Goal: Check status: Check status

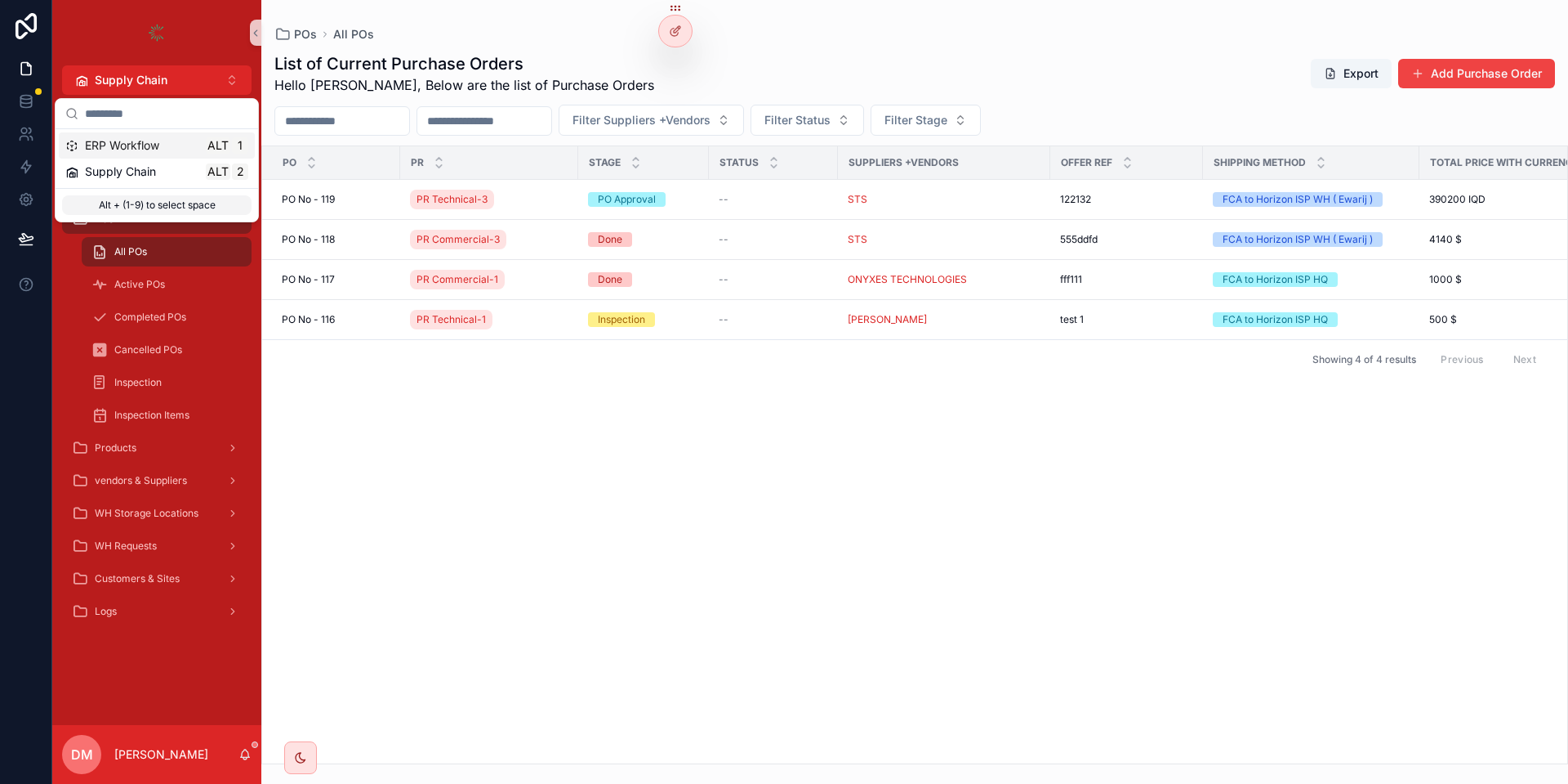
click at [119, 145] on span "ERP Workflow" at bounding box center [122, 146] width 74 height 17
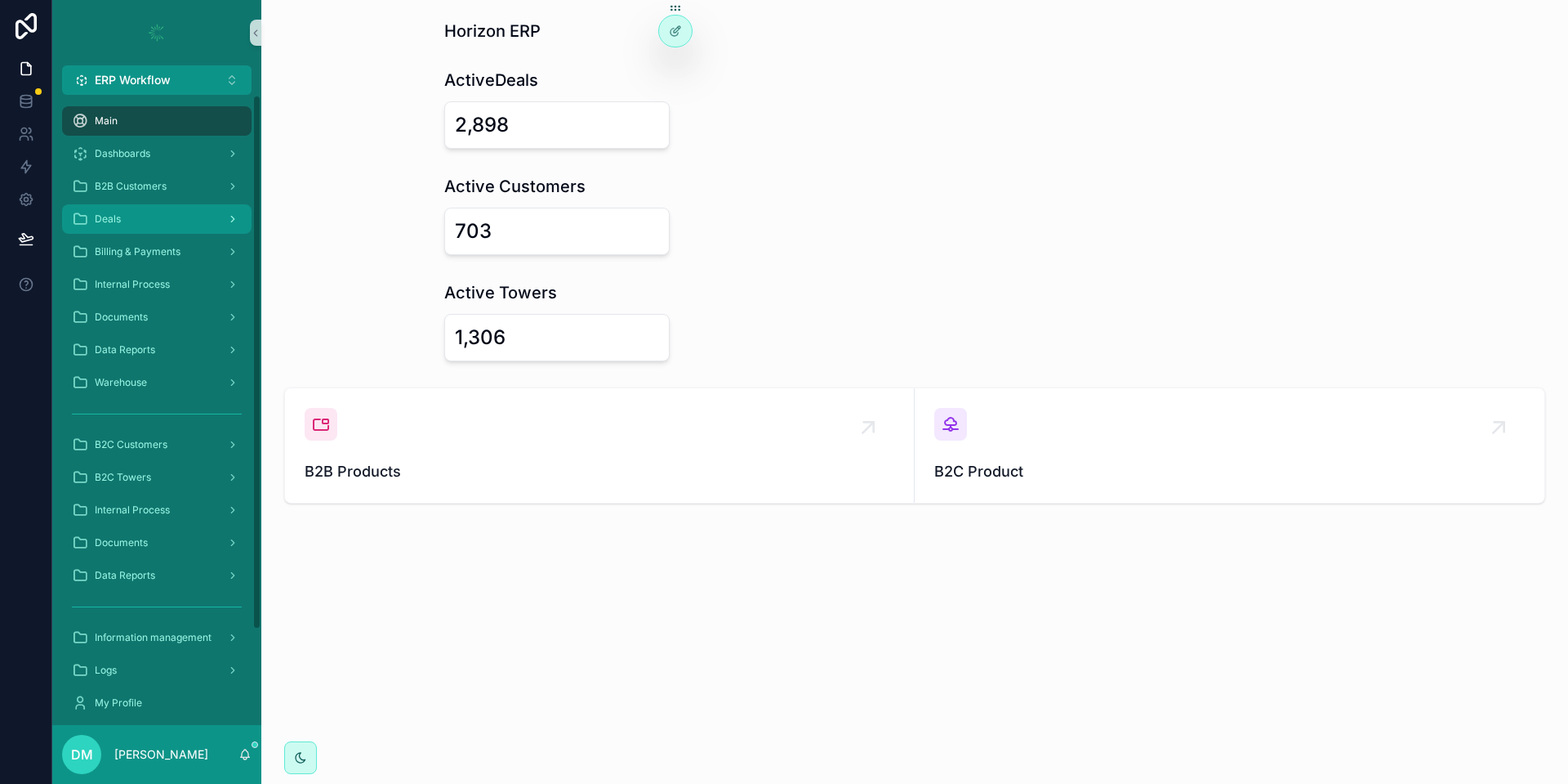
click at [128, 209] on div "Deals" at bounding box center [157, 219] width 170 height 26
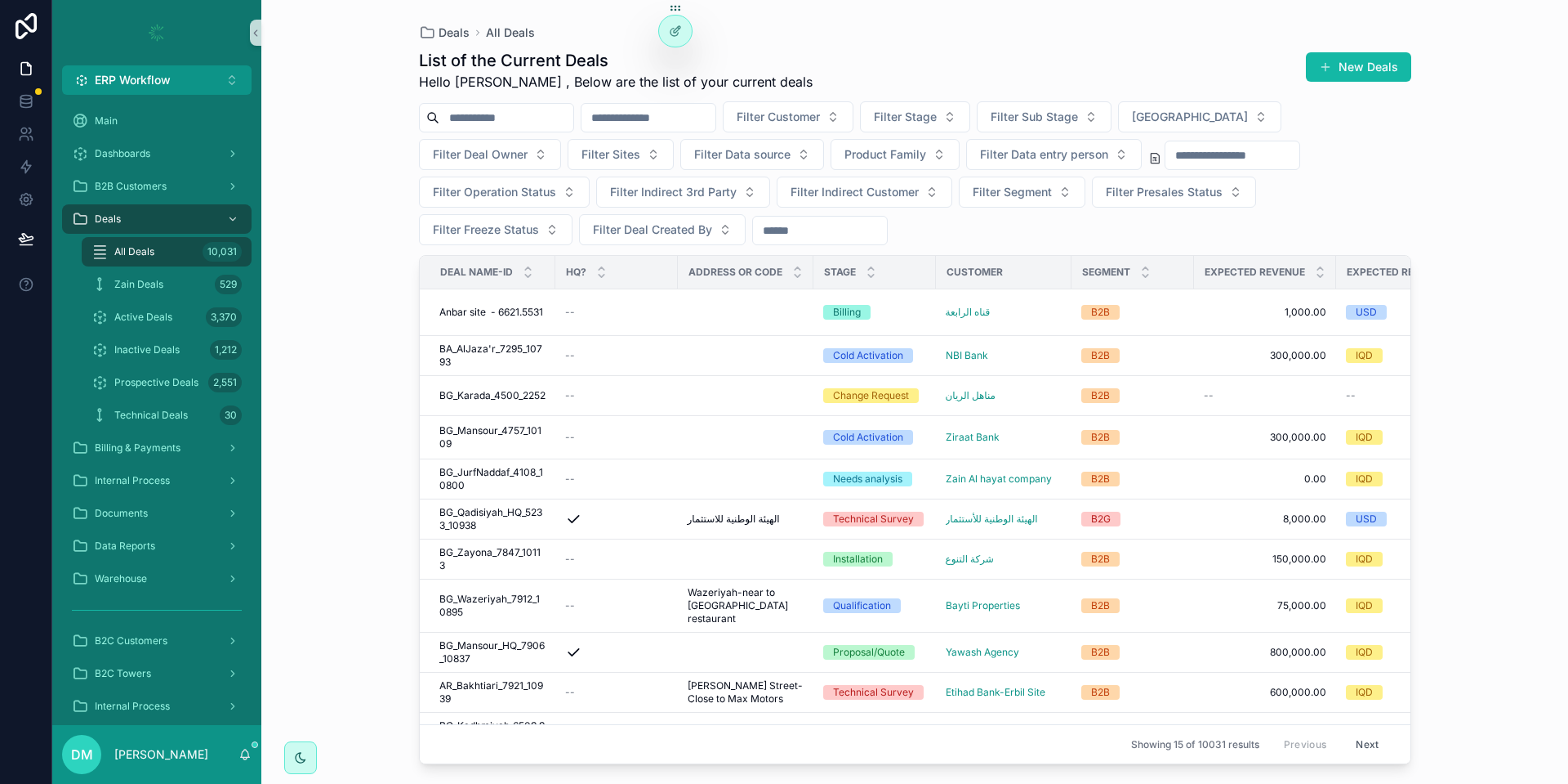
click at [536, 112] on input "scrollable content" at bounding box center [506, 117] width 134 height 23
paste input "**********"
type input "**********"
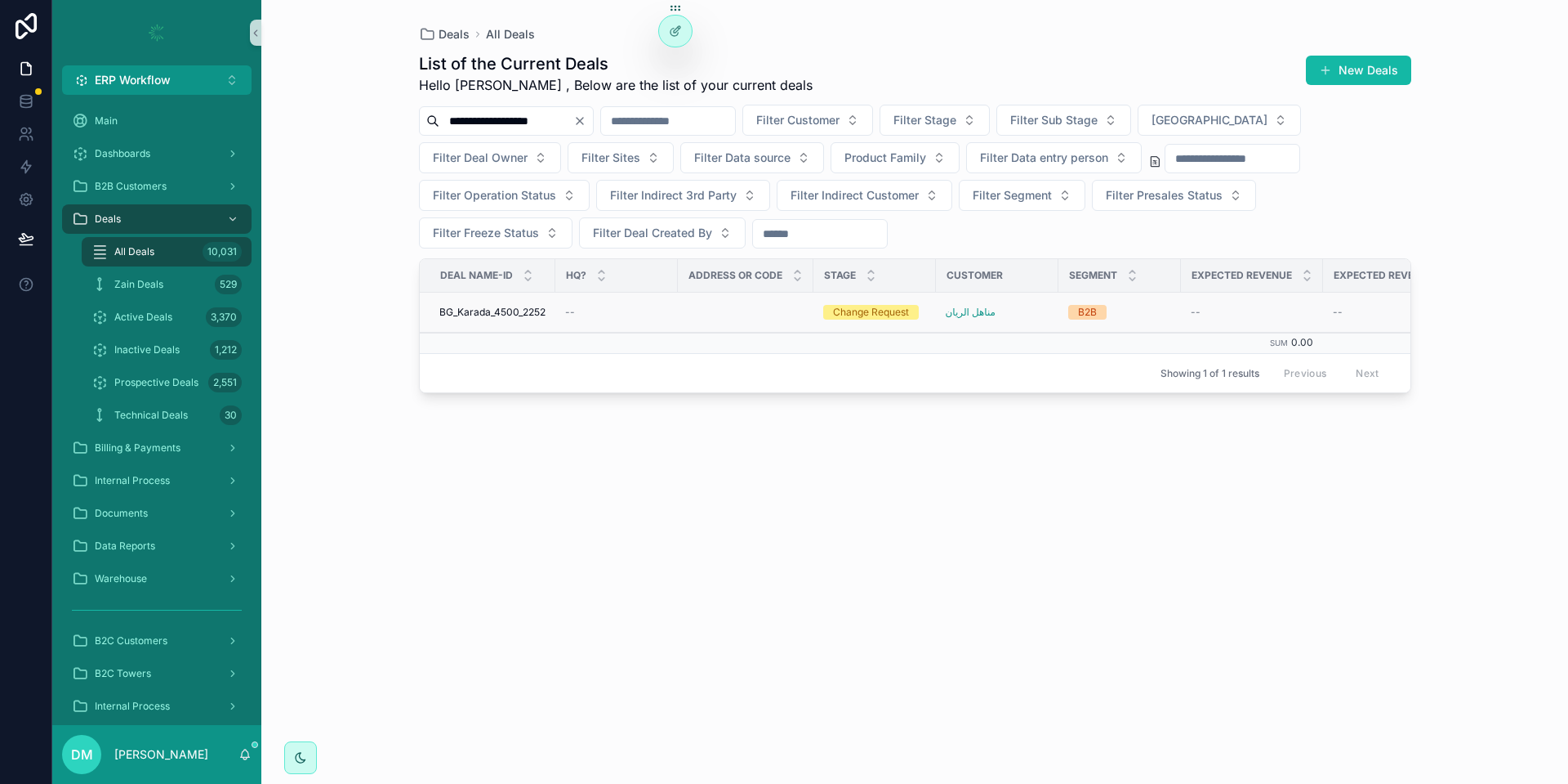
click at [599, 306] on div "--" at bounding box center [616, 312] width 103 height 13
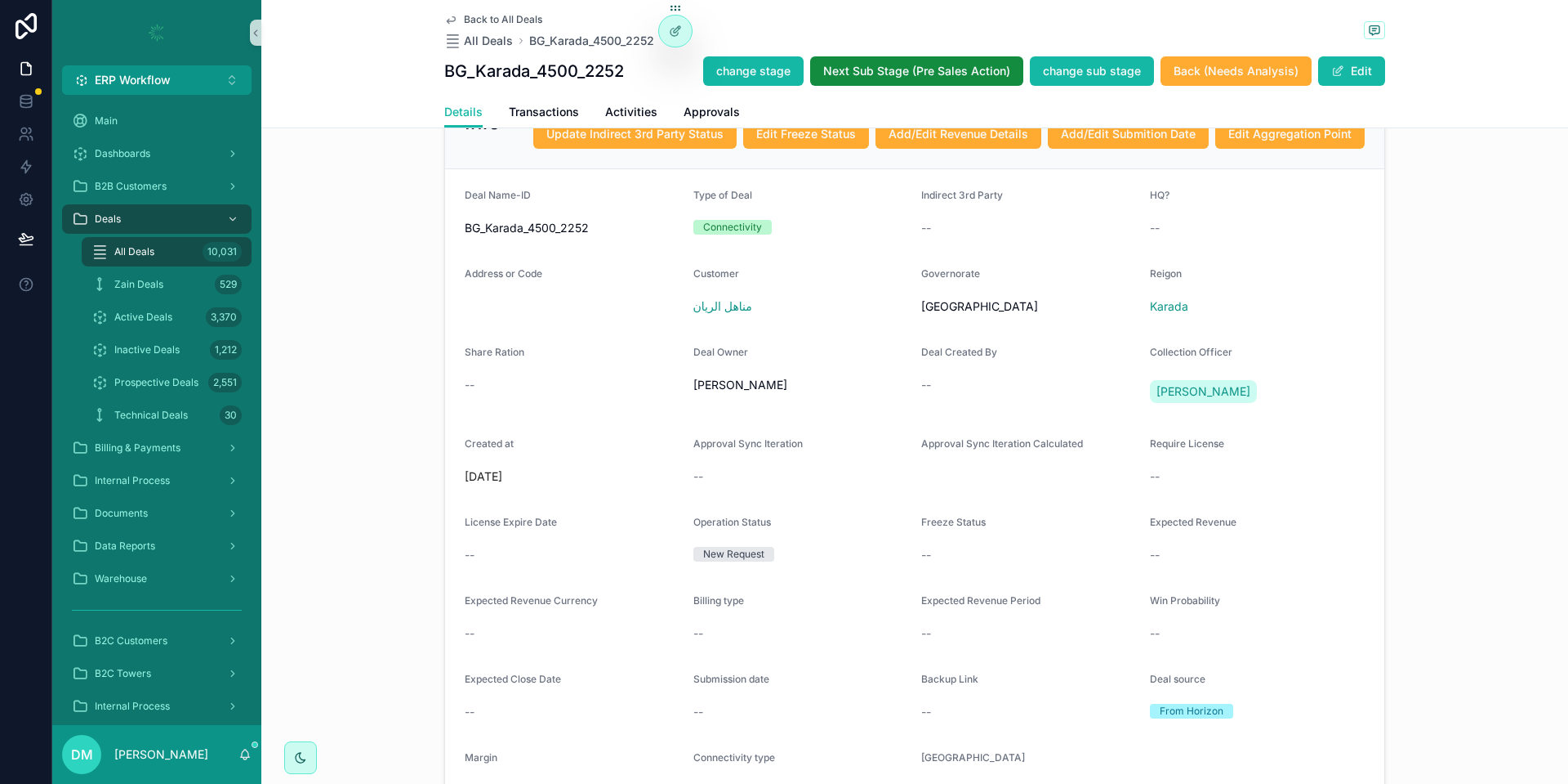
scroll to position [450, 0]
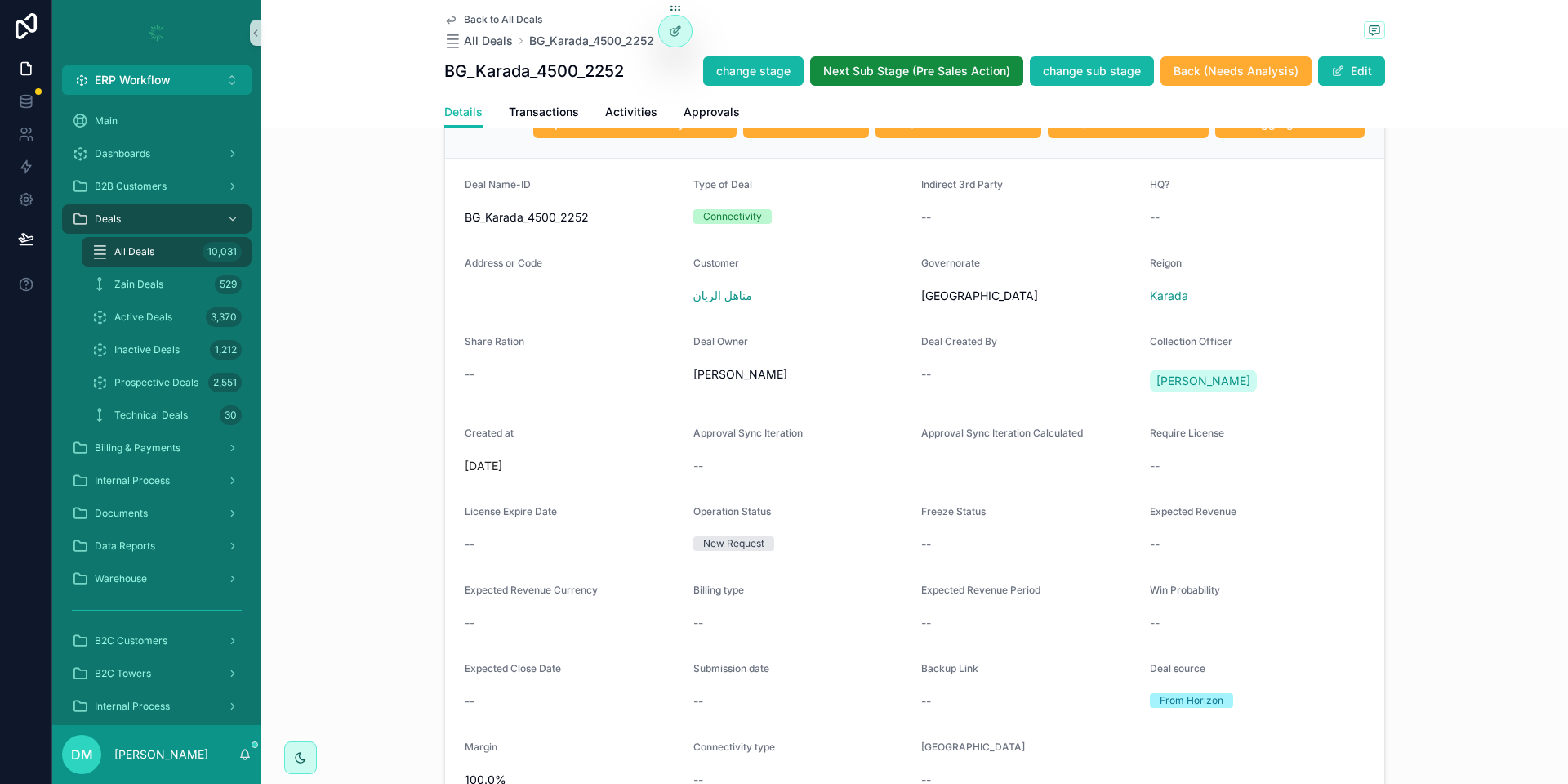
drag, startPoint x: 642, startPoint y: 67, endPoint x: 437, endPoint y: 63, distance: 205.0
click at [437, 63] on div "Back to All Deals All Deals BG_Karada_4500_2252 BG_Karada_4500_2252 change stag…" at bounding box center [915, 64] width 1307 height 128
click at [463, 63] on h1 "BG_Karada_4500_2252" at bounding box center [534, 71] width 180 height 23
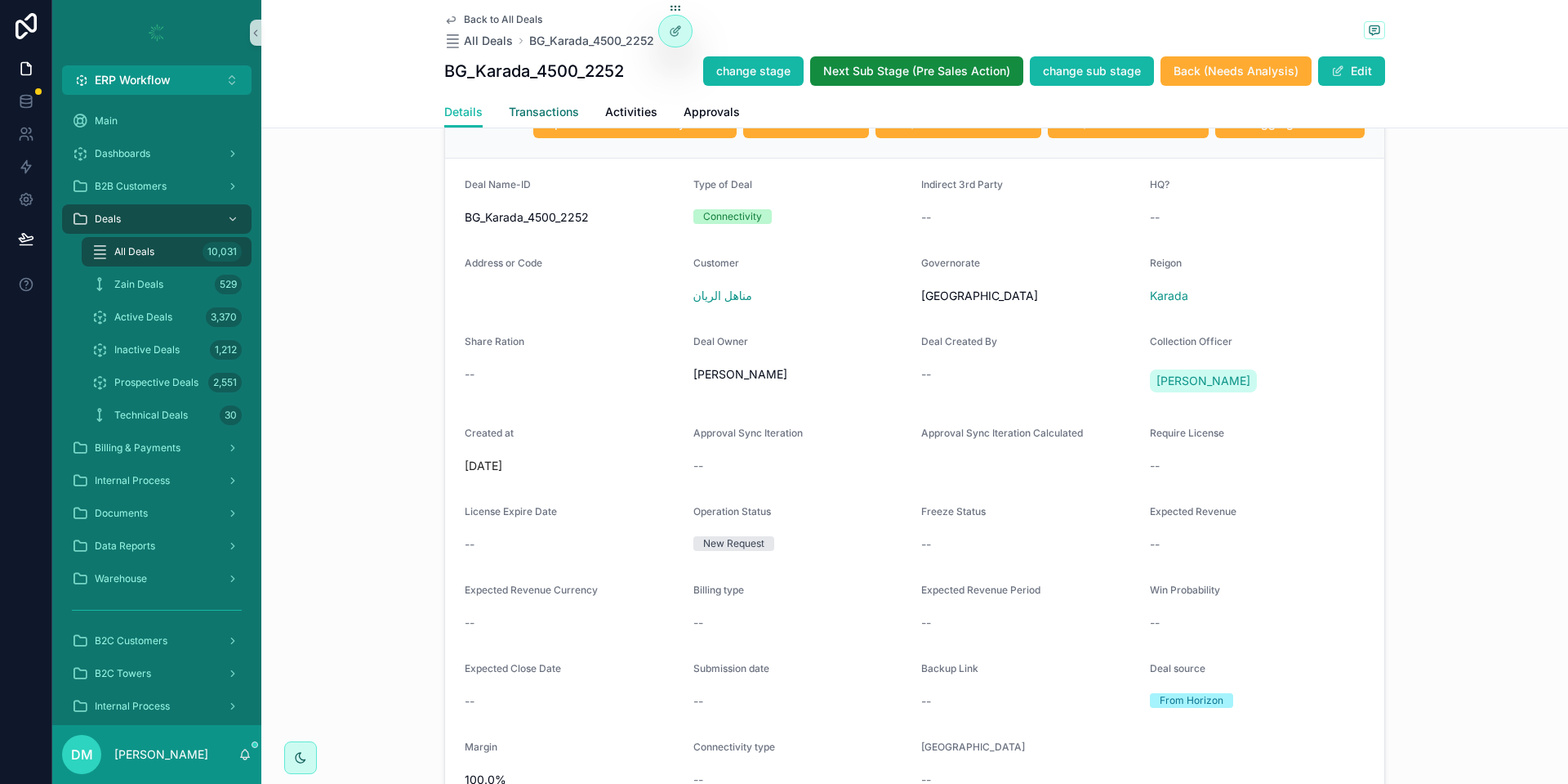
click at [529, 112] on span "Transactions" at bounding box center [544, 112] width 70 height 17
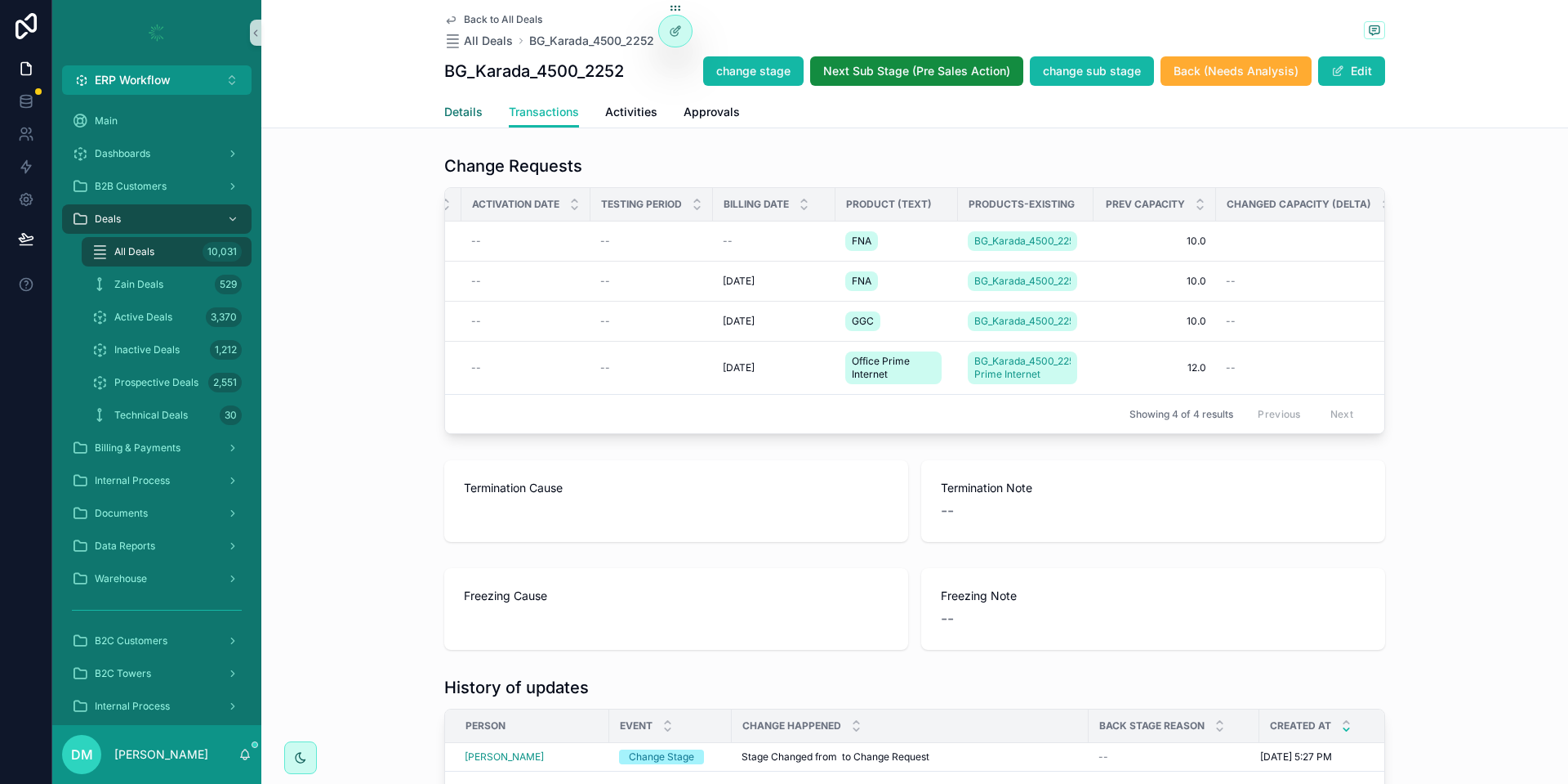
click at [453, 113] on span "Details" at bounding box center [463, 112] width 38 height 17
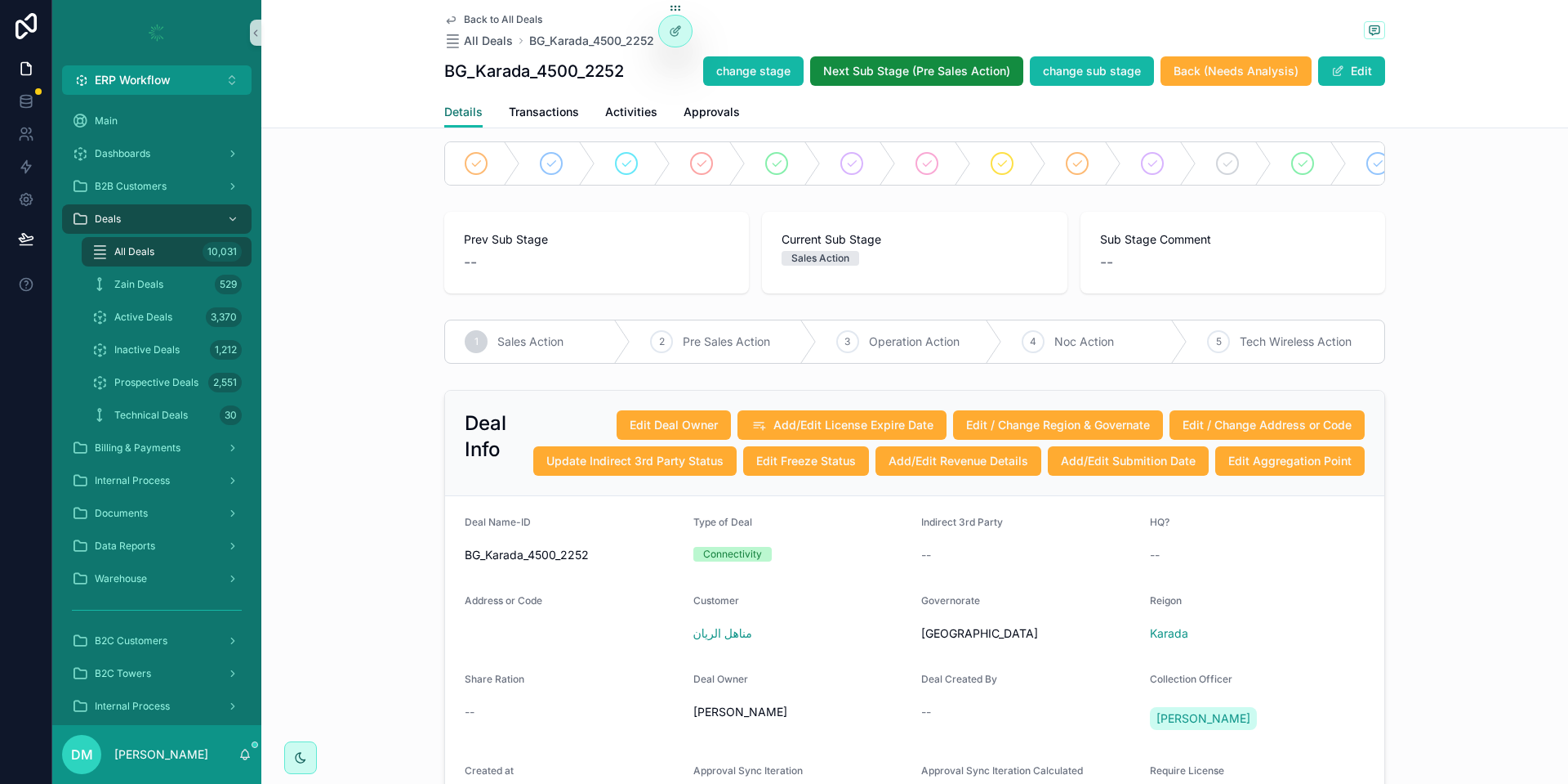
scroll to position [141, 0]
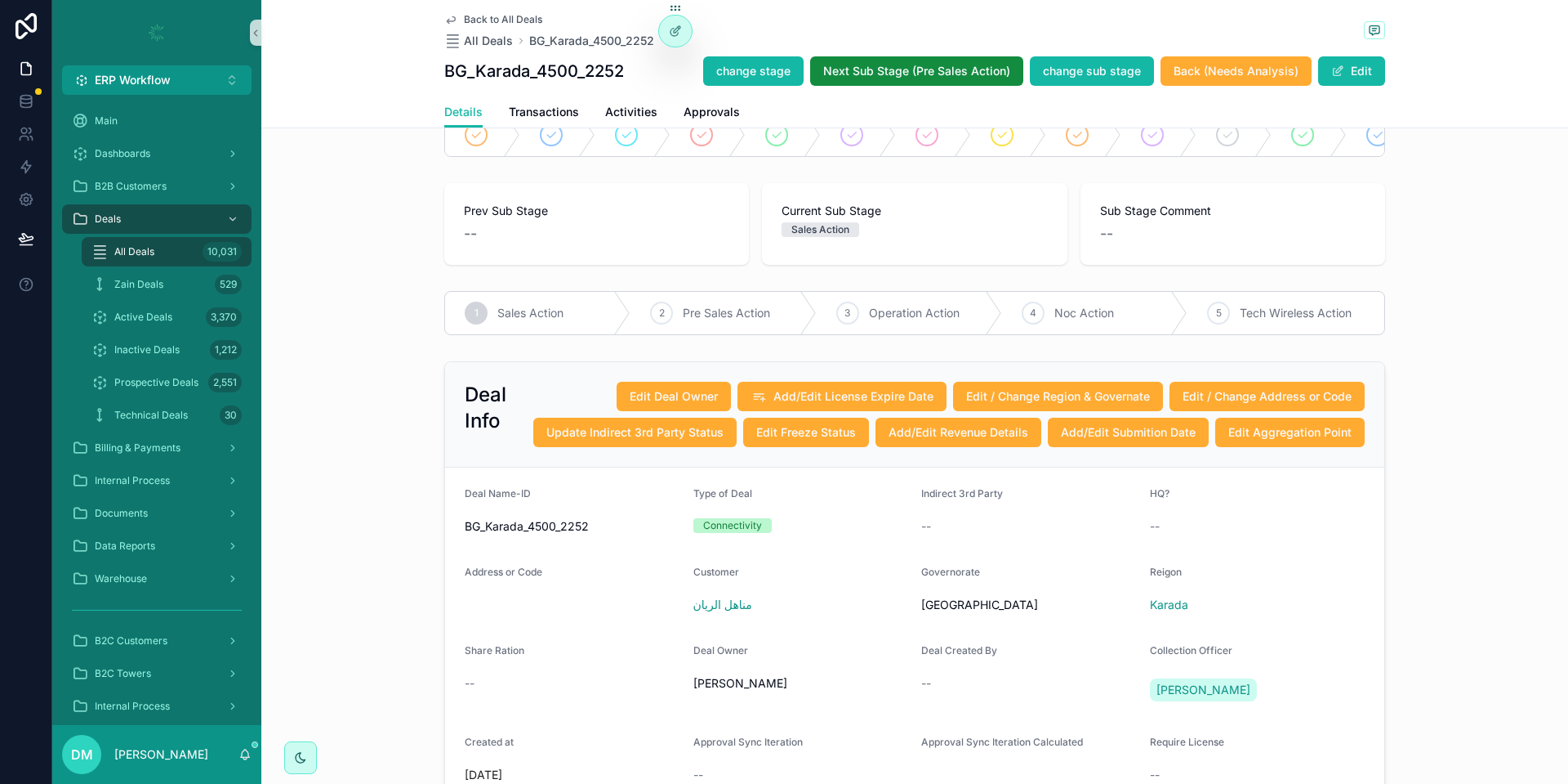
click at [904, 319] on span "Operation Action" at bounding box center [914, 313] width 91 height 17
click at [678, 34] on icon at bounding box center [674, 32] width 8 height 8
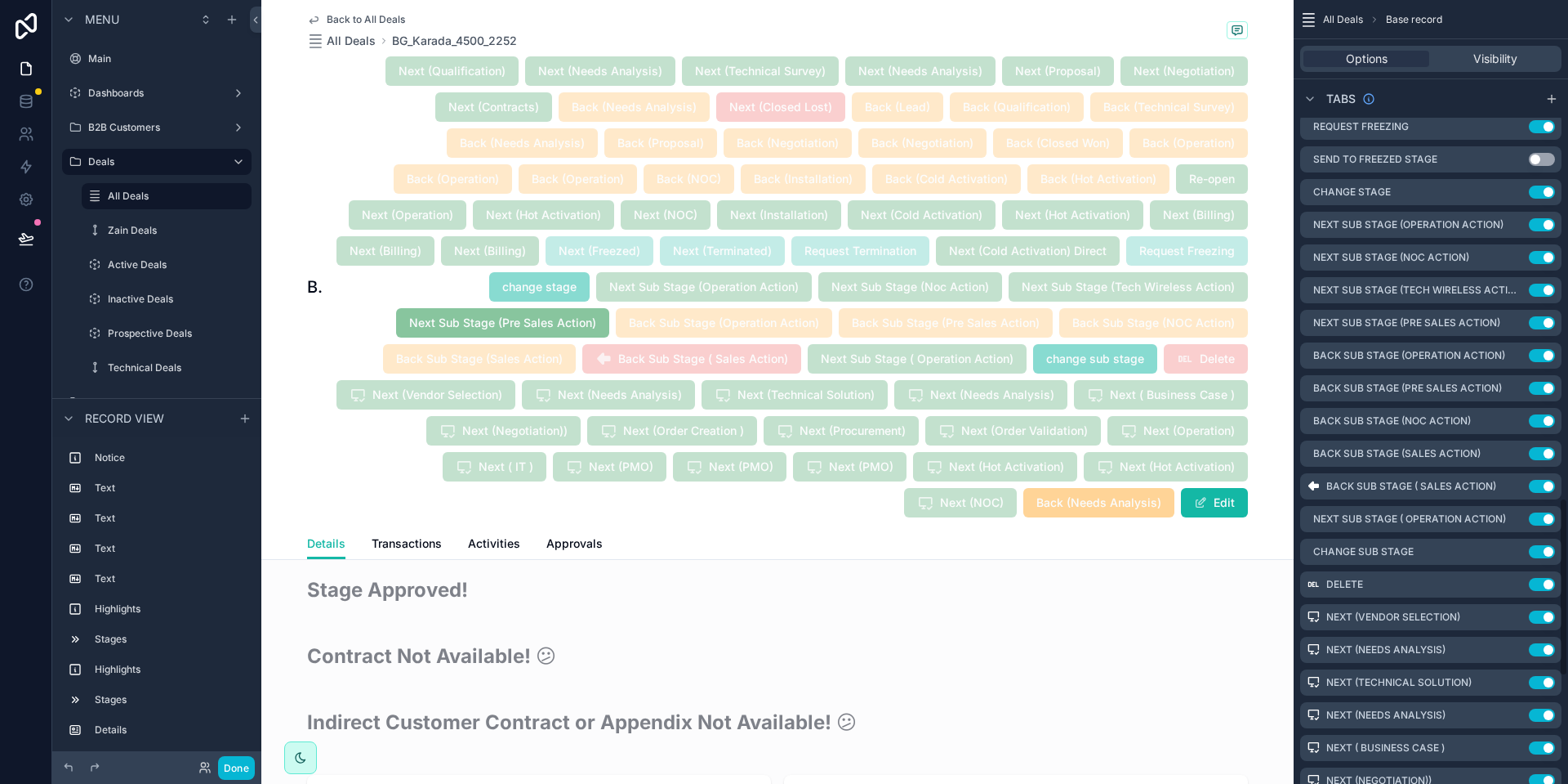
scroll to position [2193, 0]
click at [1515, 479] on icon "scrollable content" at bounding box center [1516, 476] width 13 height 13
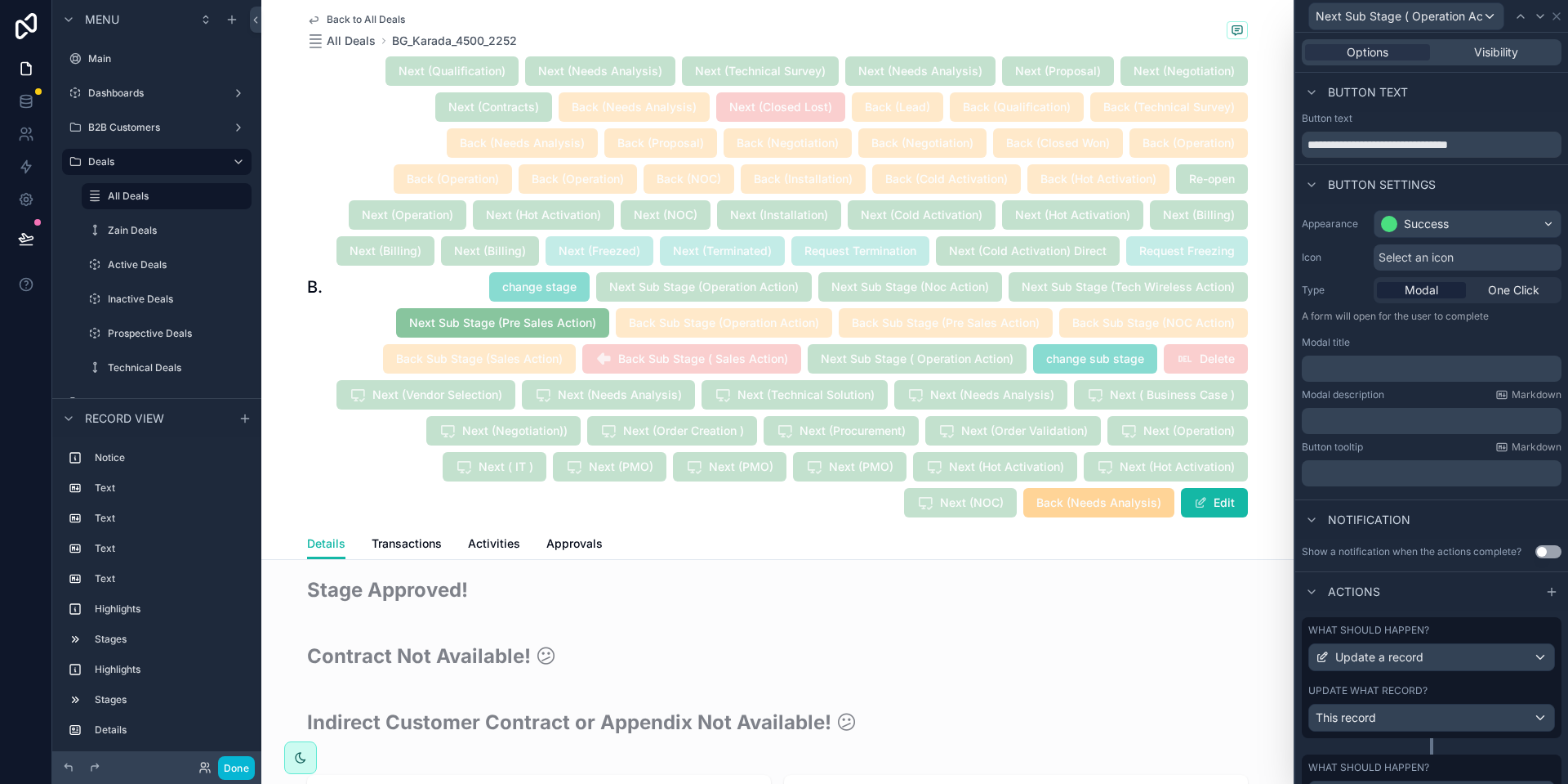
scroll to position [167, 0]
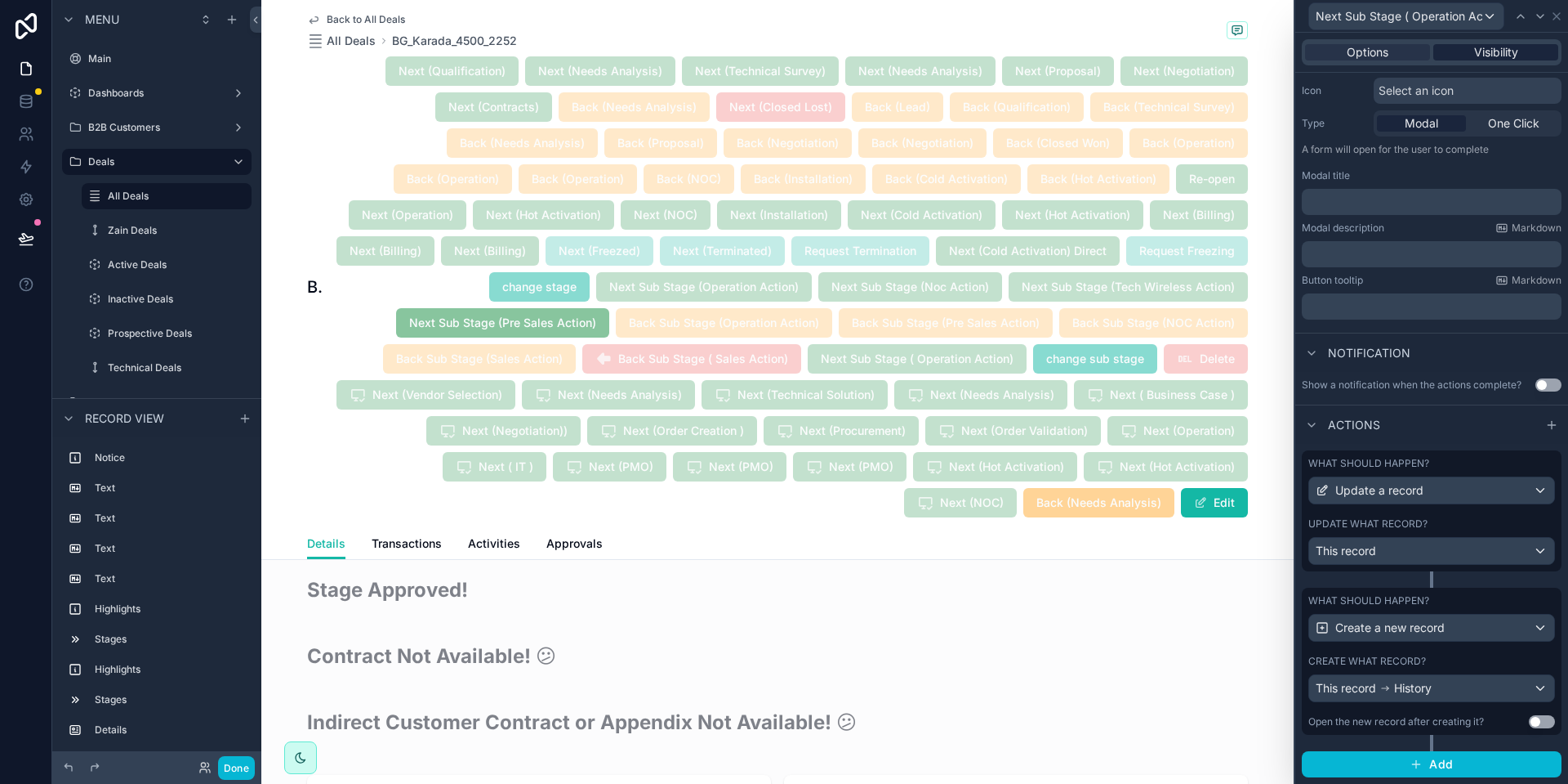
click at [1480, 59] on span "Visibility" at bounding box center [1495, 53] width 44 height 17
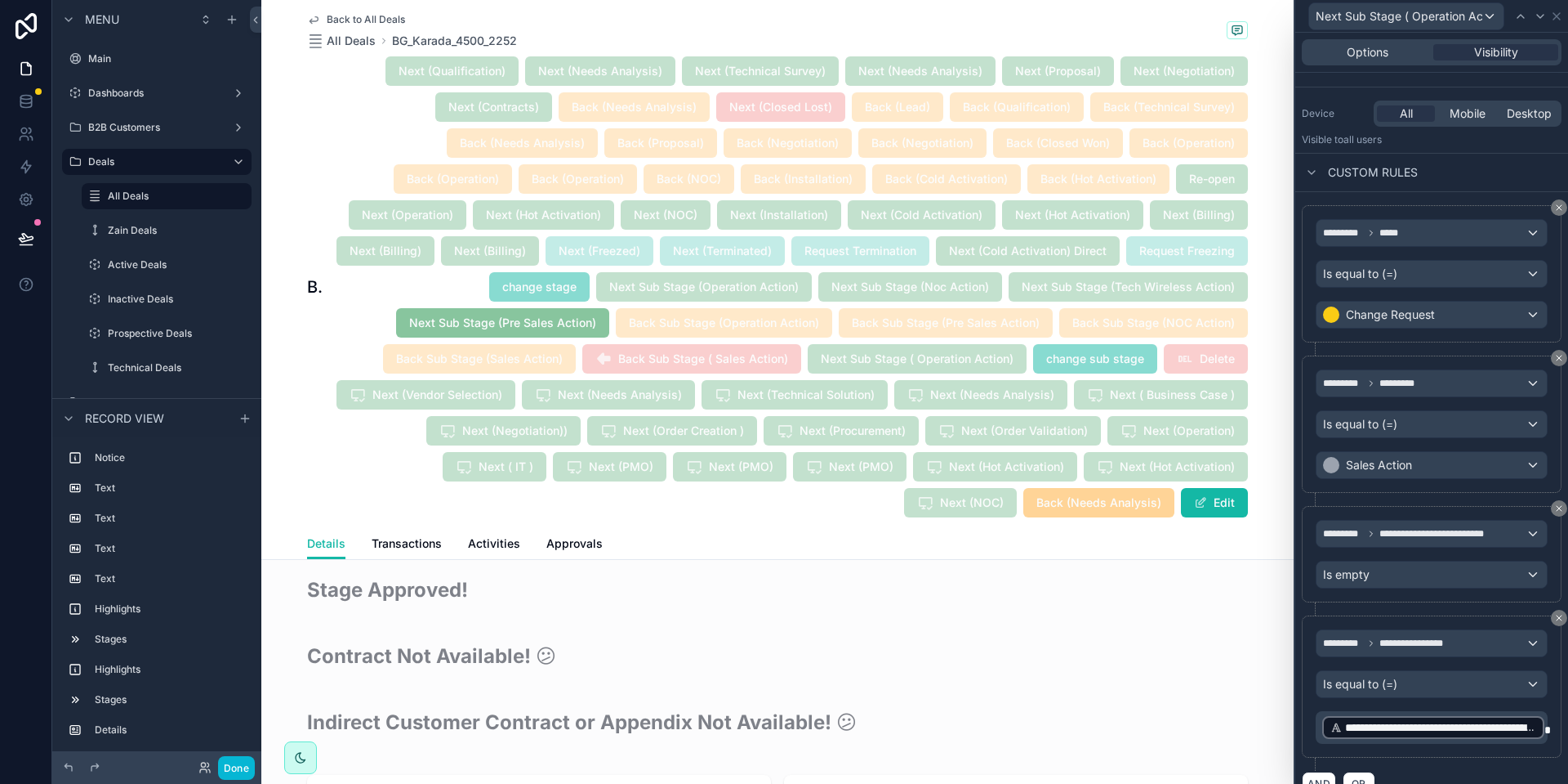
scroll to position [1525, 0]
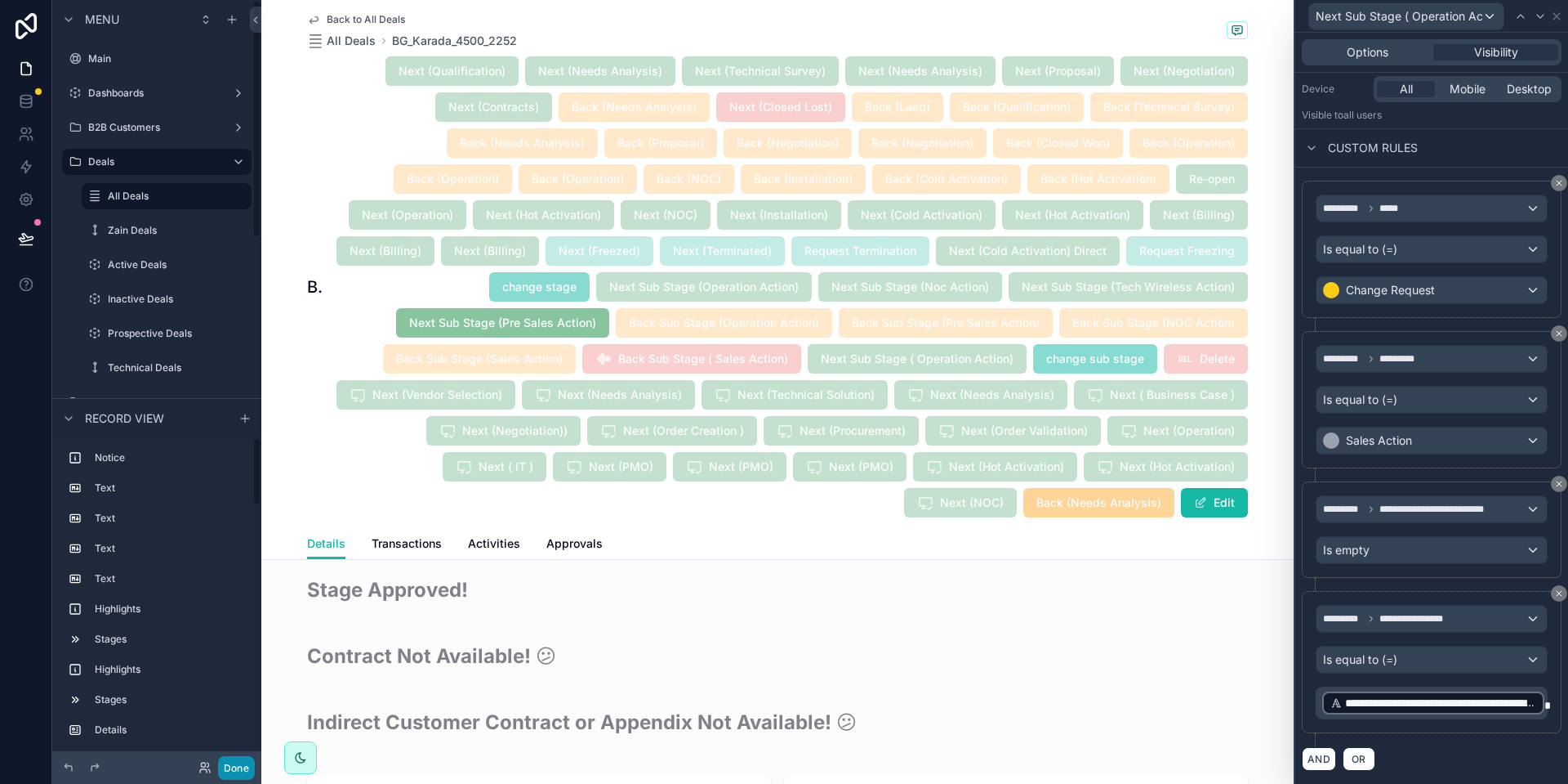
click at [251, 760] on button "Done" at bounding box center [237, 767] width 37 height 23
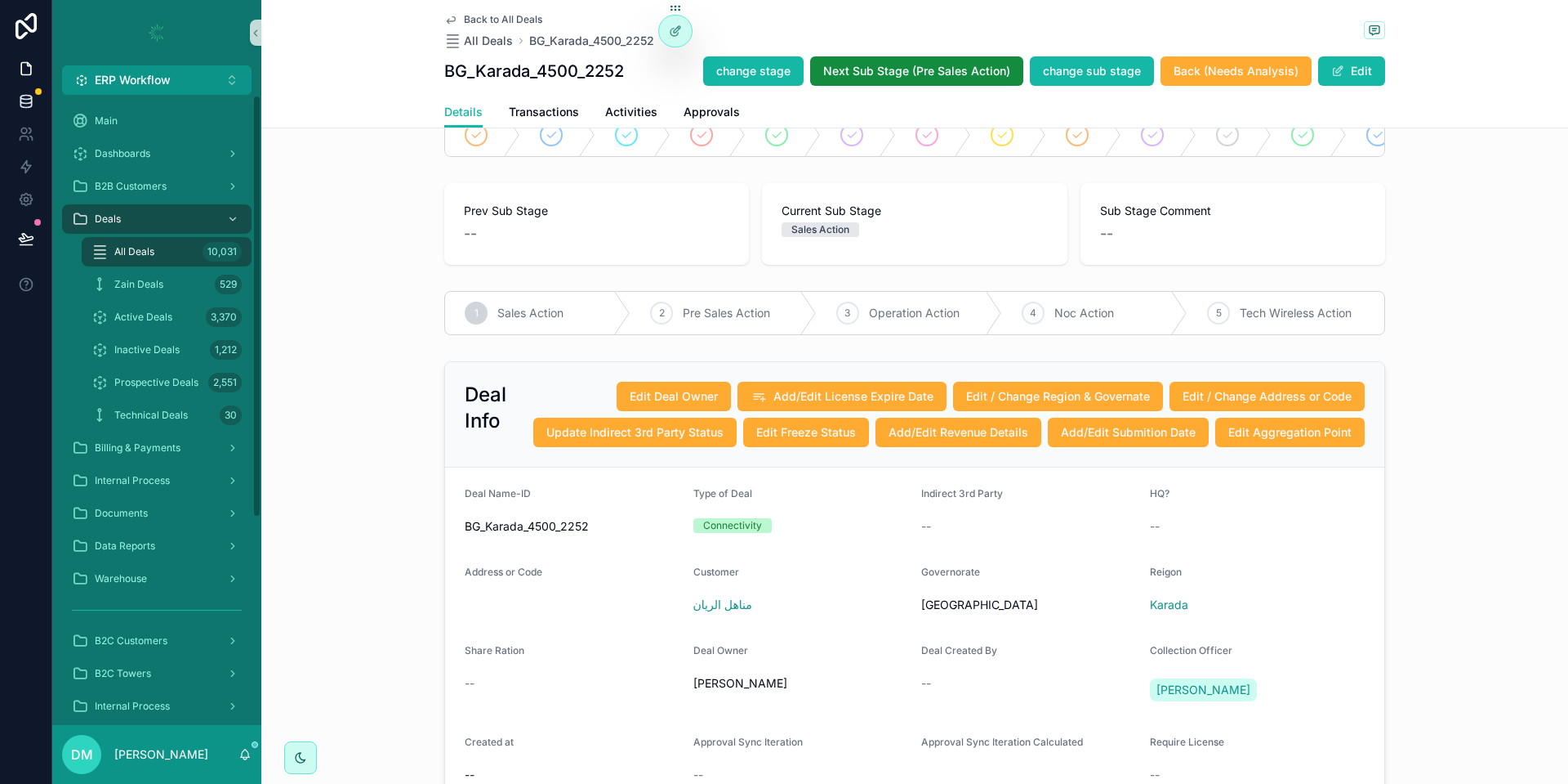
click at [25, 99] on icon at bounding box center [25, 98] width 11 height 4
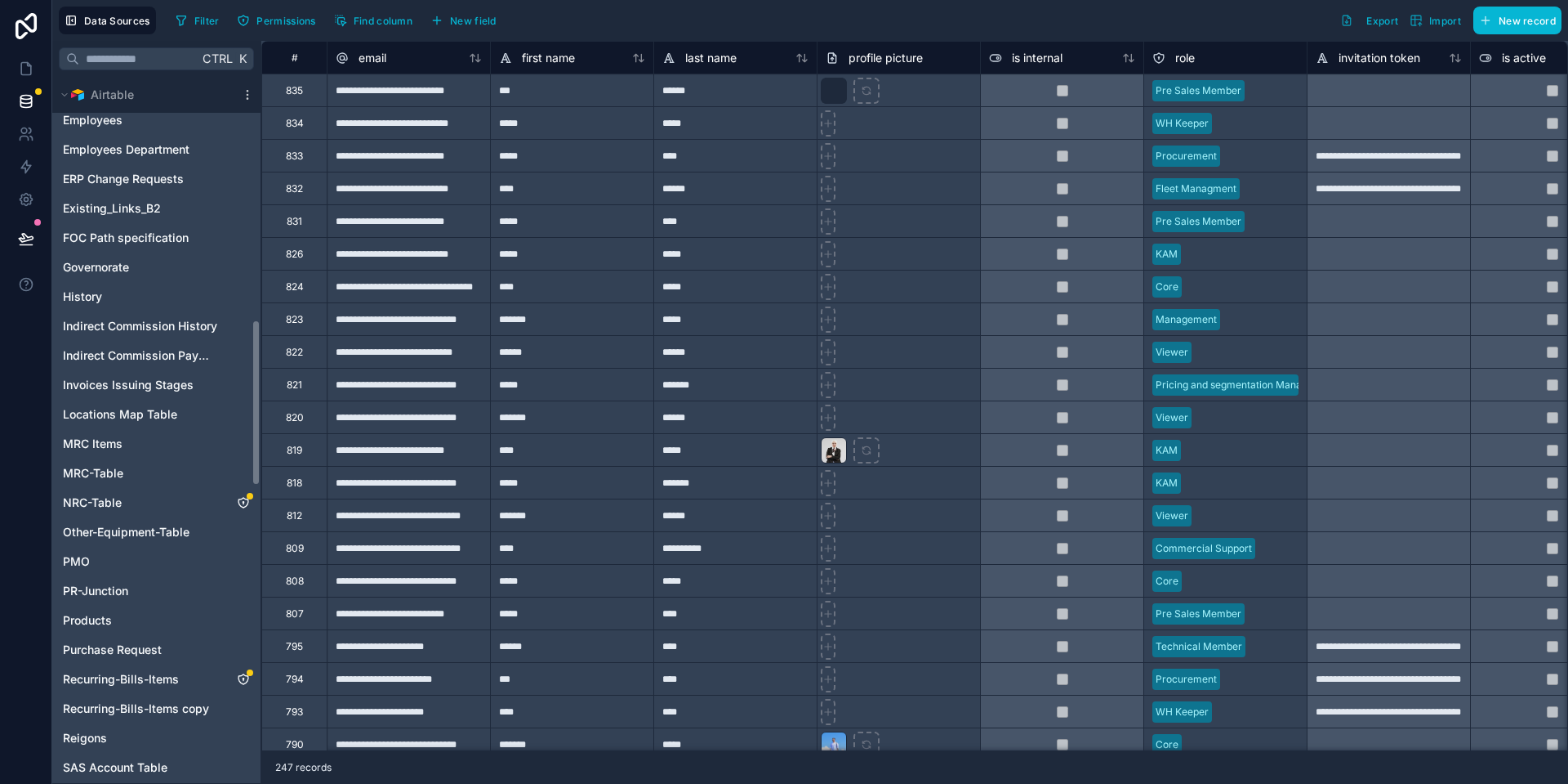
scroll to position [1006, 0]
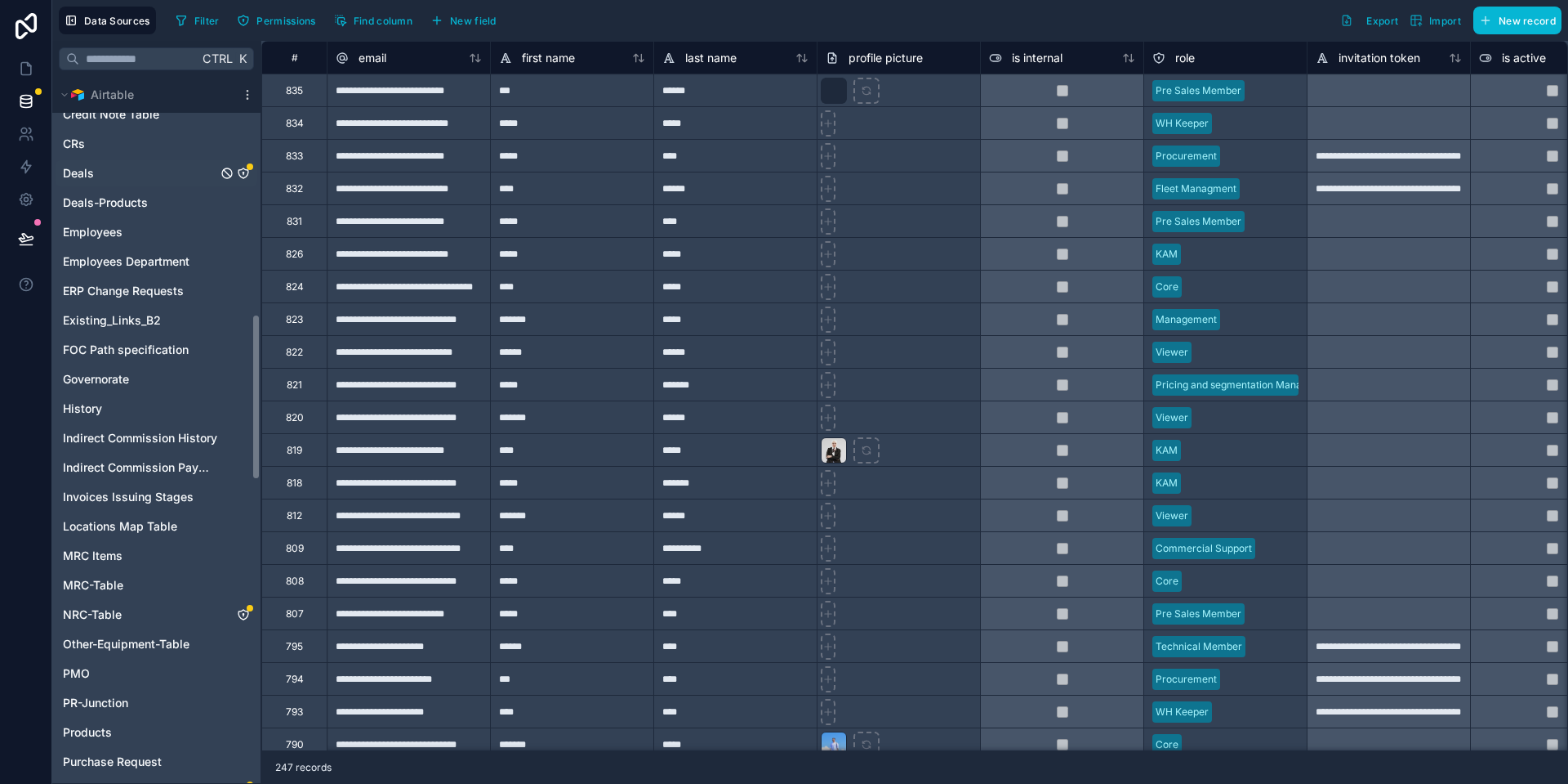
click at [130, 176] on div "Deals" at bounding box center [157, 173] width 202 height 26
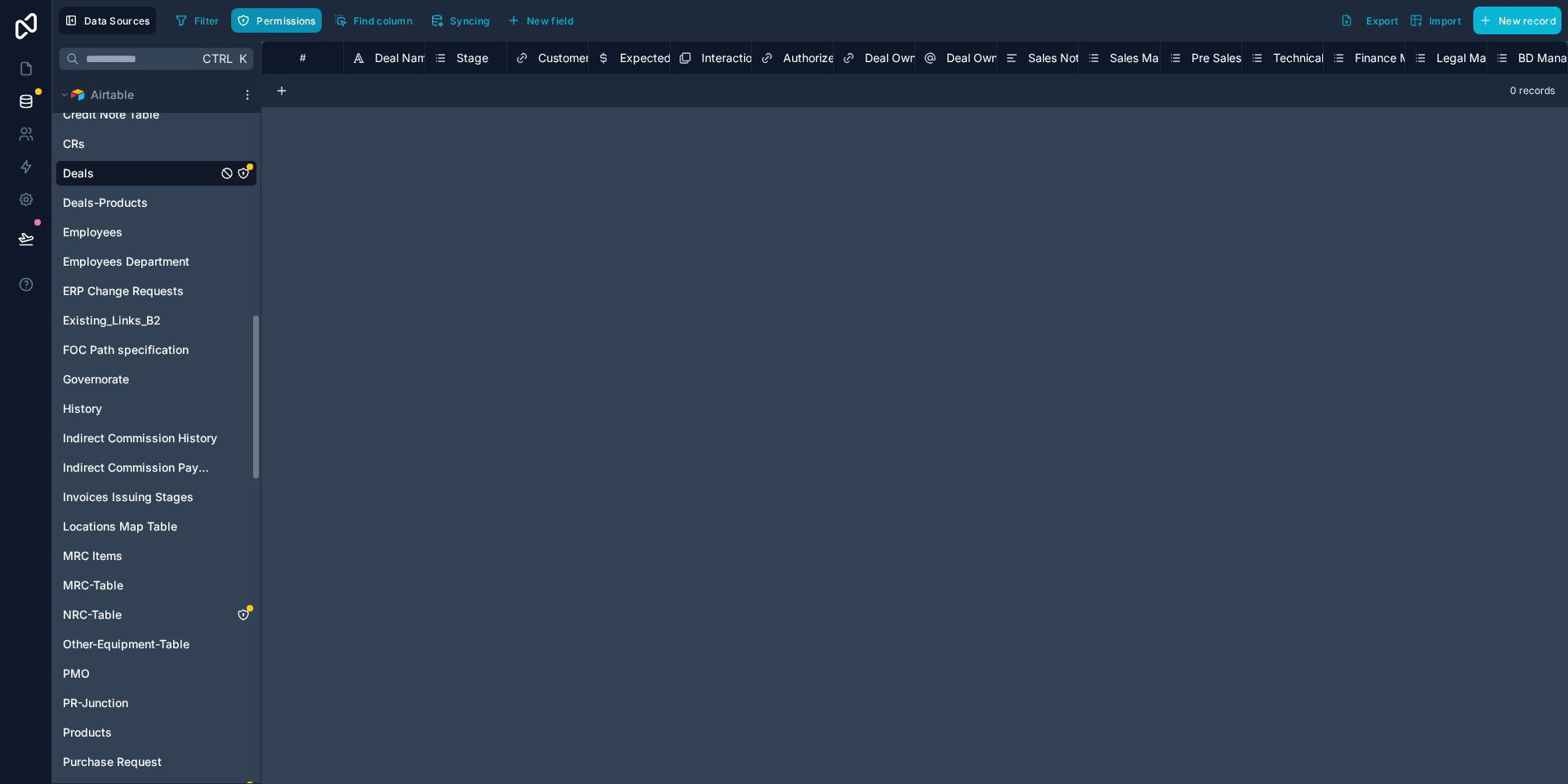
click at [274, 17] on span "Permissions" at bounding box center [286, 21] width 59 height 13
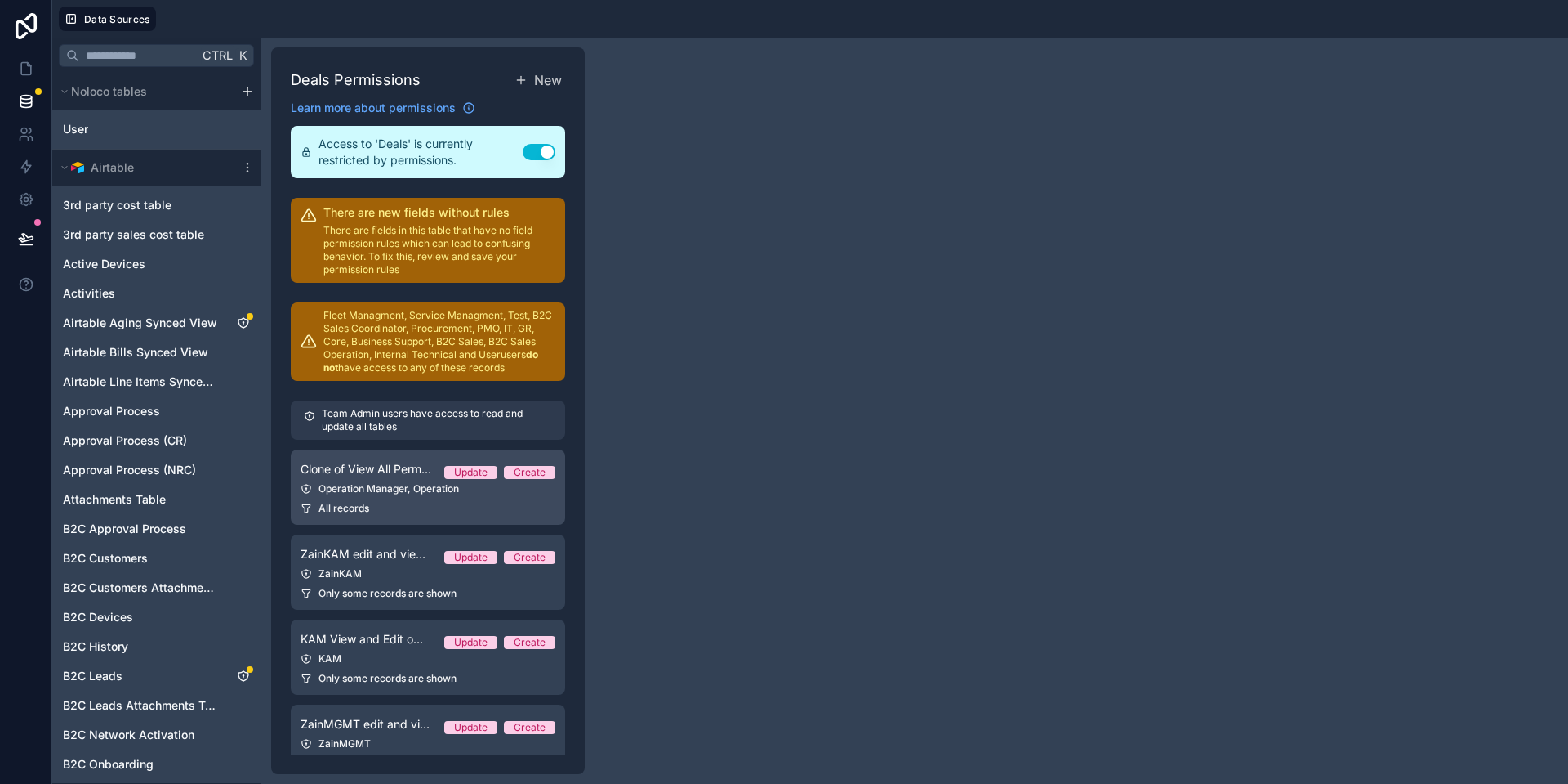
click at [368, 496] on link "Clone of View All Permission Except KAM and presales Update Create Operation Ma…" at bounding box center [428, 487] width 274 height 75
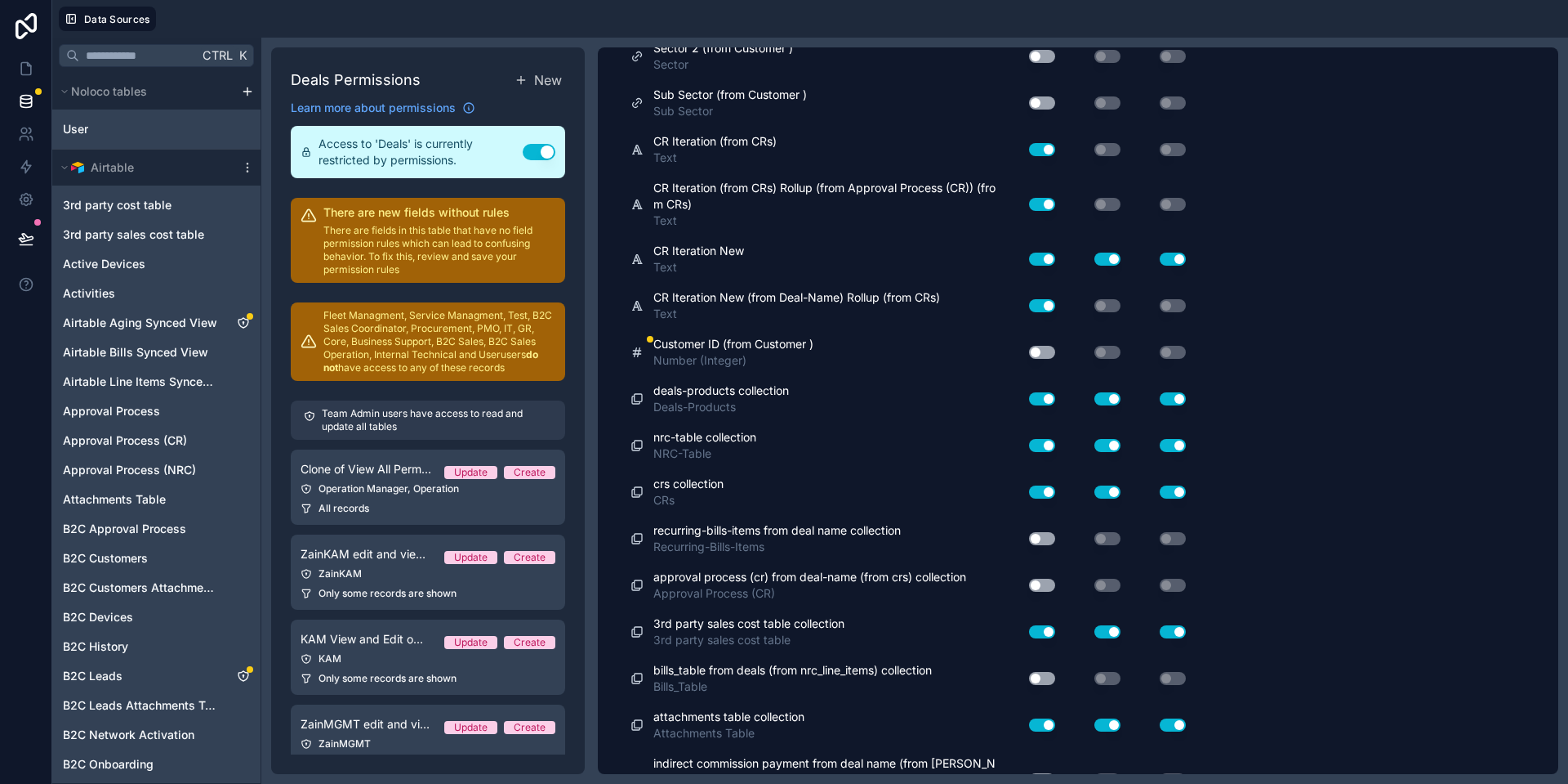
scroll to position [11171, 0]
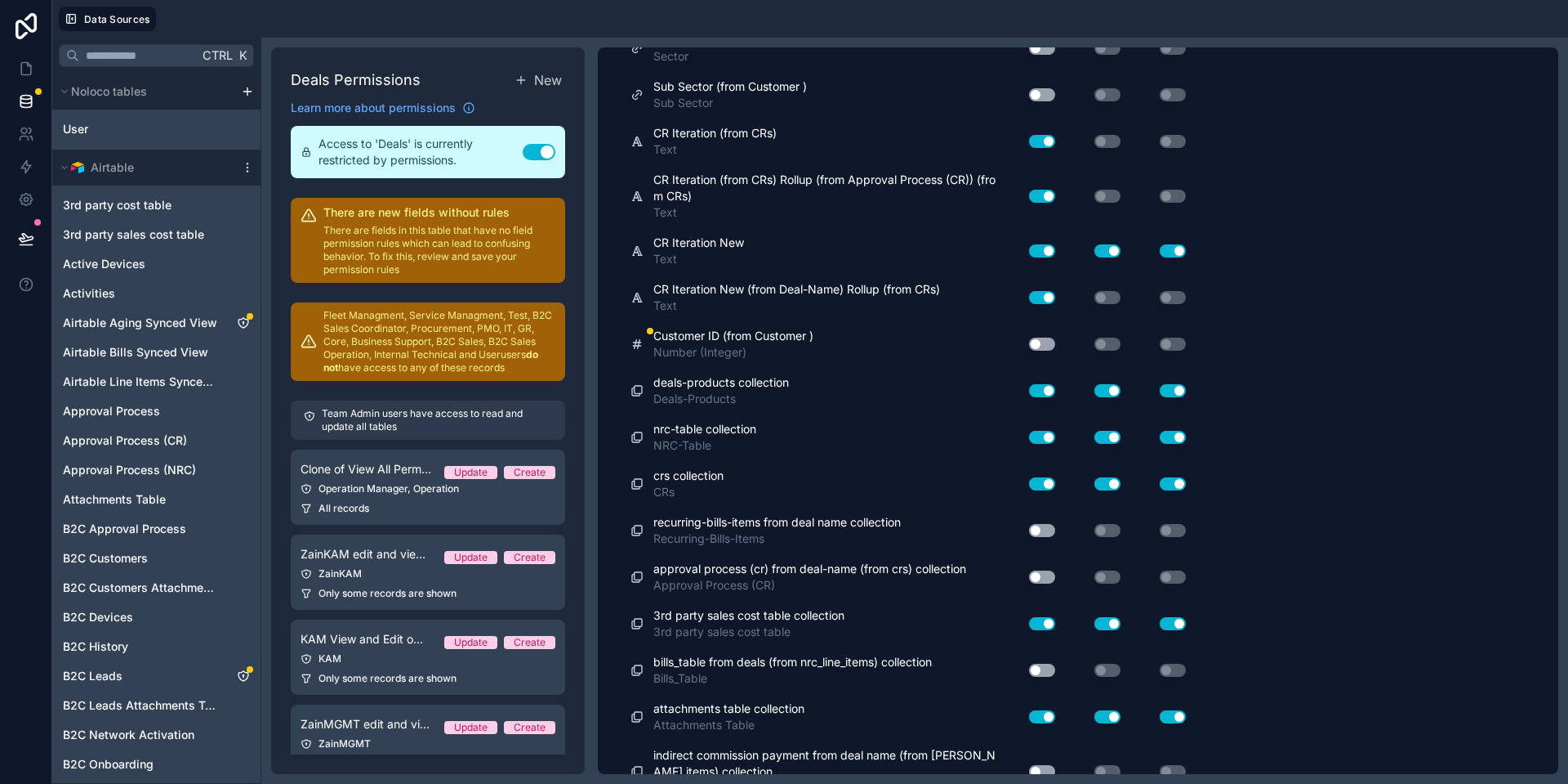
click at [741, 327] on div "Customer ID (from Customer ) Number (Integer)" at bounding box center [819, 344] width 379 height 46
click at [735, 345] on span "Number (Integer)" at bounding box center [734, 352] width 160 height 17
click at [736, 345] on span "Number (Integer)" at bounding box center [734, 352] width 160 height 17
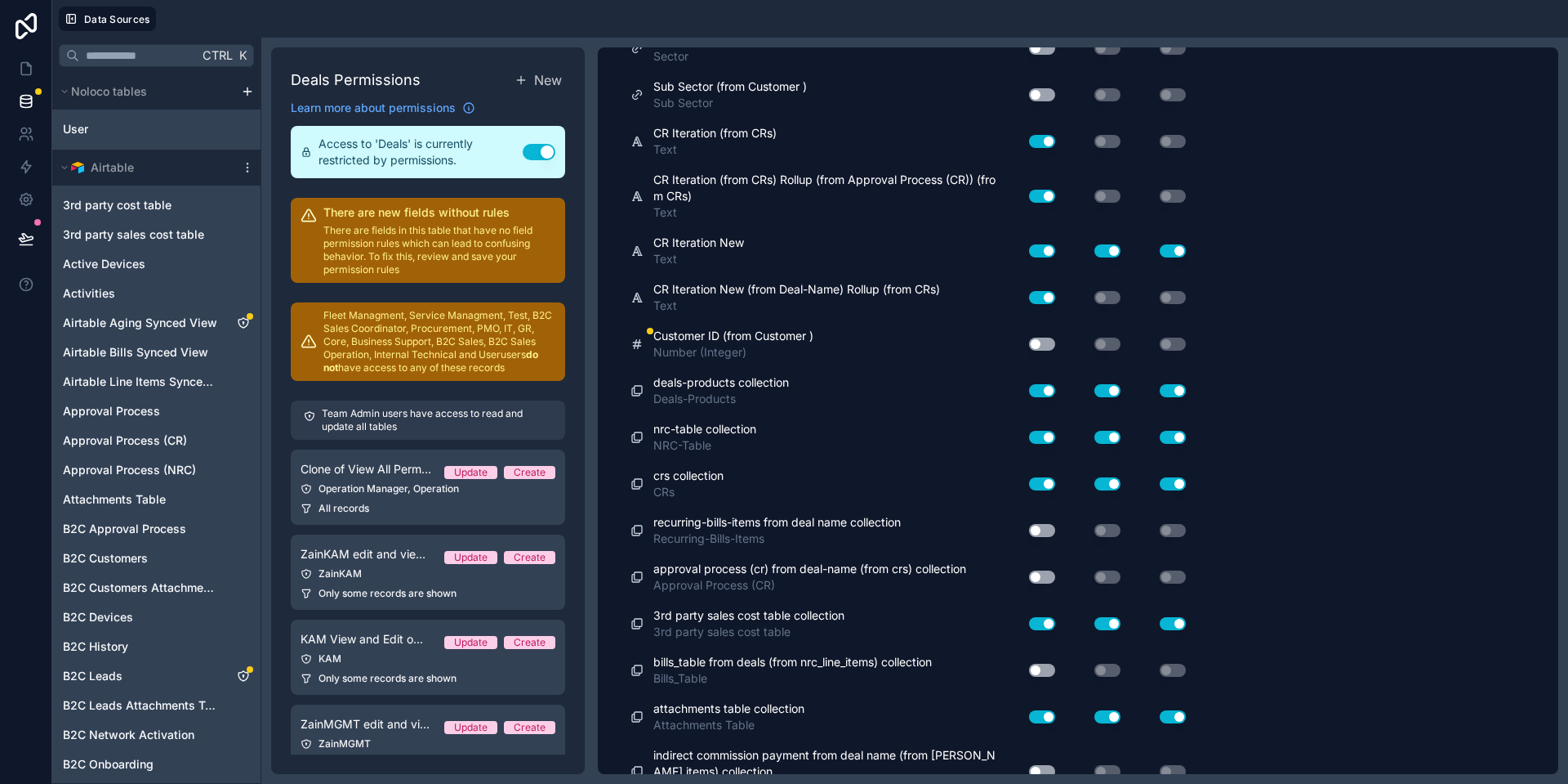
click at [736, 345] on span "Number (Integer)" at bounding box center [734, 352] width 160 height 17
click at [1044, 342] on button "Use setting" at bounding box center [1041, 344] width 26 height 13
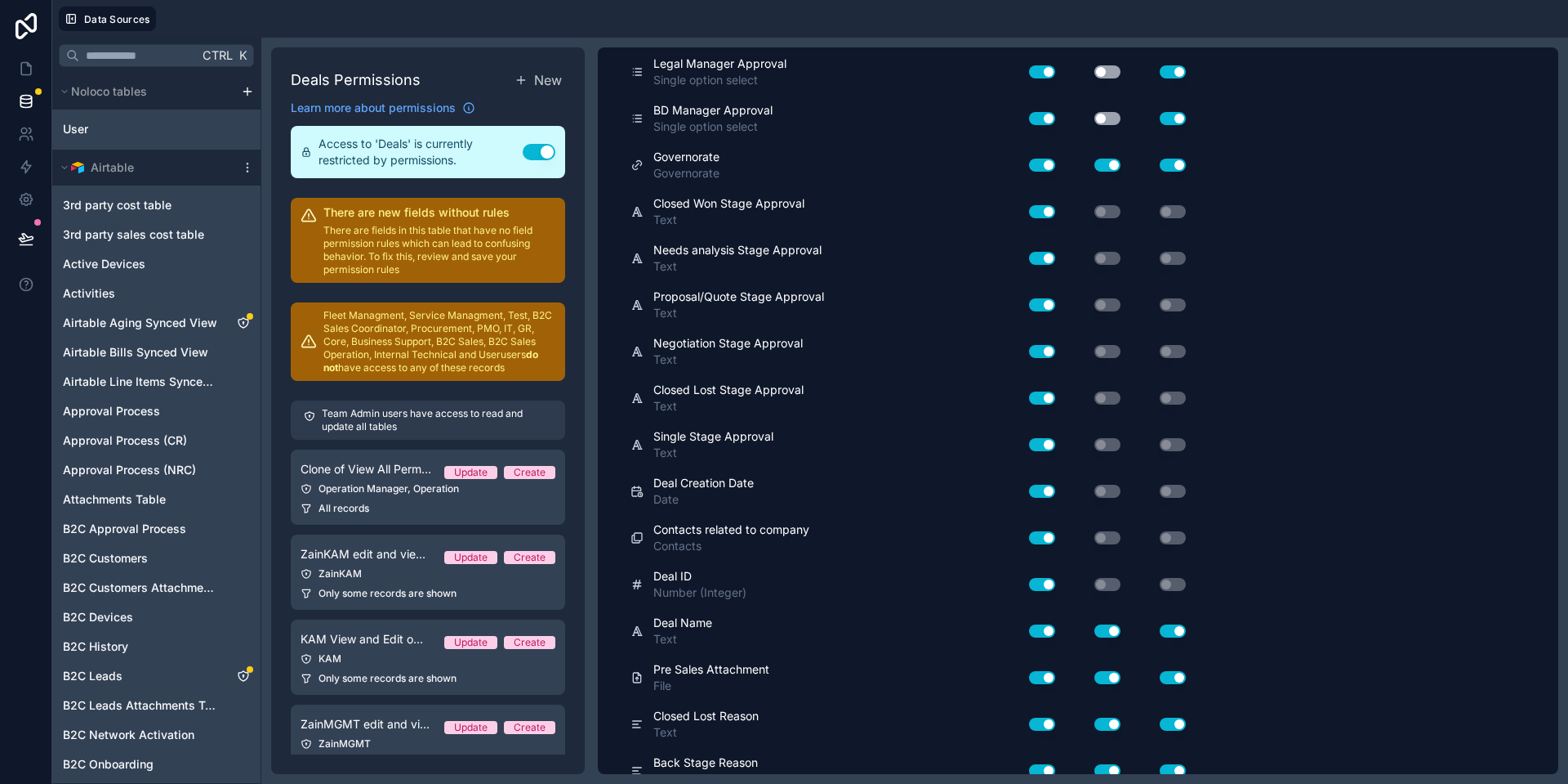
scroll to position [0, 0]
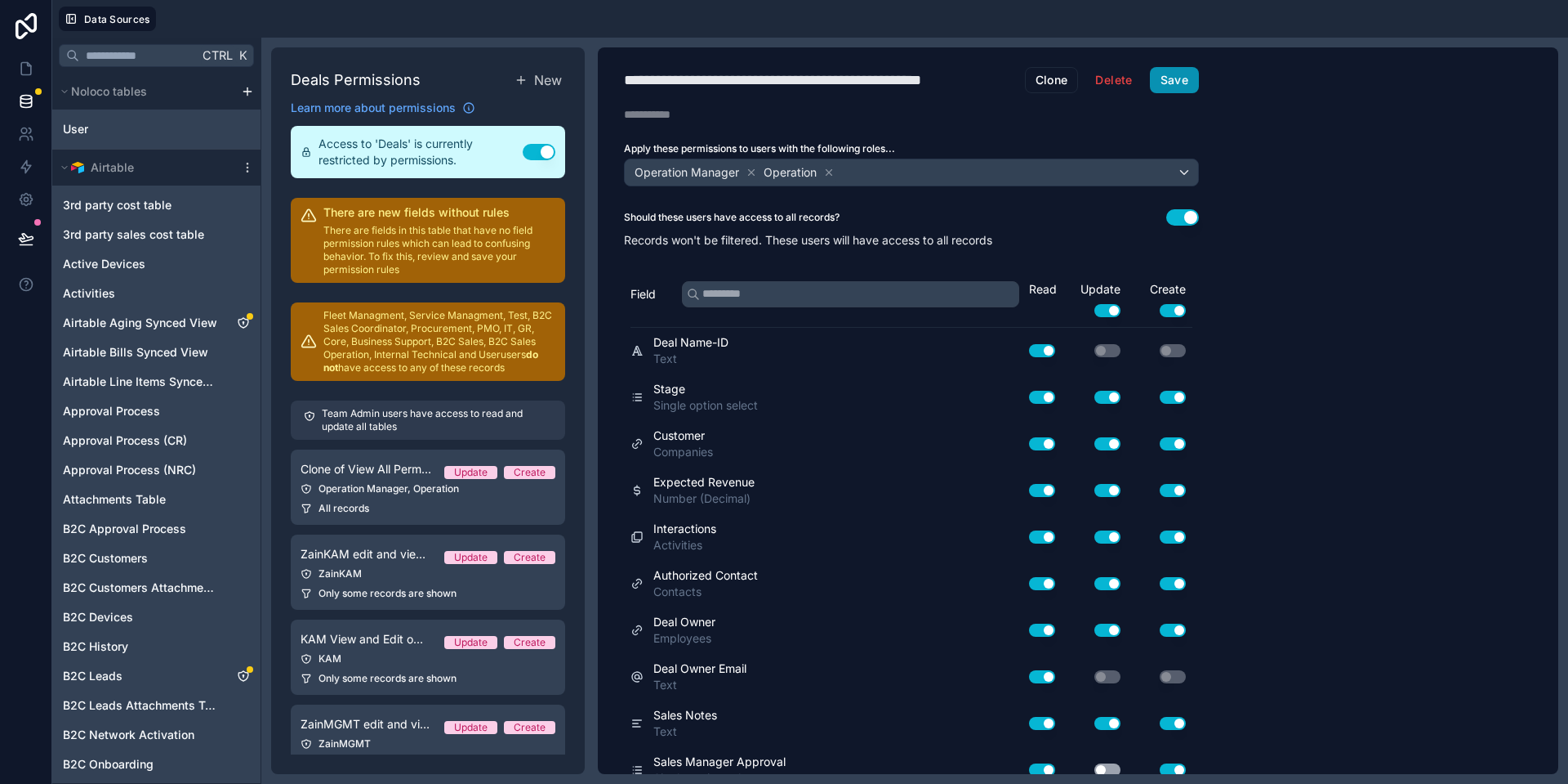
click at [1182, 84] on button "Save" at bounding box center [1174, 79] width 49 height 26
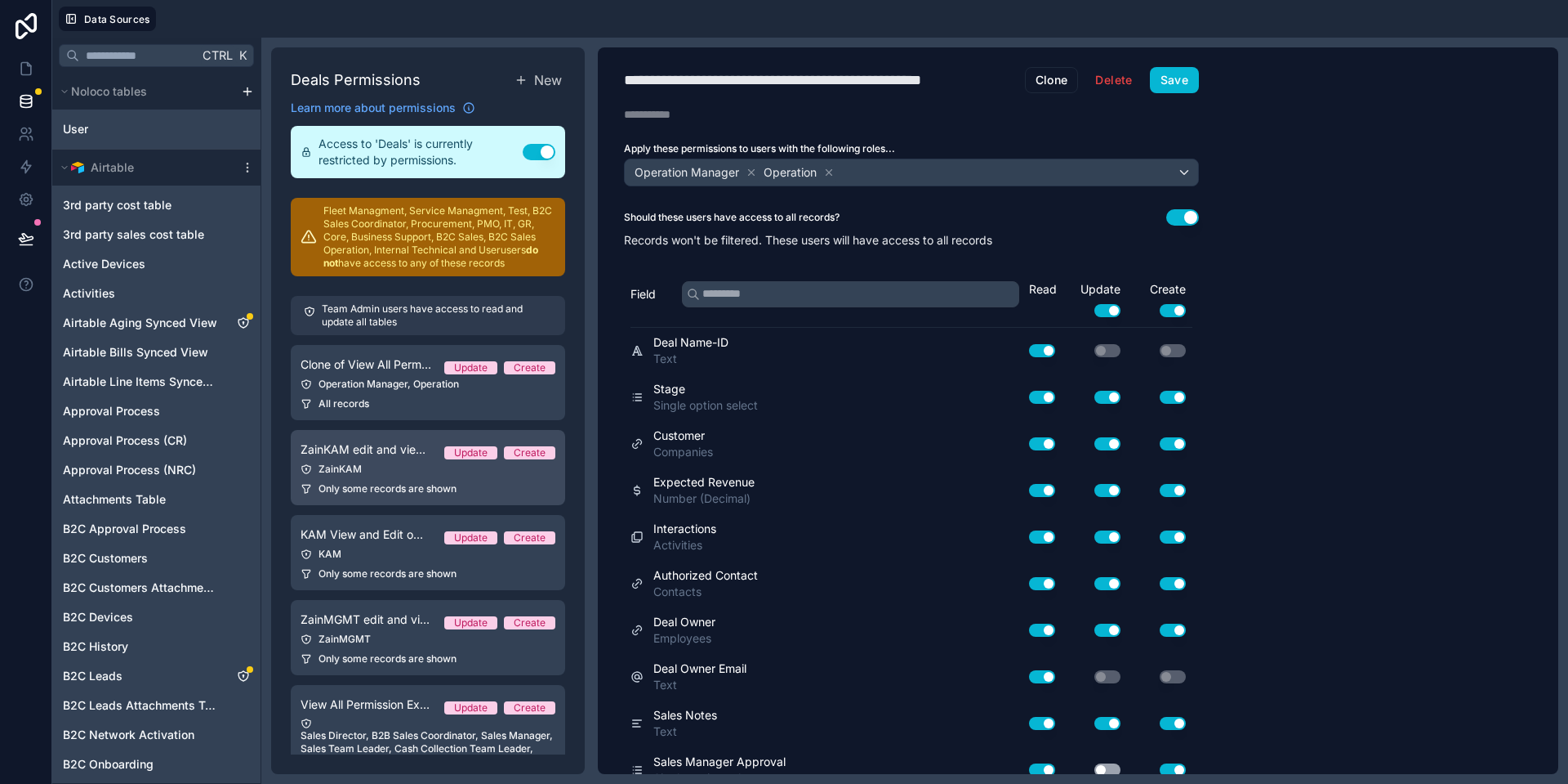
click at [386, 470] on div "ZainKAM" at bounding box center [428, 470] width 255 height 13
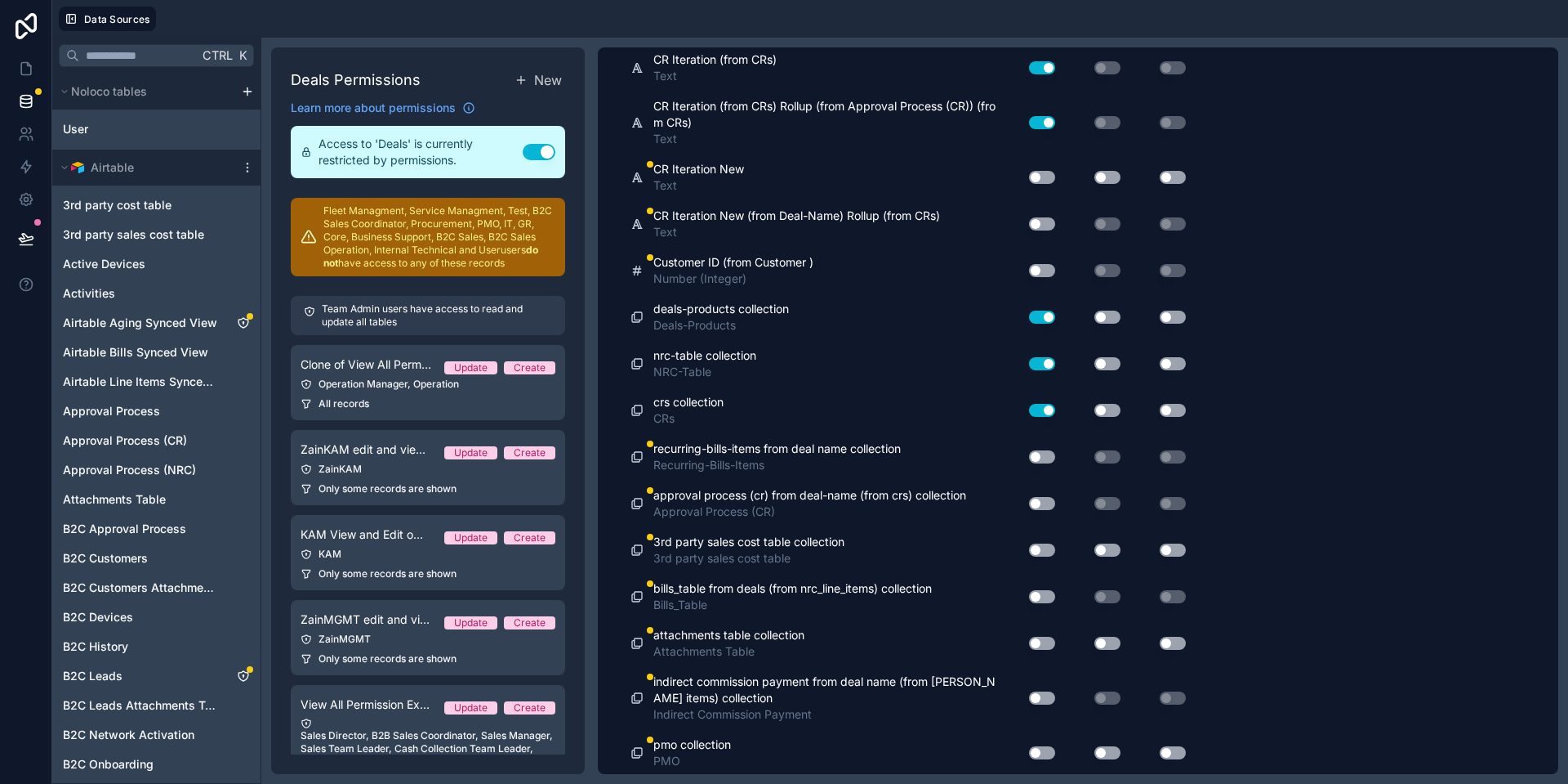
scroll to position [11434, 0]
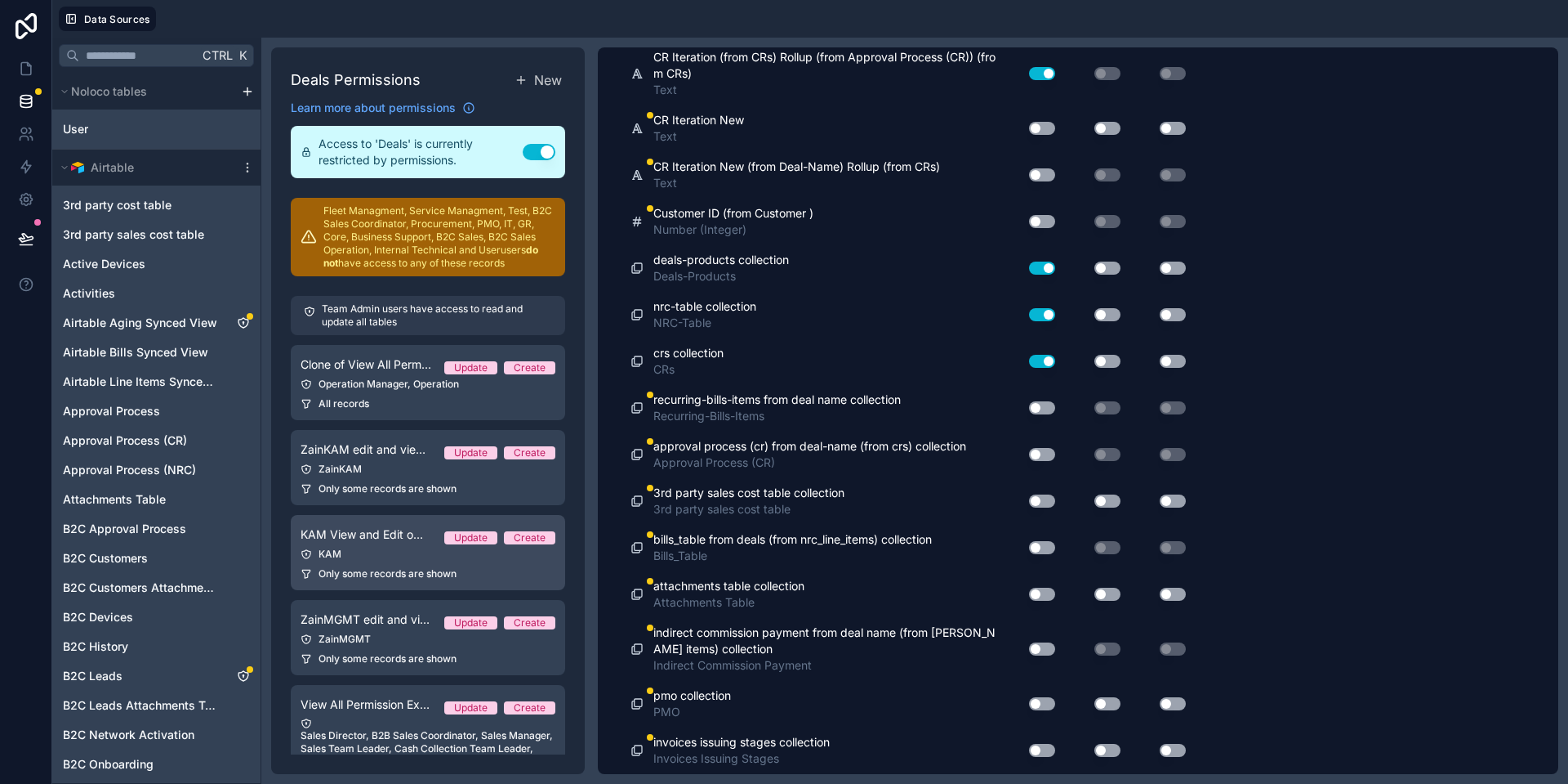
click at [356, 565] on link "KAM View and Edit own deals Update Create KAM Only some records are shown" at bounding box center [428, 552] width 274 height 75
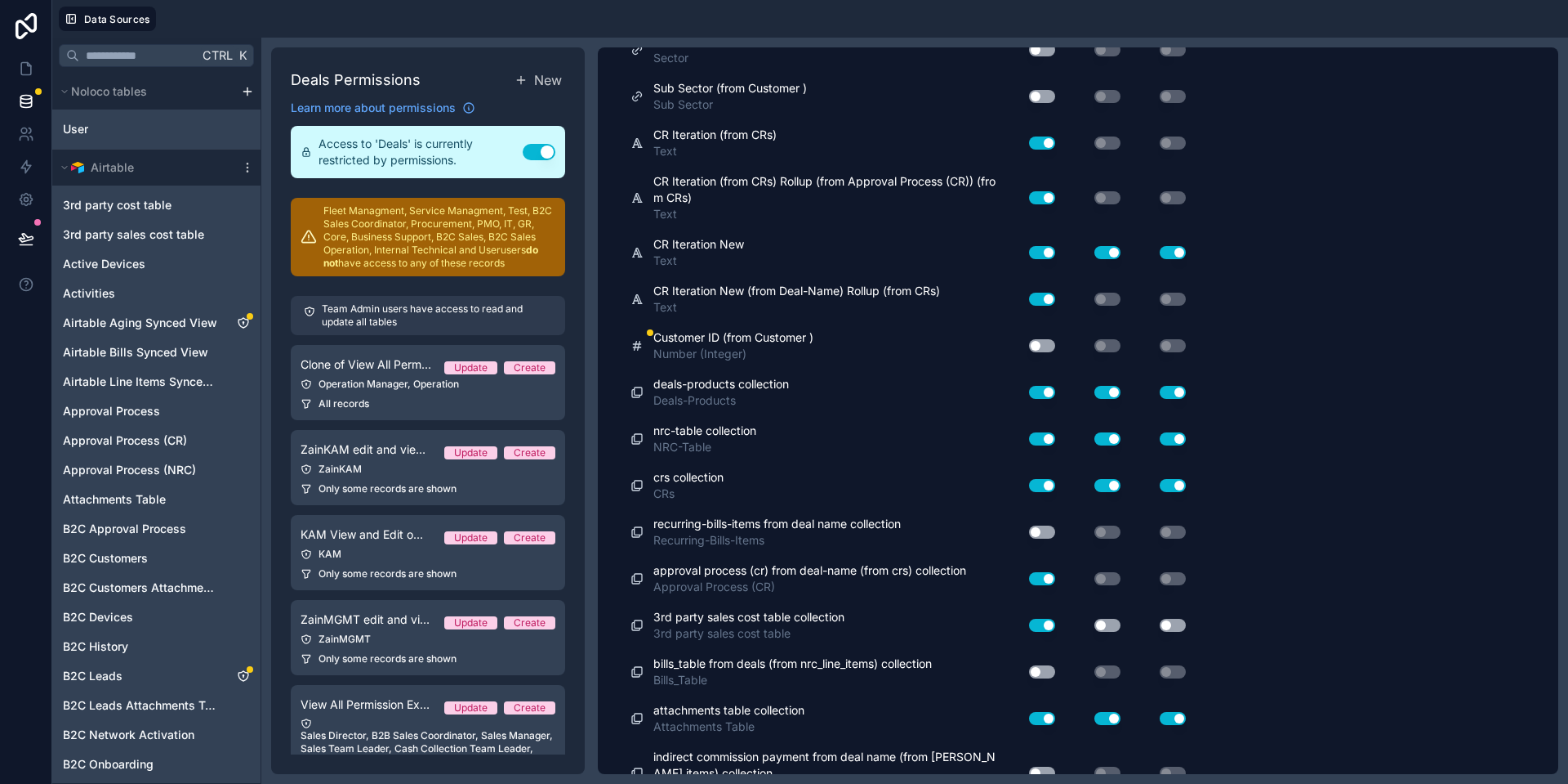
scroll to position [11307, 0]
click at [1043, 347] on button "Use setting" at bounding box center [1041, 348] width 26 height 13
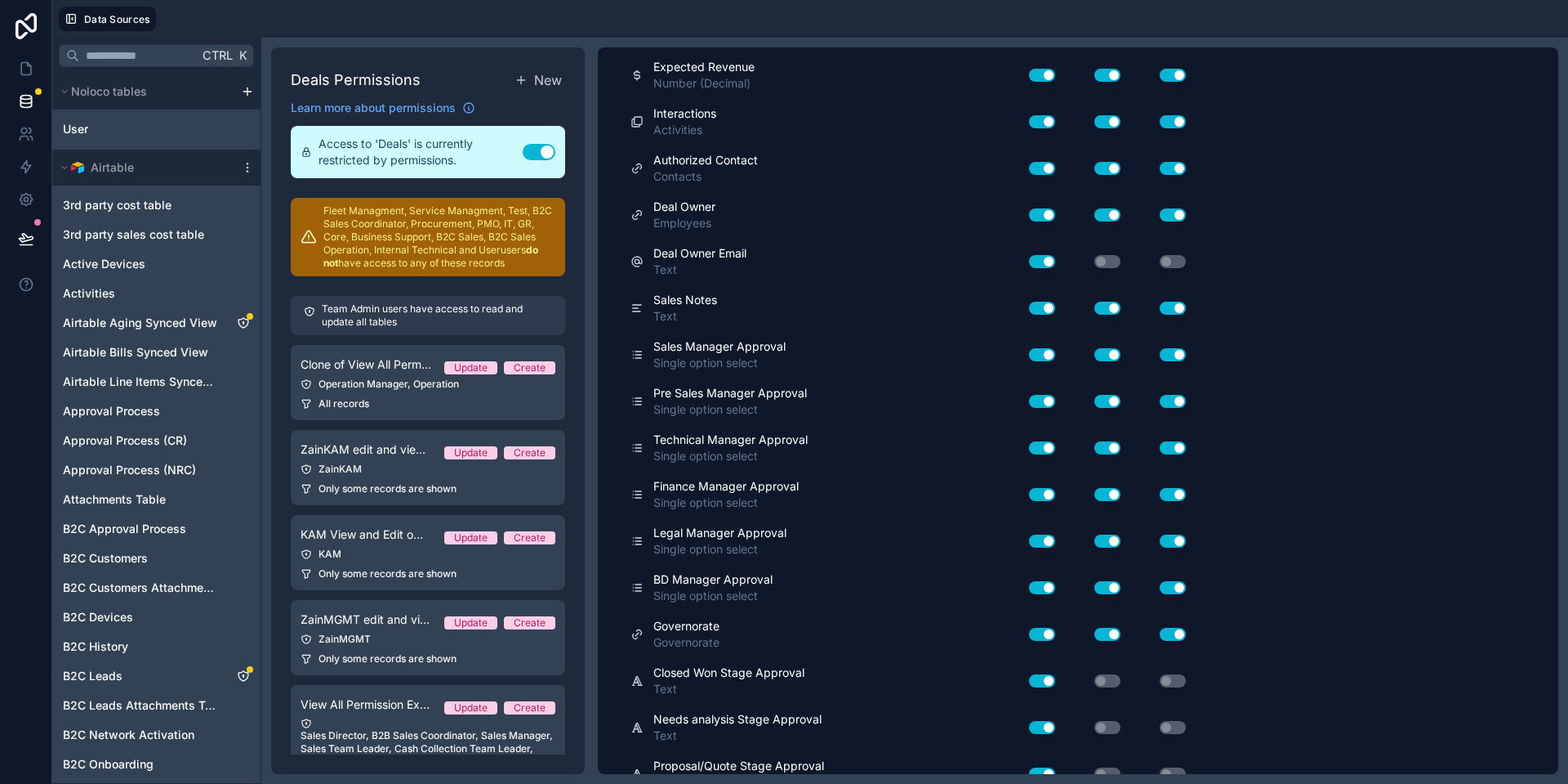
scroll to position [0, 0]
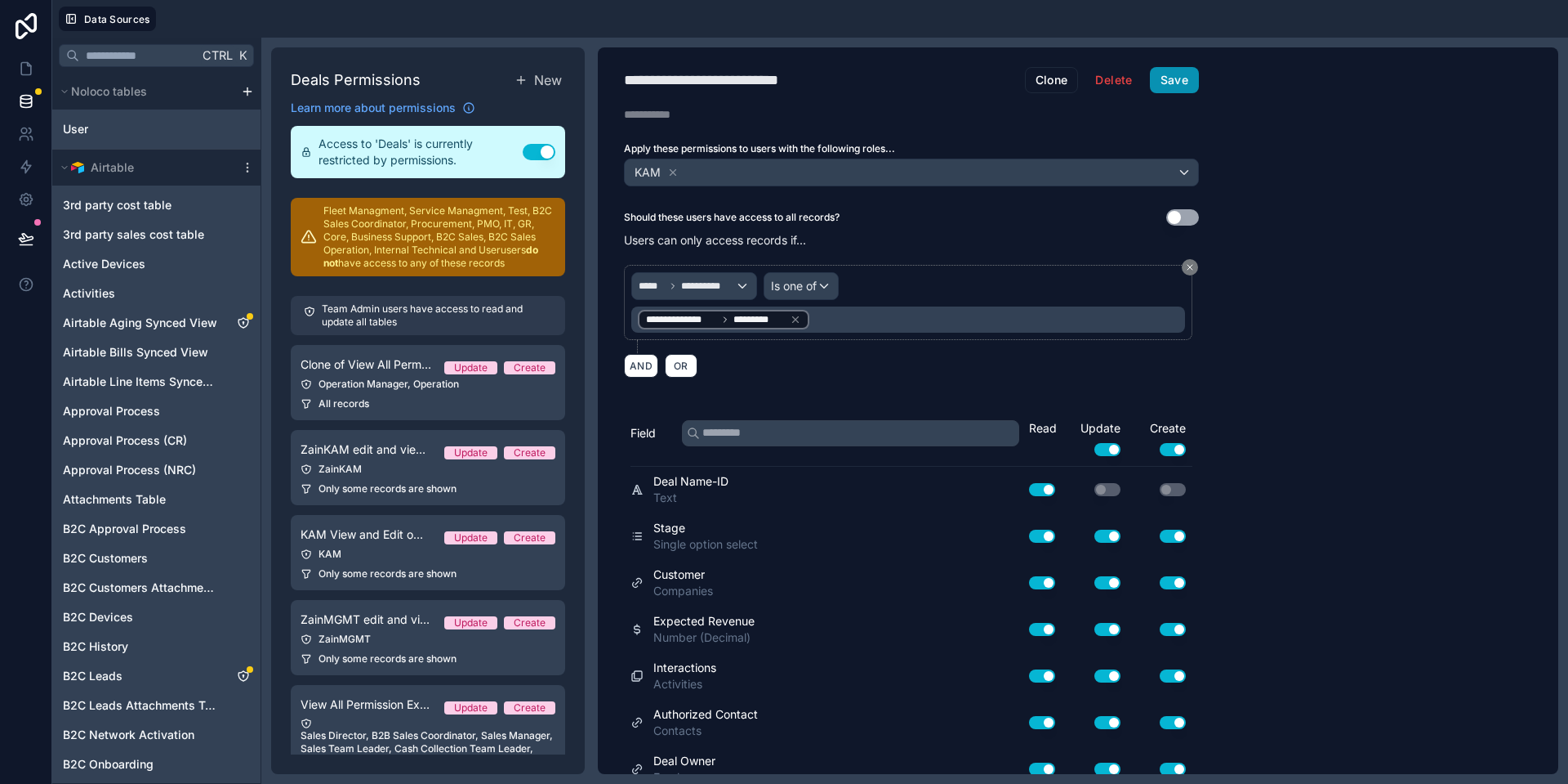
click at [1190, 88] on button "Save" at bounding box center [1174, 79] width 49 height 26
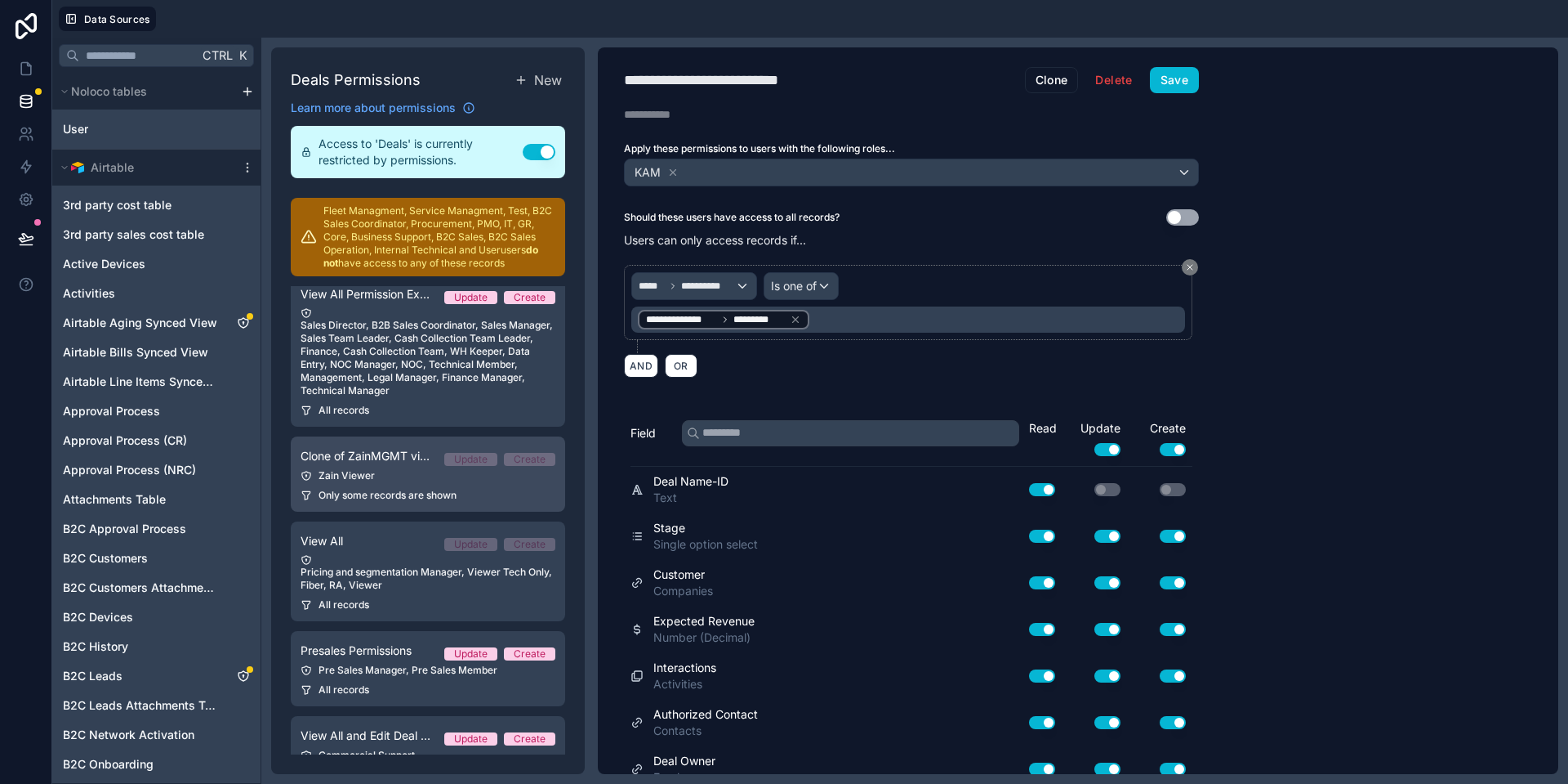
scroll to position [457, 0]
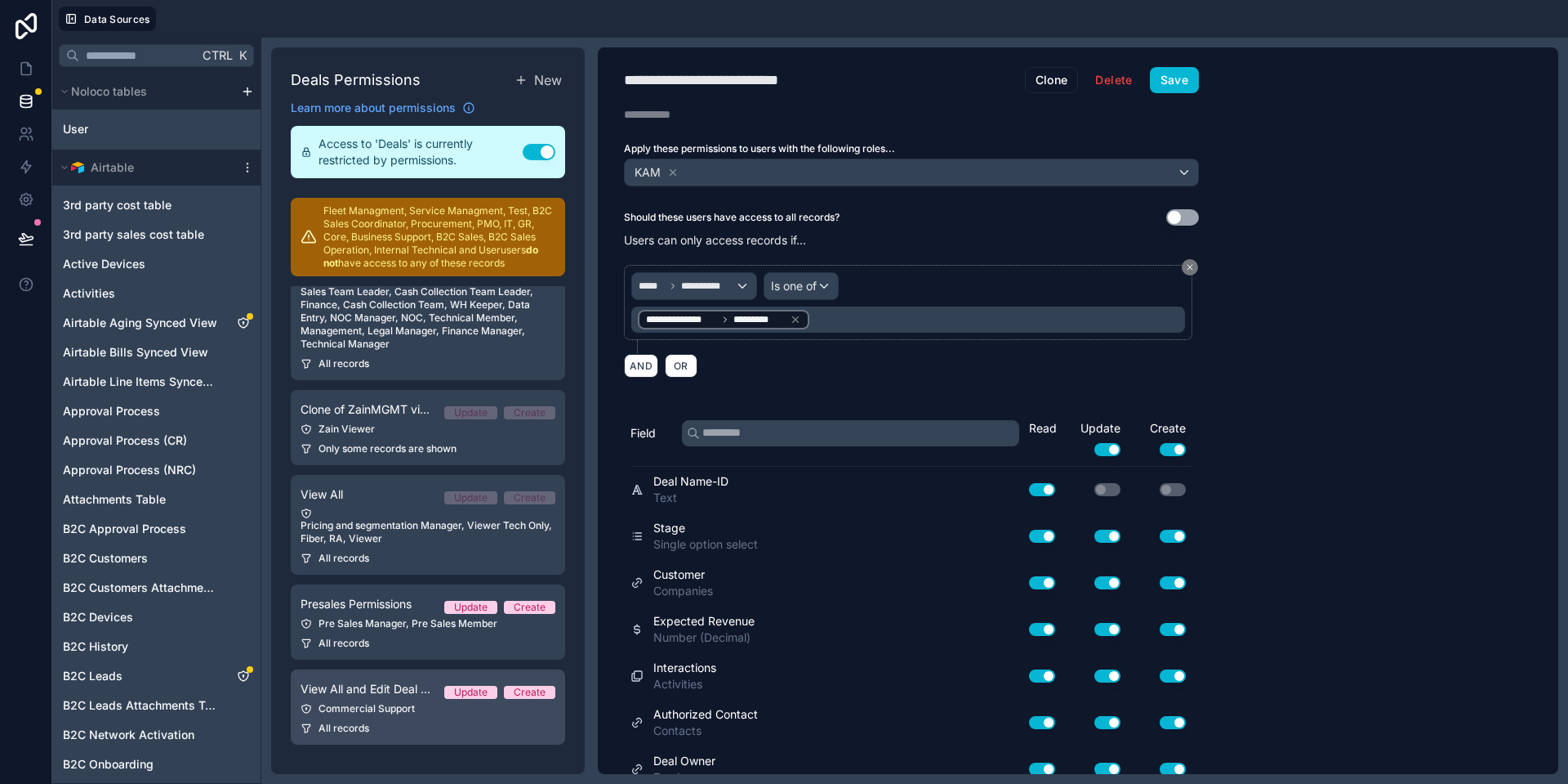
click at [368, 706] on div "Commercial Support" at bounding box center [428, 709] width 255 height 13
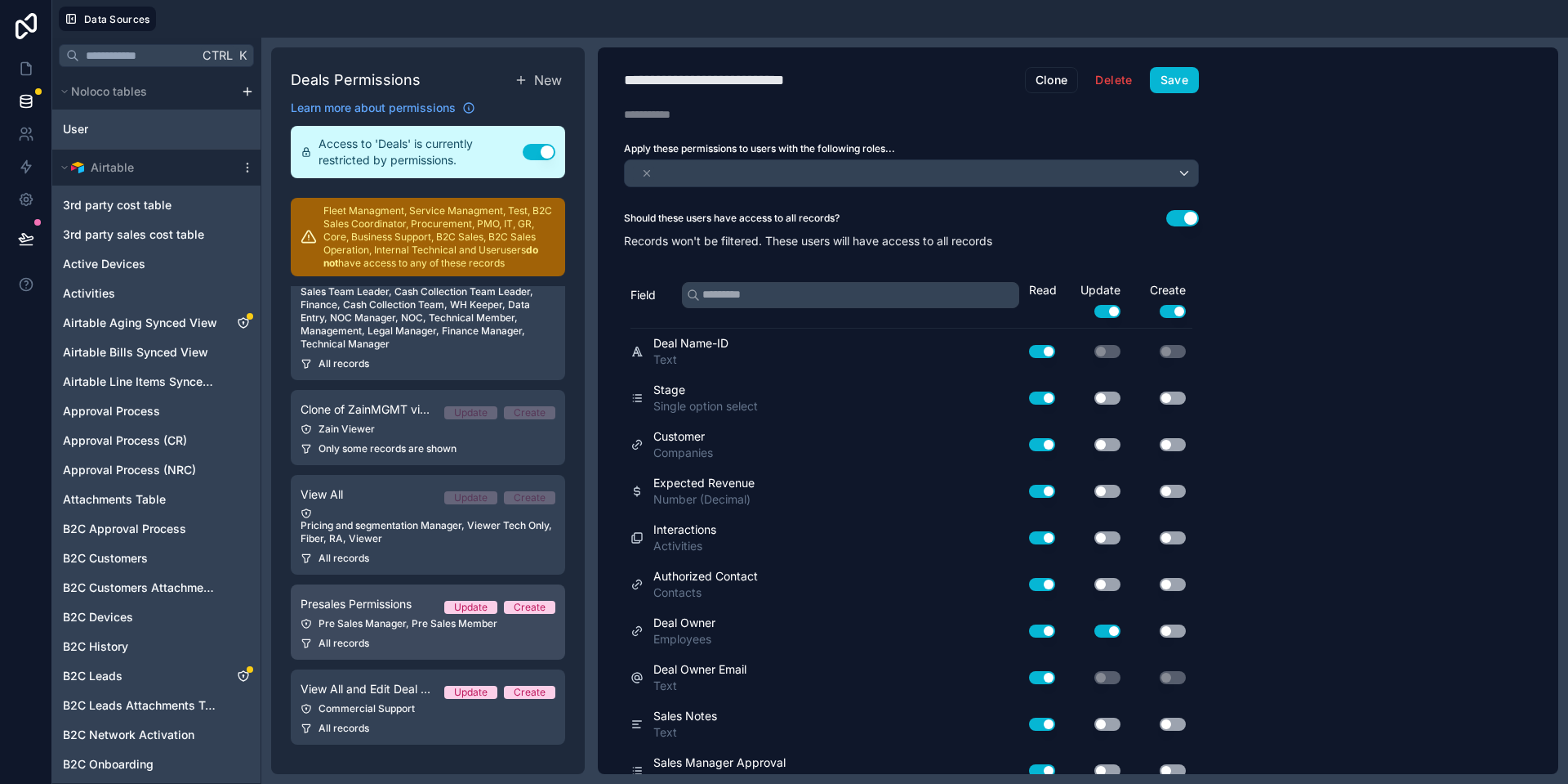
click at [379, 621] on div "Pre Sales Manager, Pre Sales Member" at bounding box center [428, 624] width 255 height 13
click at [341, 608] on span "Presales Permissions" at bounding box center [356, 604] width 111 height 17
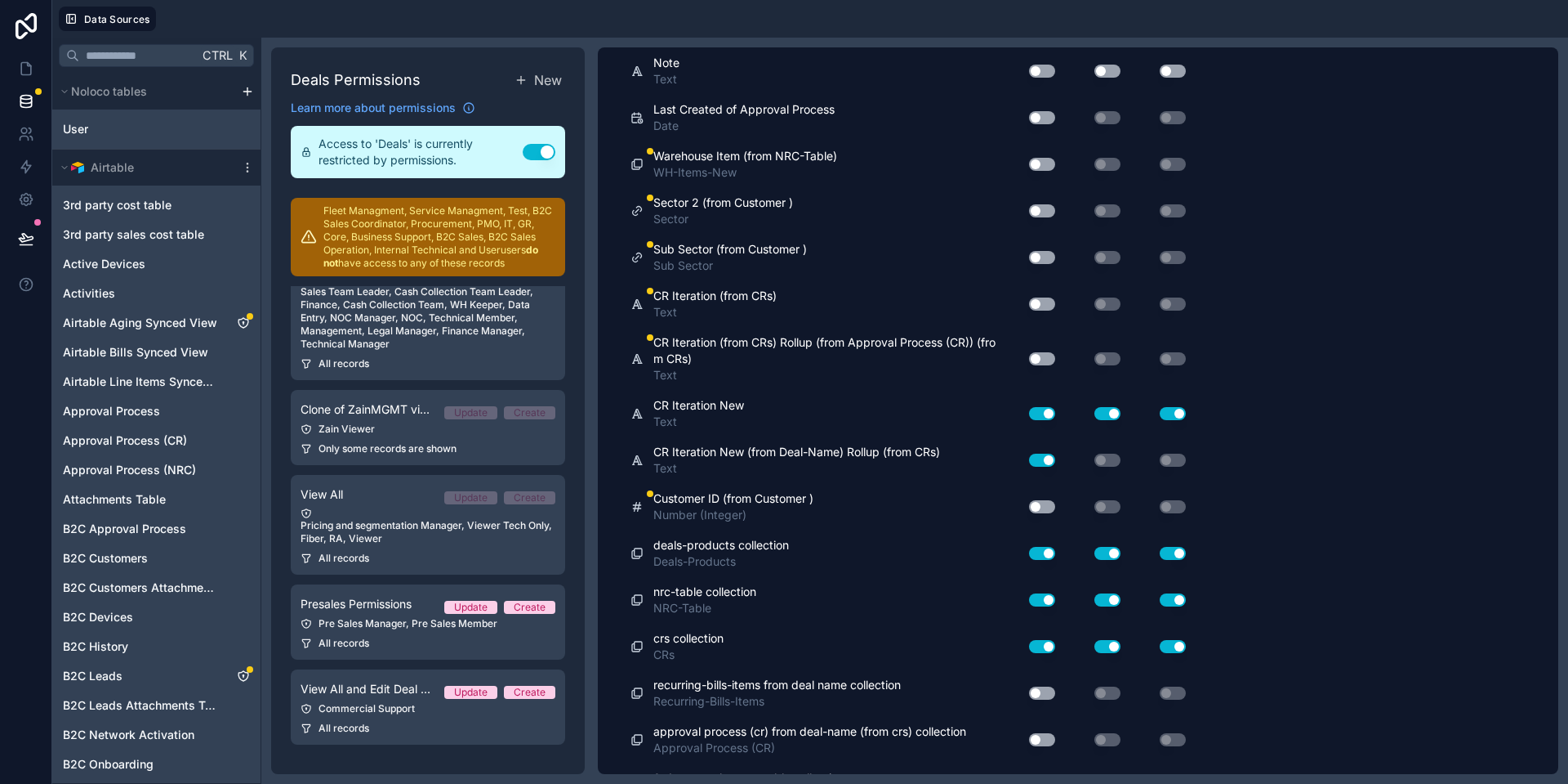
scroll to position [10951, 0]
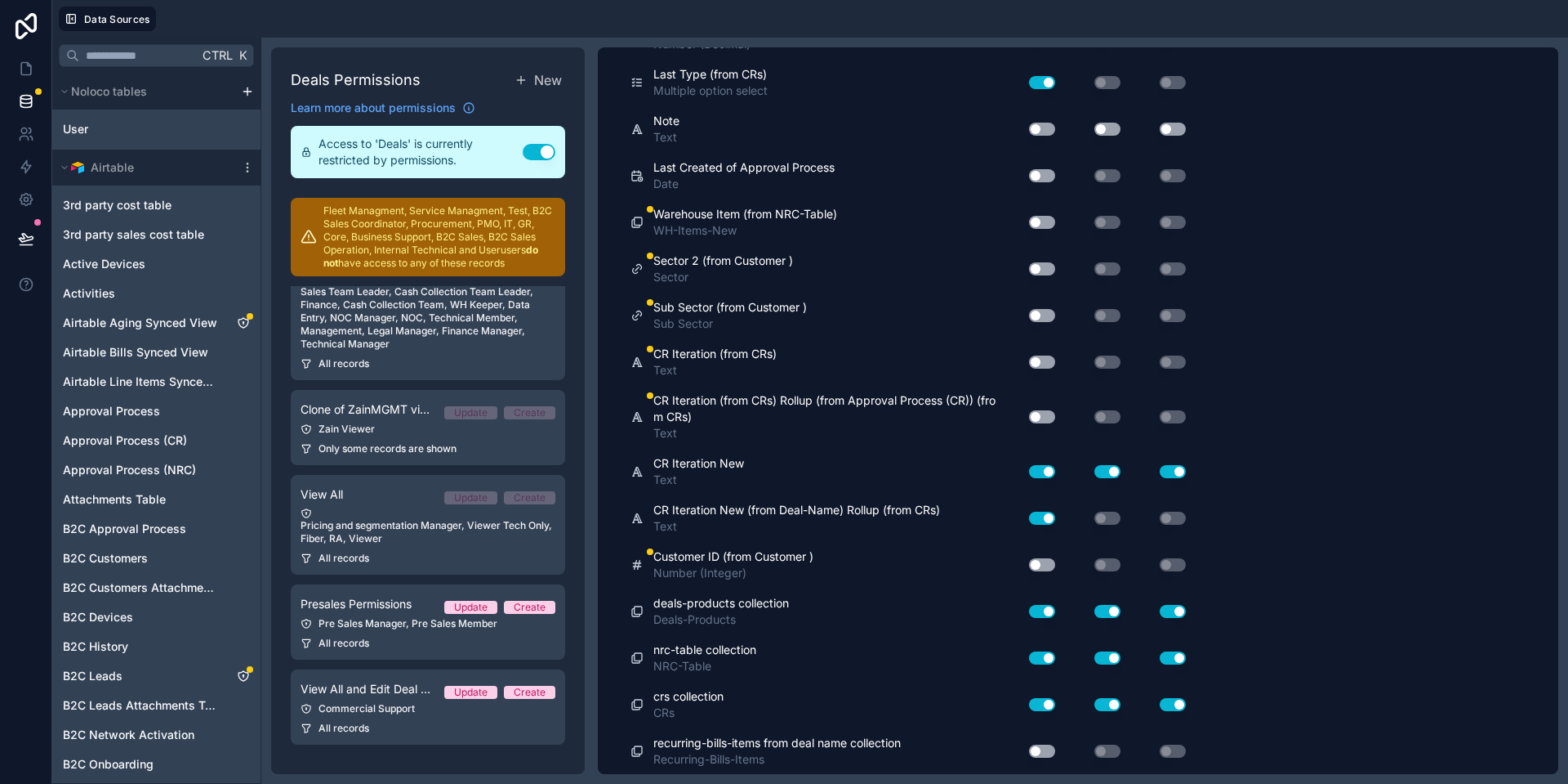
click at [1046, 561] on button "Use setting" at bounding box center [1041, 565] width 26 height 13
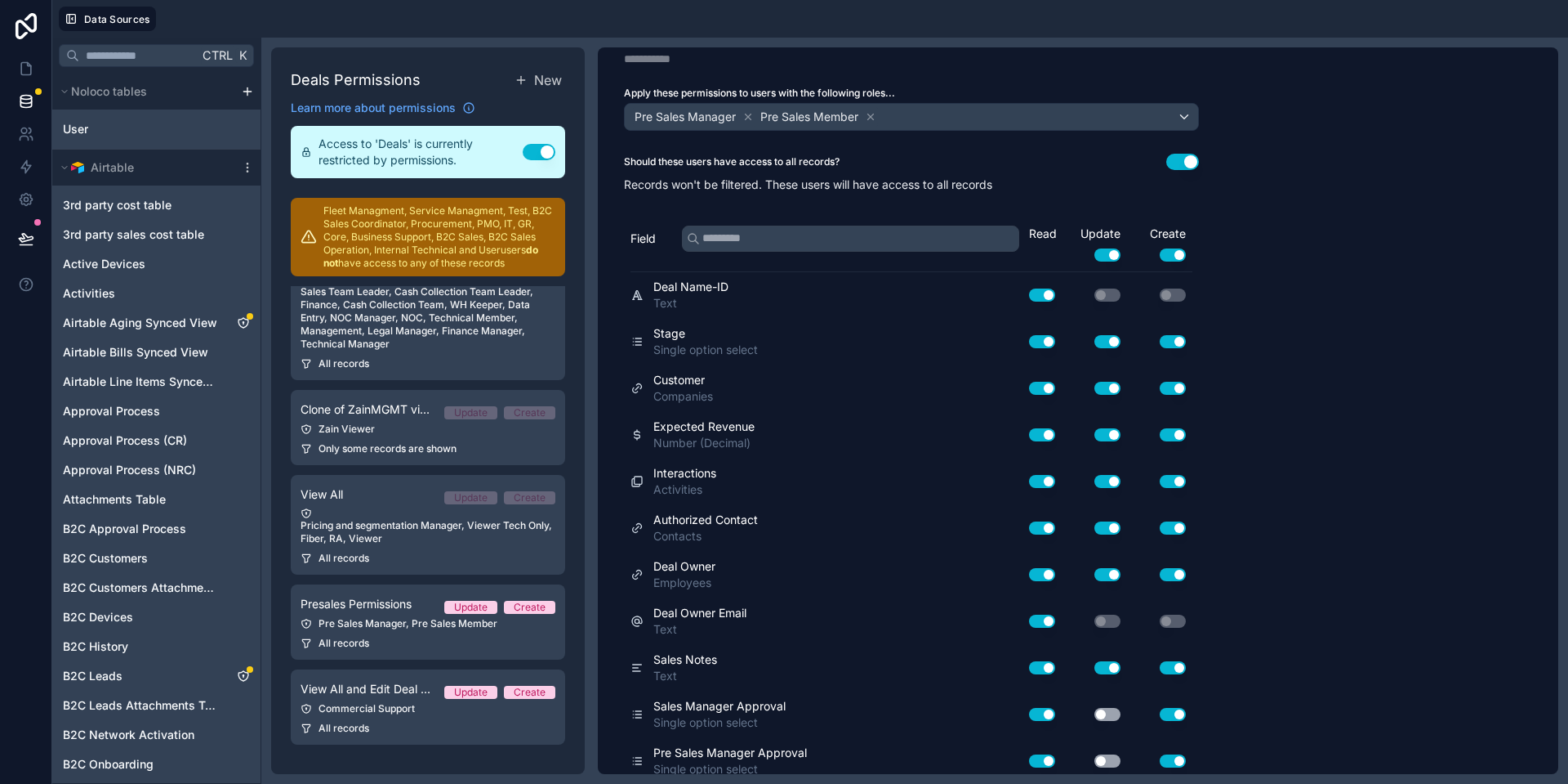
scroll to position [0, 0]
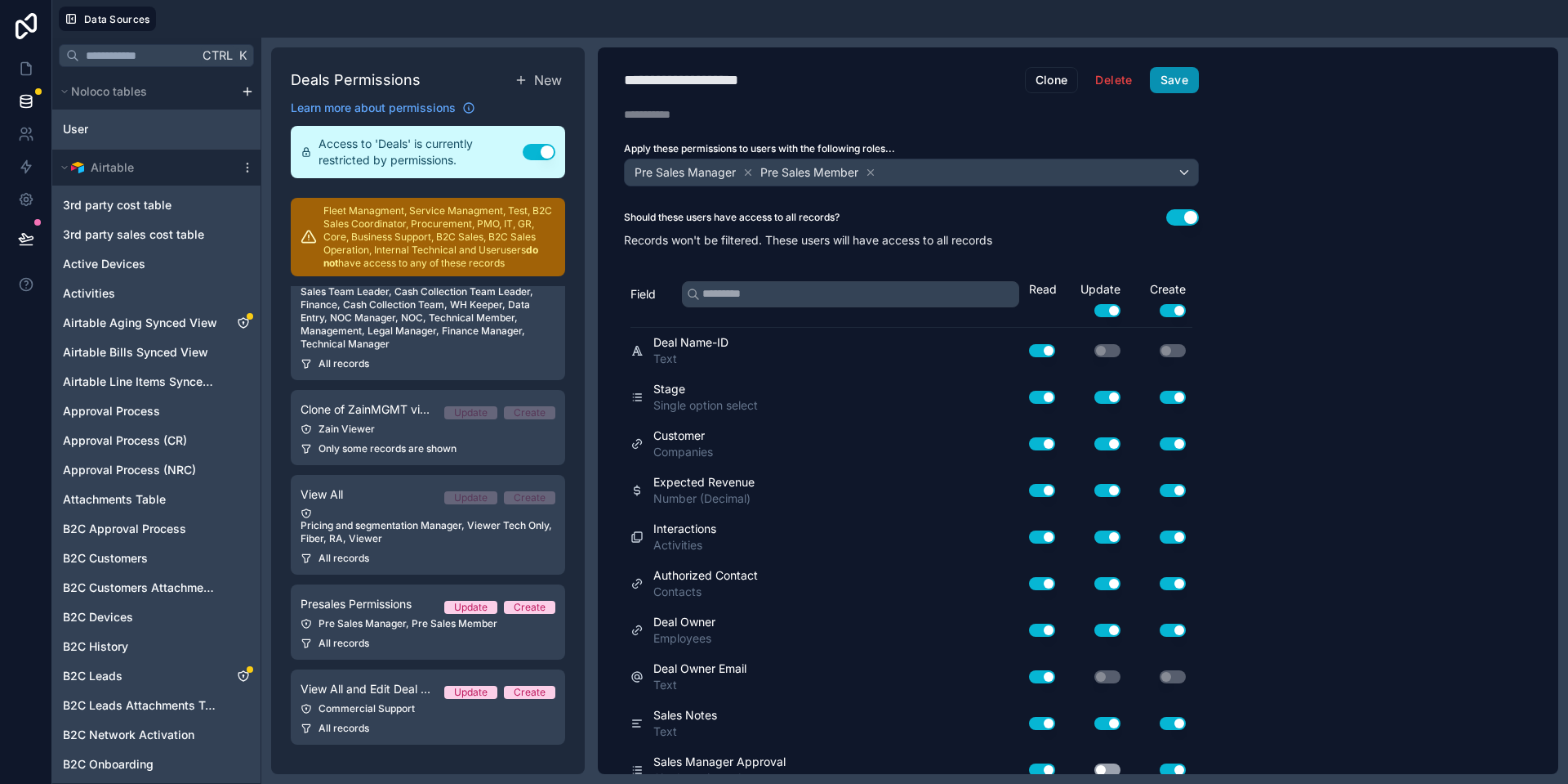
click at [1175, 78] on button "Save" at bounding box center [1174, 79] width 49 height 26
click at [383, 722] on div "All records" at bounding box center [428, 728] width 255 height 13
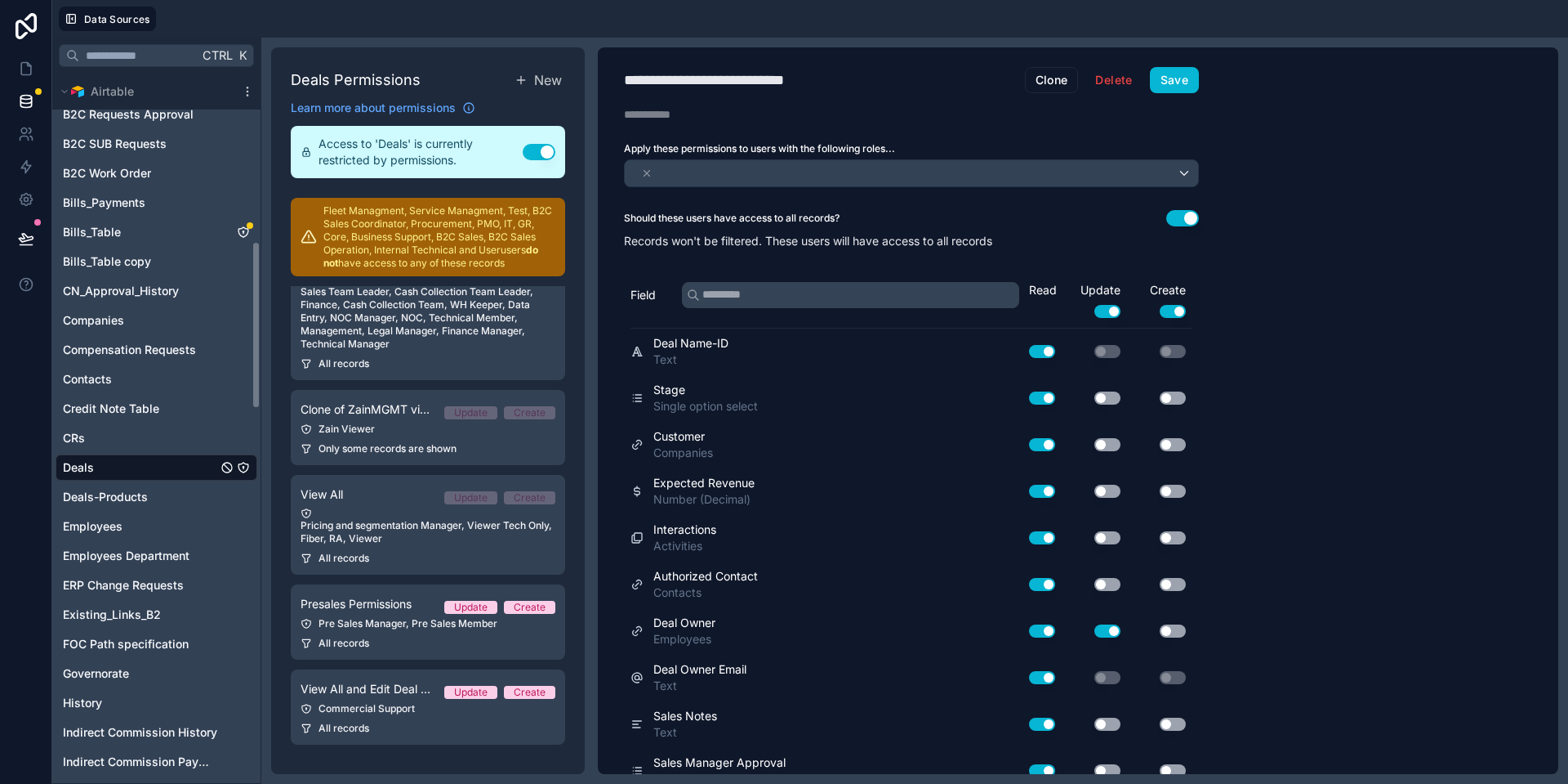
scroll to position [750, 0]
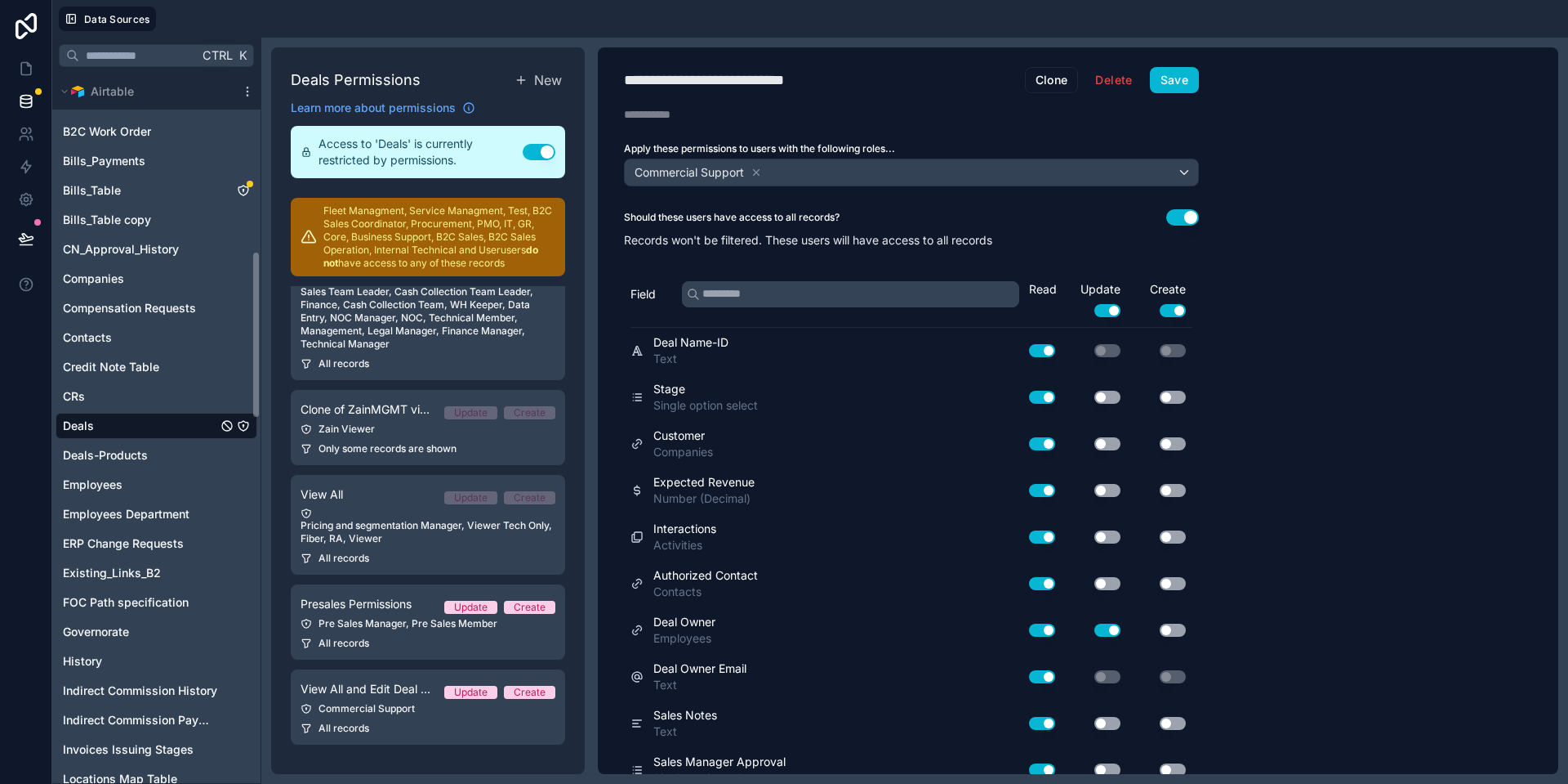
click at [133, 434] on div "Deals" at bounding box center [157, 425] width 202 height 26
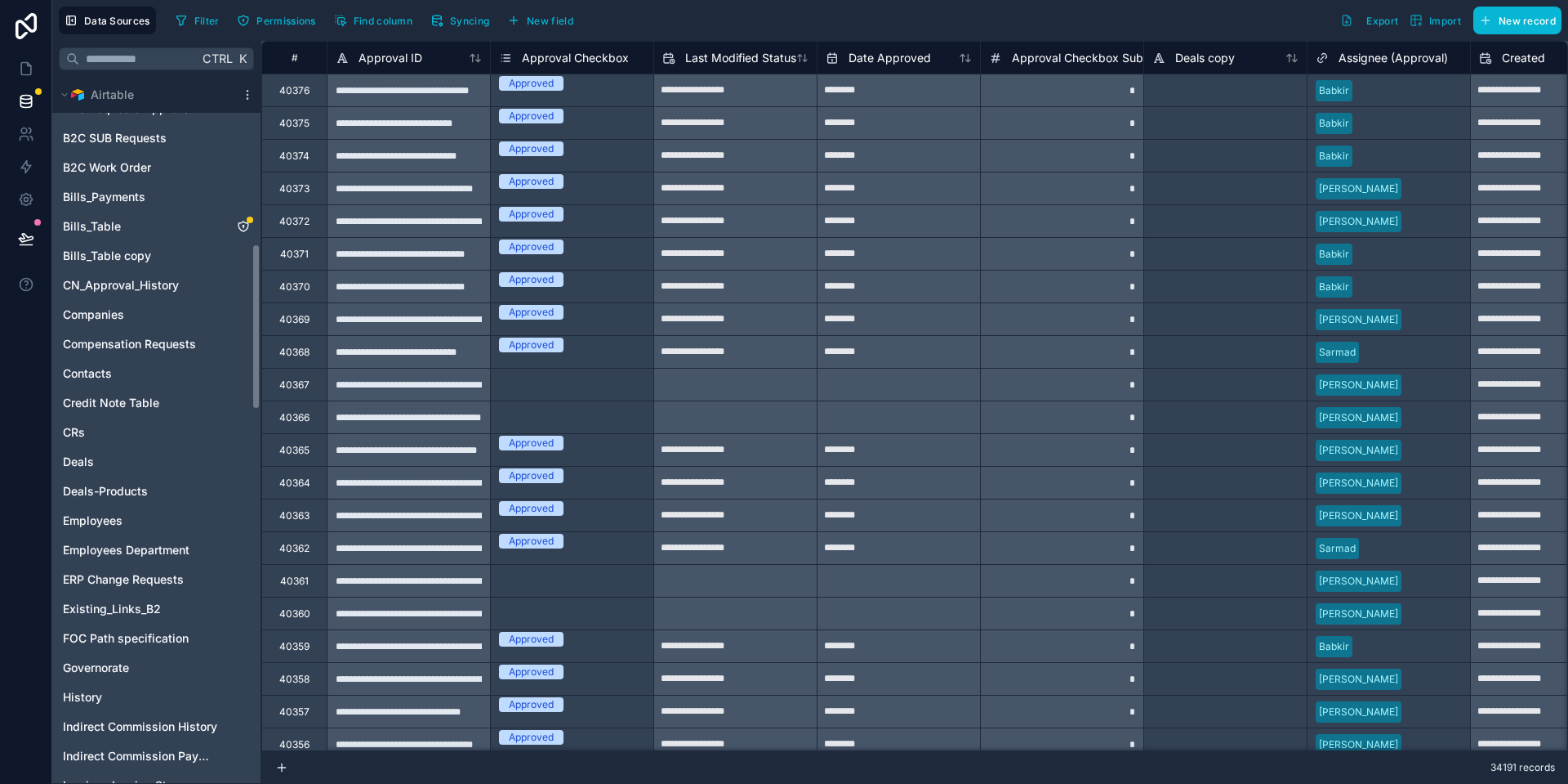
scroll to position [701, 0]
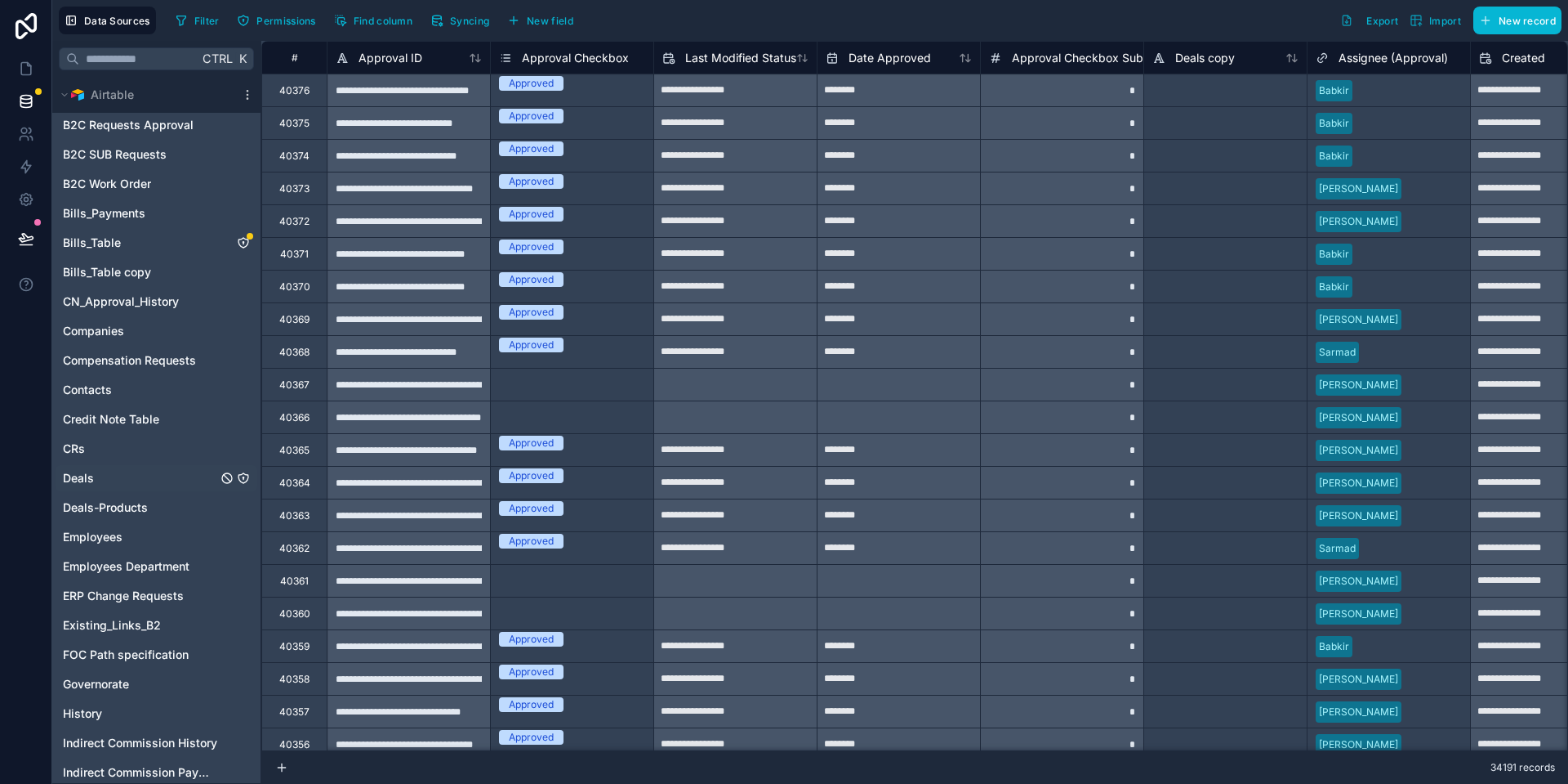
click at [113, 470] on div "Deals" at bounding box center [157, 477] width 202 height 26
click at [485, 17] on span "Syncing" at bounding box center [469, 21] width 39 height 13
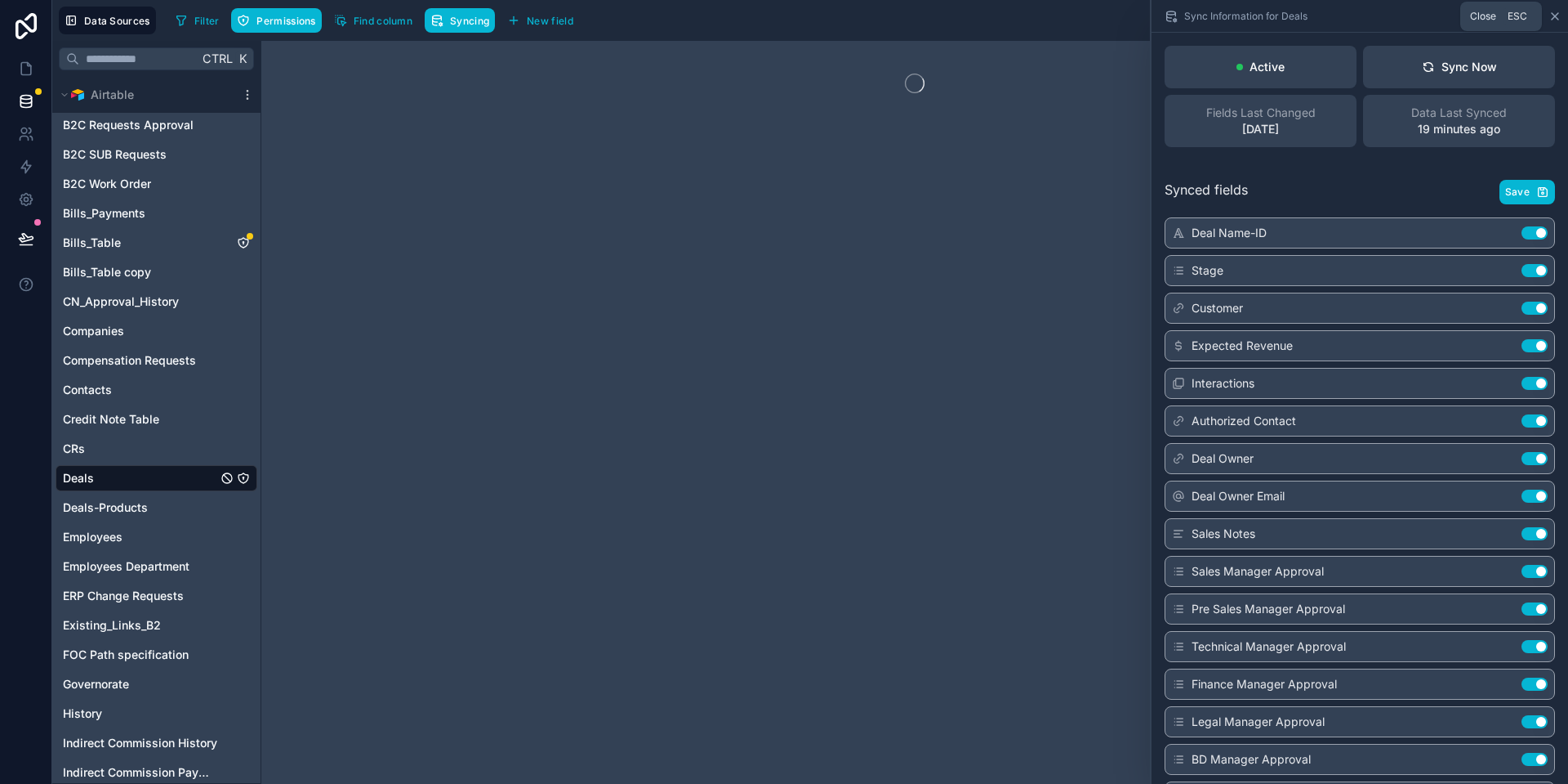
click at [1554, 18] on icon at bounding box center [1555, 17] width 13 height 13
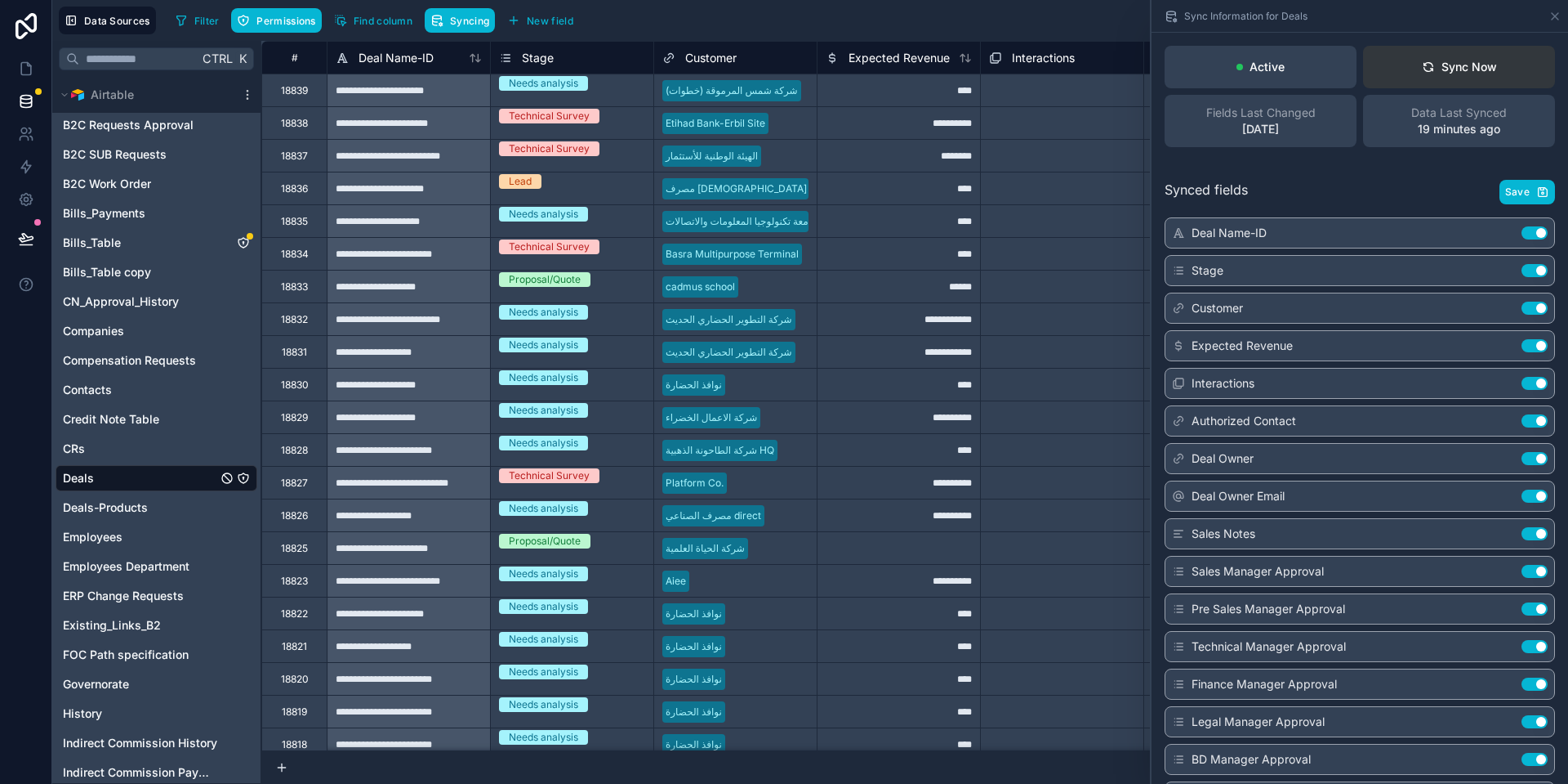
click at [1443, 62] on div "Sync Now" at bounding box center [1460, 68] width 75 height 17
click at [43, 70] on link at bounding box center [26, 68] width 52 height 33
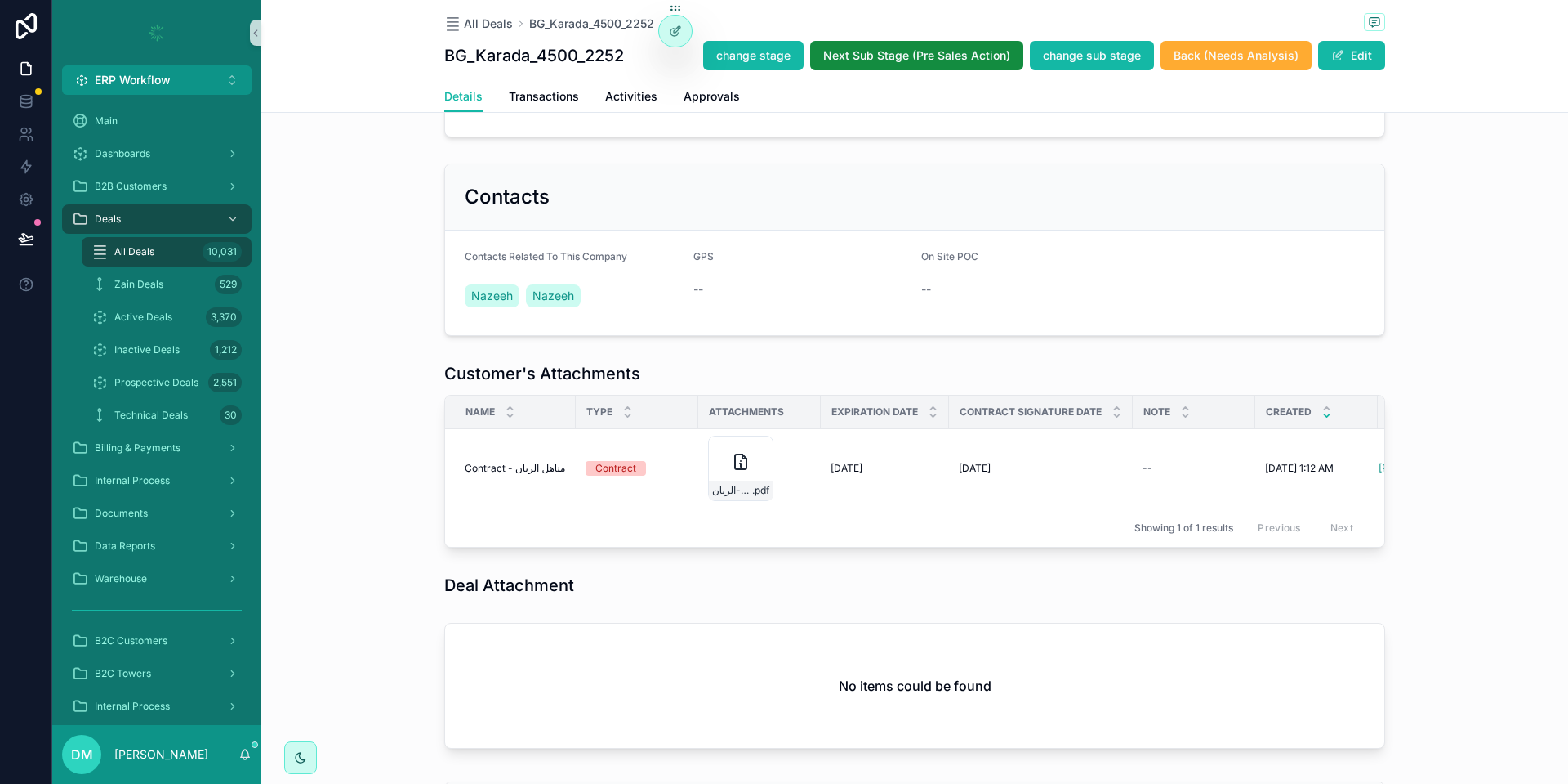
scroll to position [1124, 0]
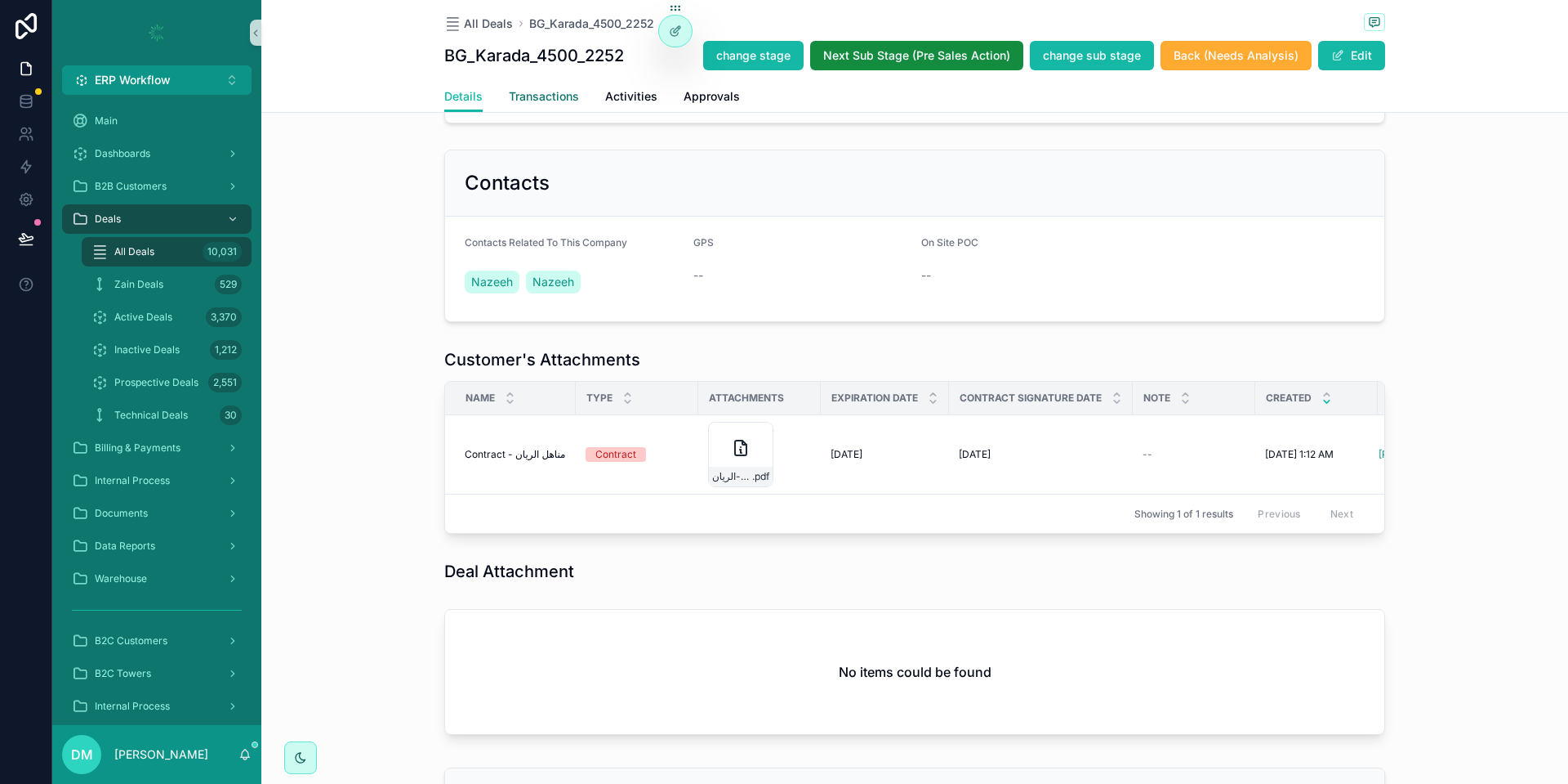
click at [511, 88] on span "Transactions" at bounding box center [544, 97] width 70 height 17
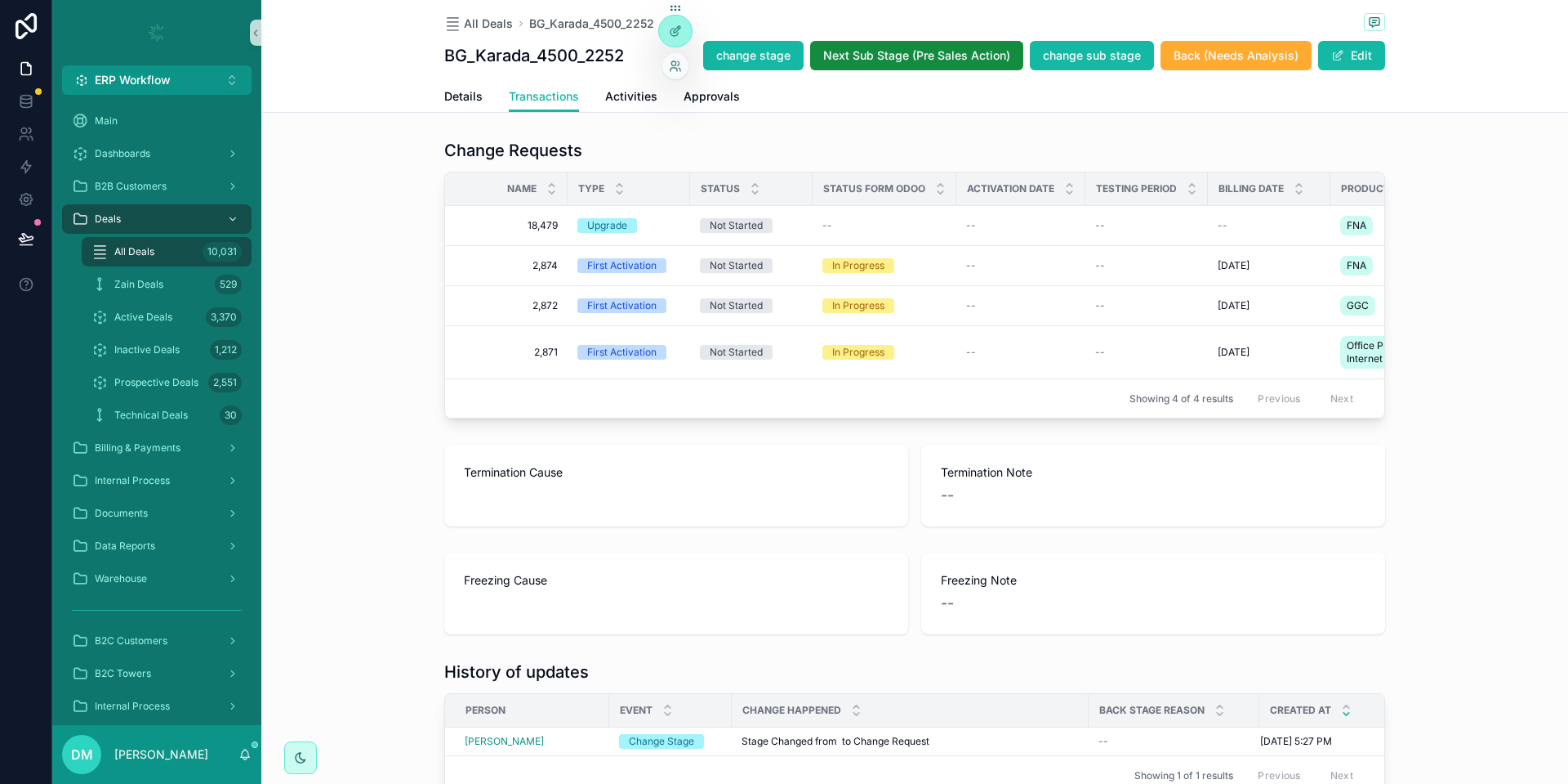
click at [686, 68] on div at bounding box center [675, 66] width 26 height 26
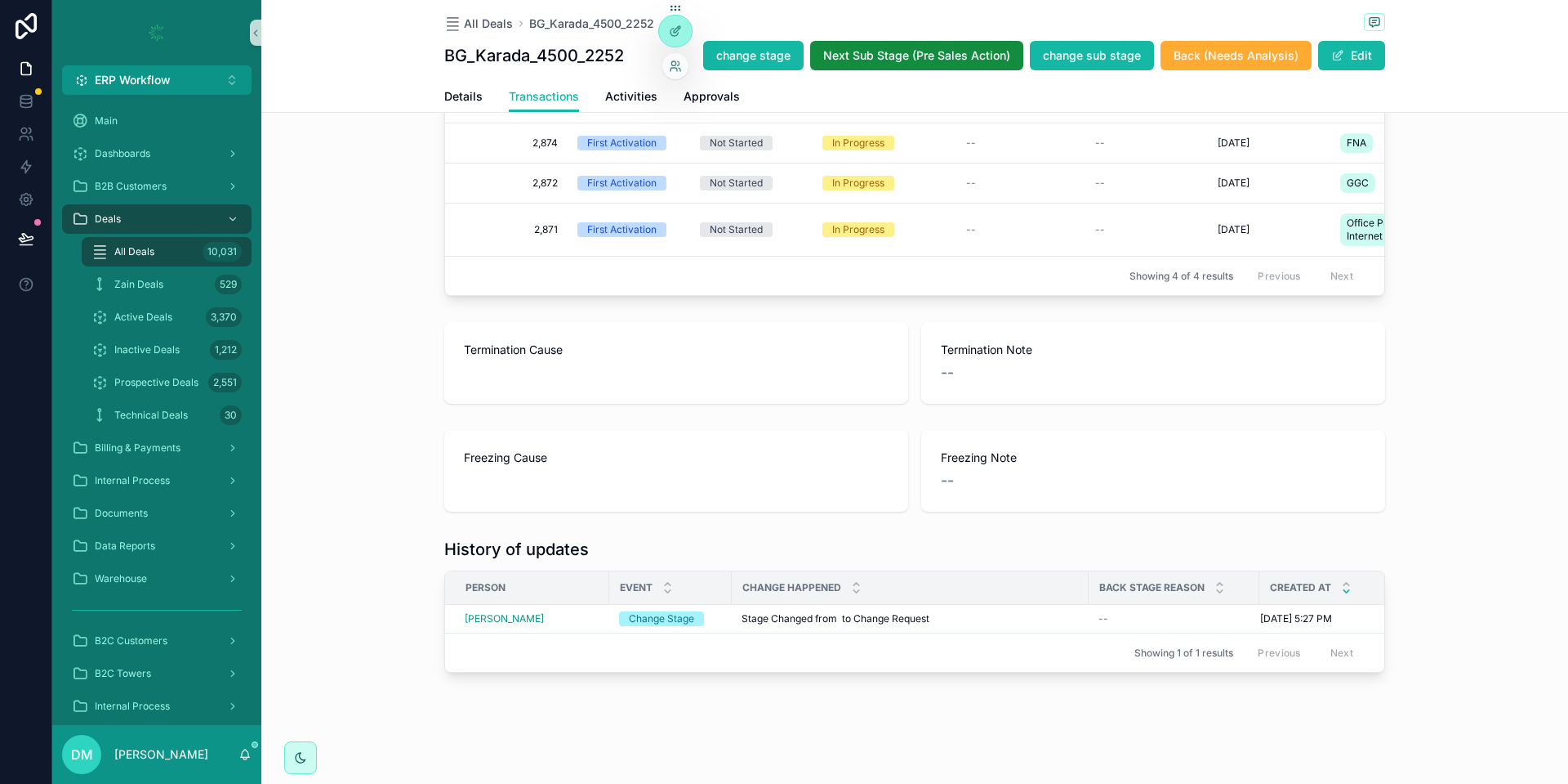
click at [670, 59] on div at bounding box center [675, 66] width 26 height 26
click at [679, 74] on div at bounding box center [675, 66] width 26 height 26
click at [674, 67] on icon at bounding box center [675, 67] width 13 height 13
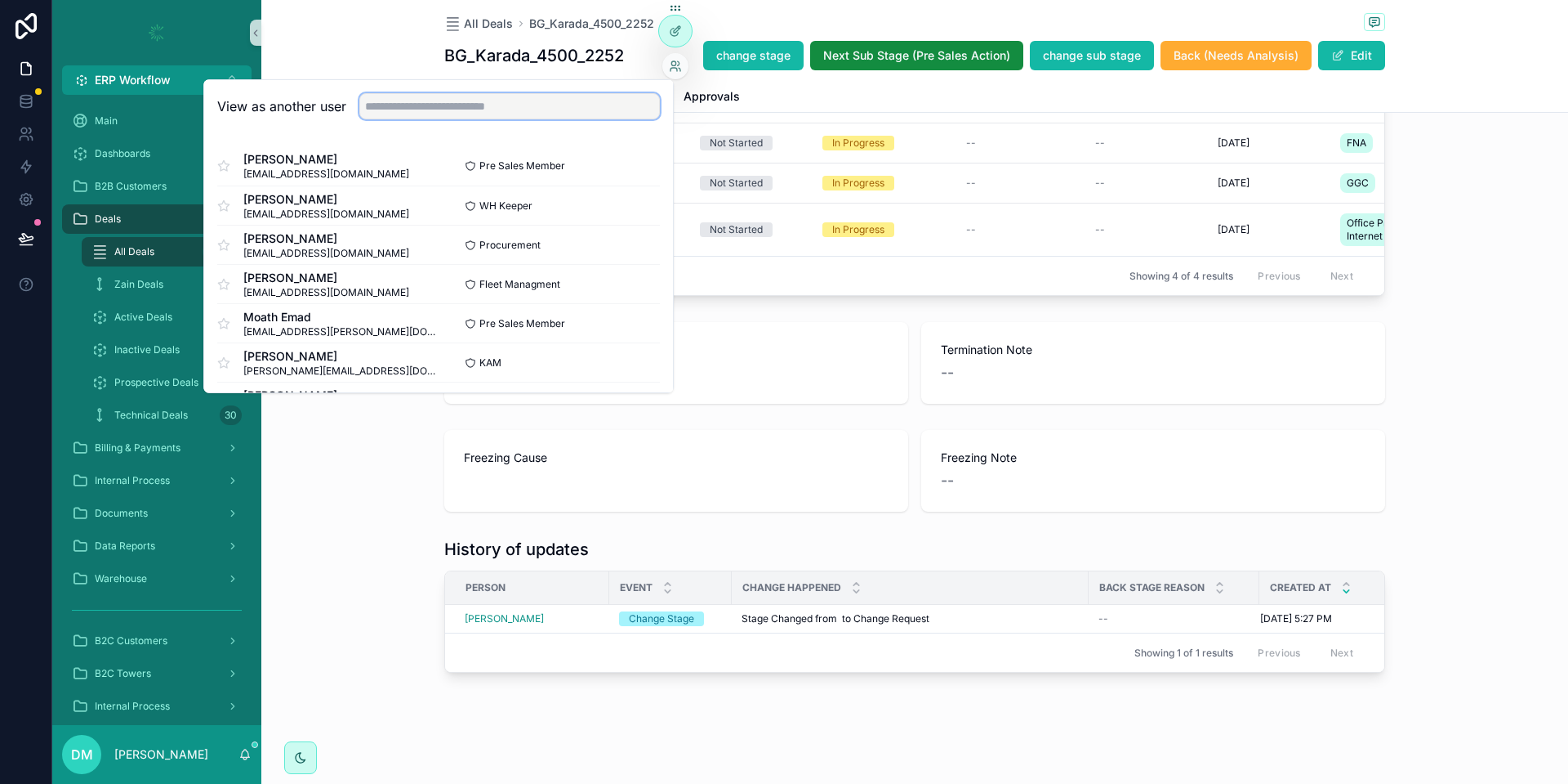
click at [512, 98] on input "text" at bounding box center [509, 106] width 301 height 26
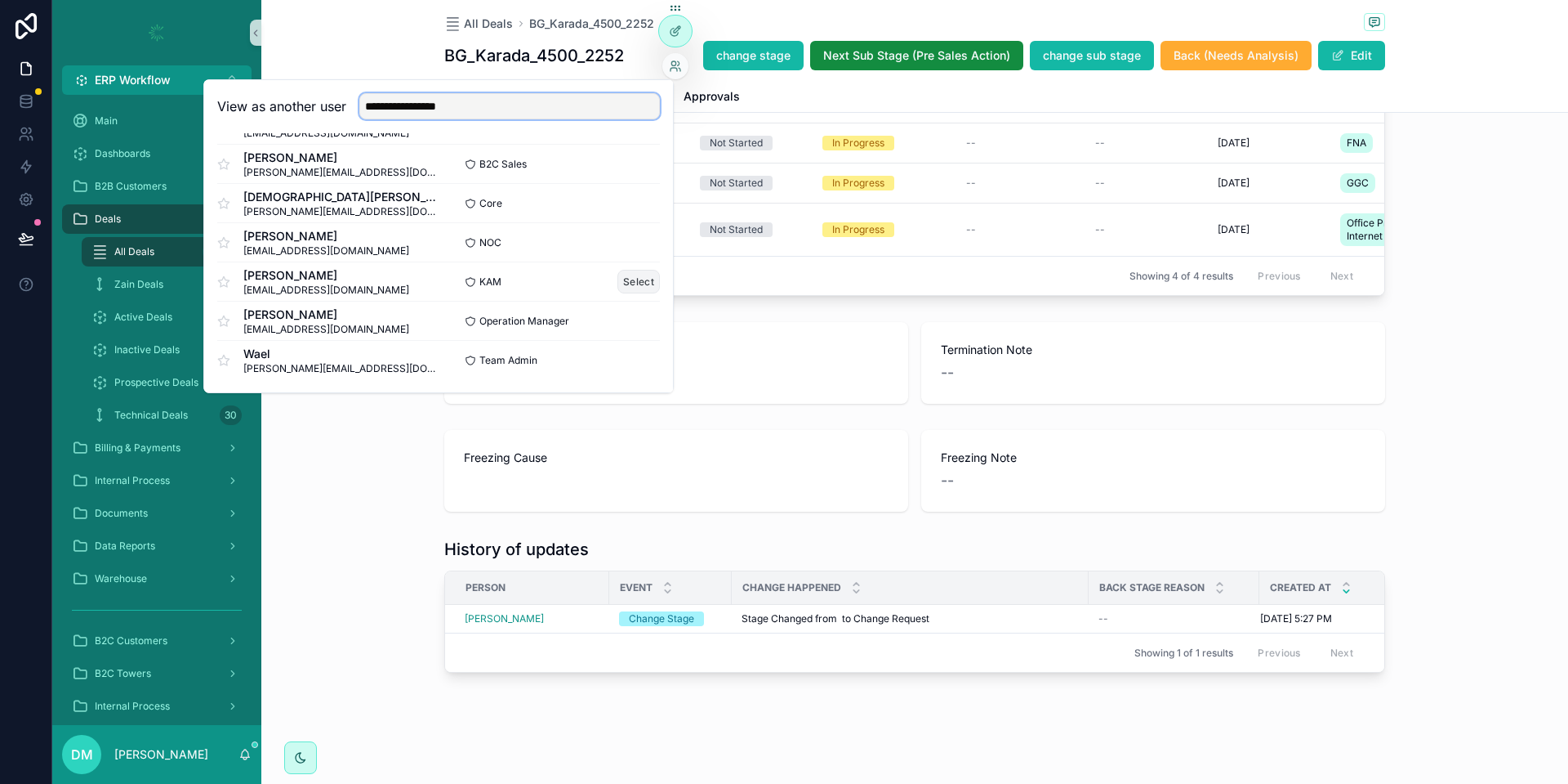
type input "**********"
click at [643, 286] on button "Select" at bounding box center [639, 281] width 43 height 23
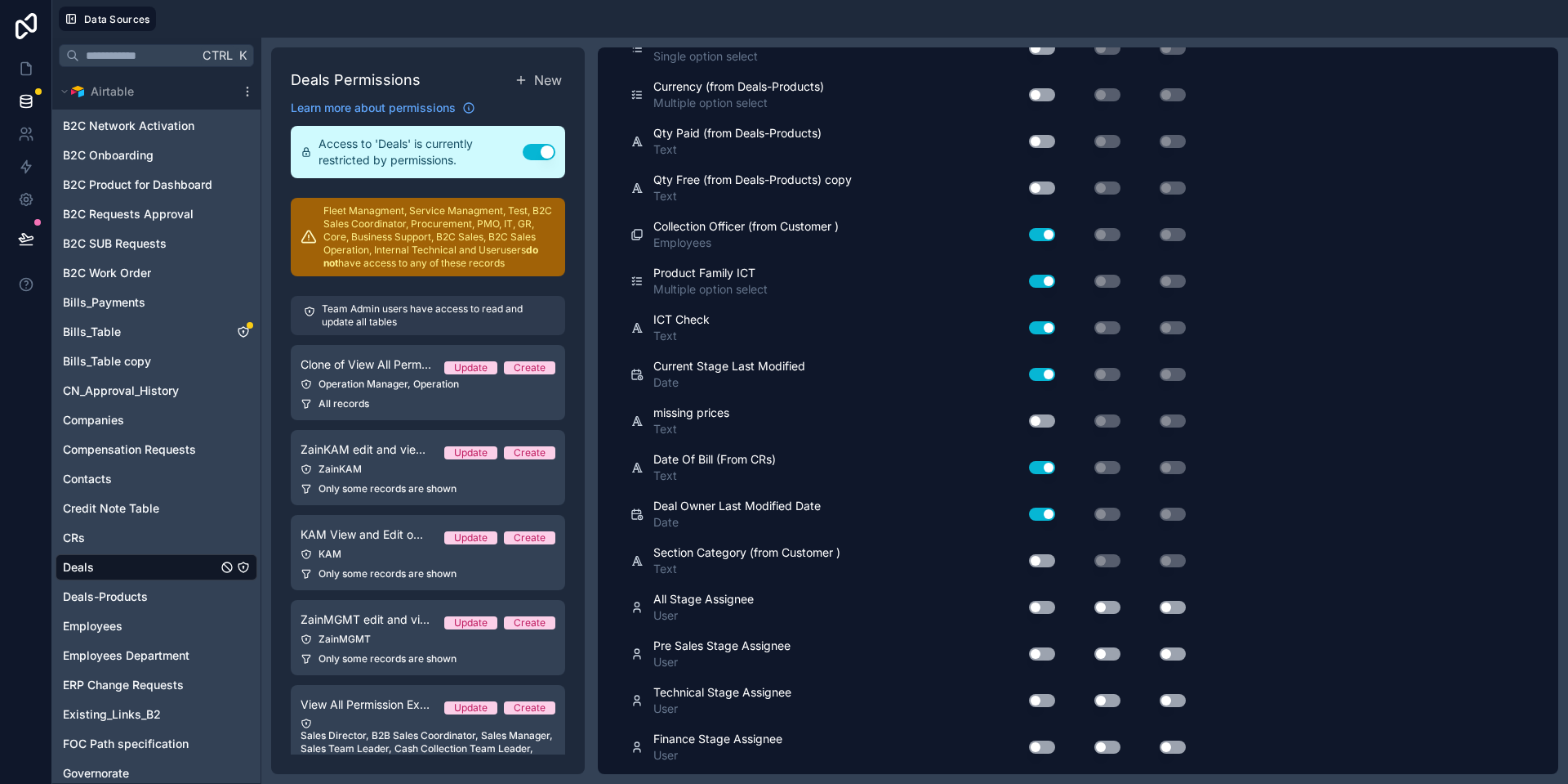
scroll to position [7234, 0]
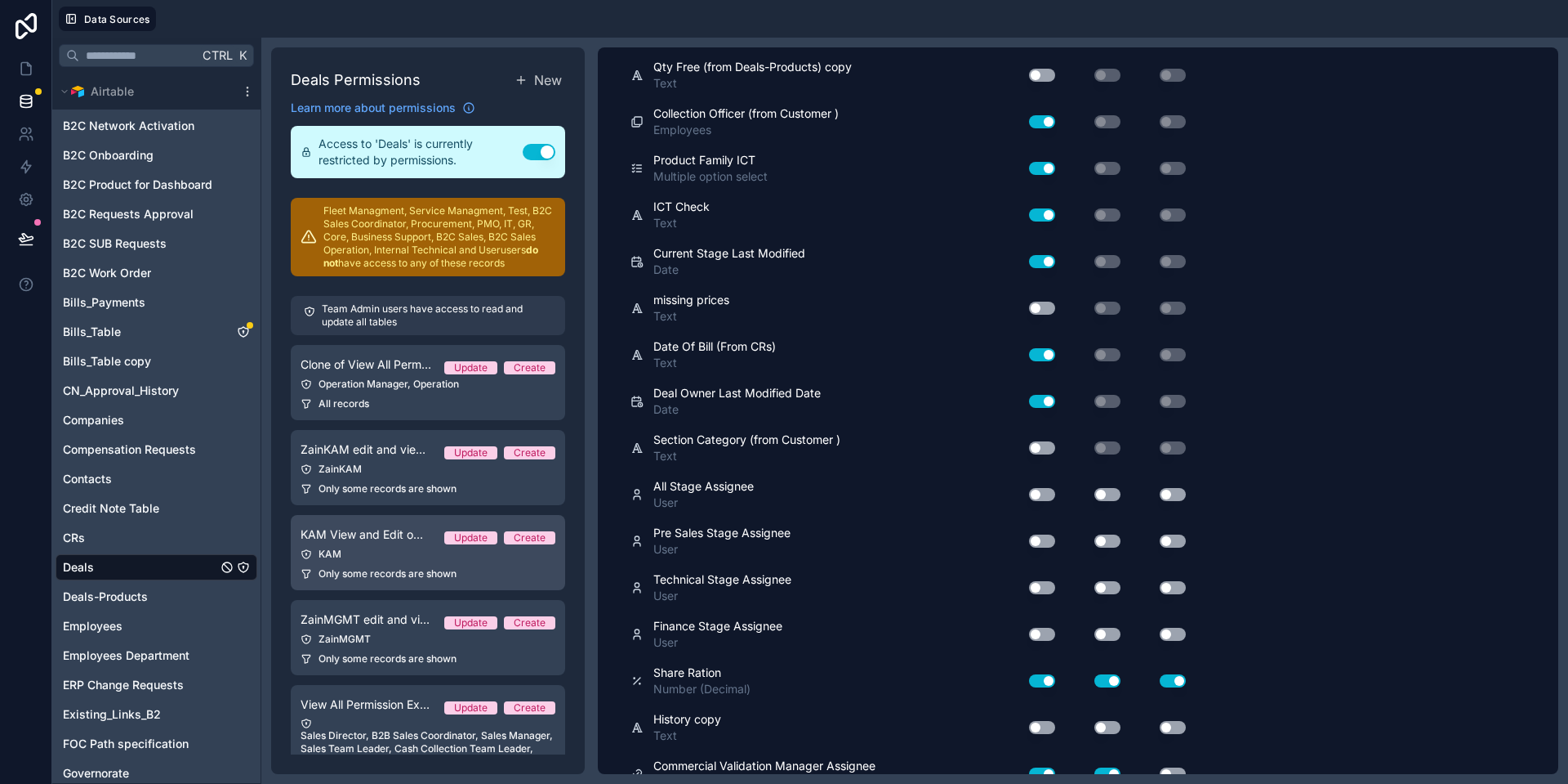
click at [388, 550] on div "KAM" at bounding box center [428, 554] width 255 height 13
click at [388, 550] on div "KAM" at bounding box center [428, 554] width 255 height 13
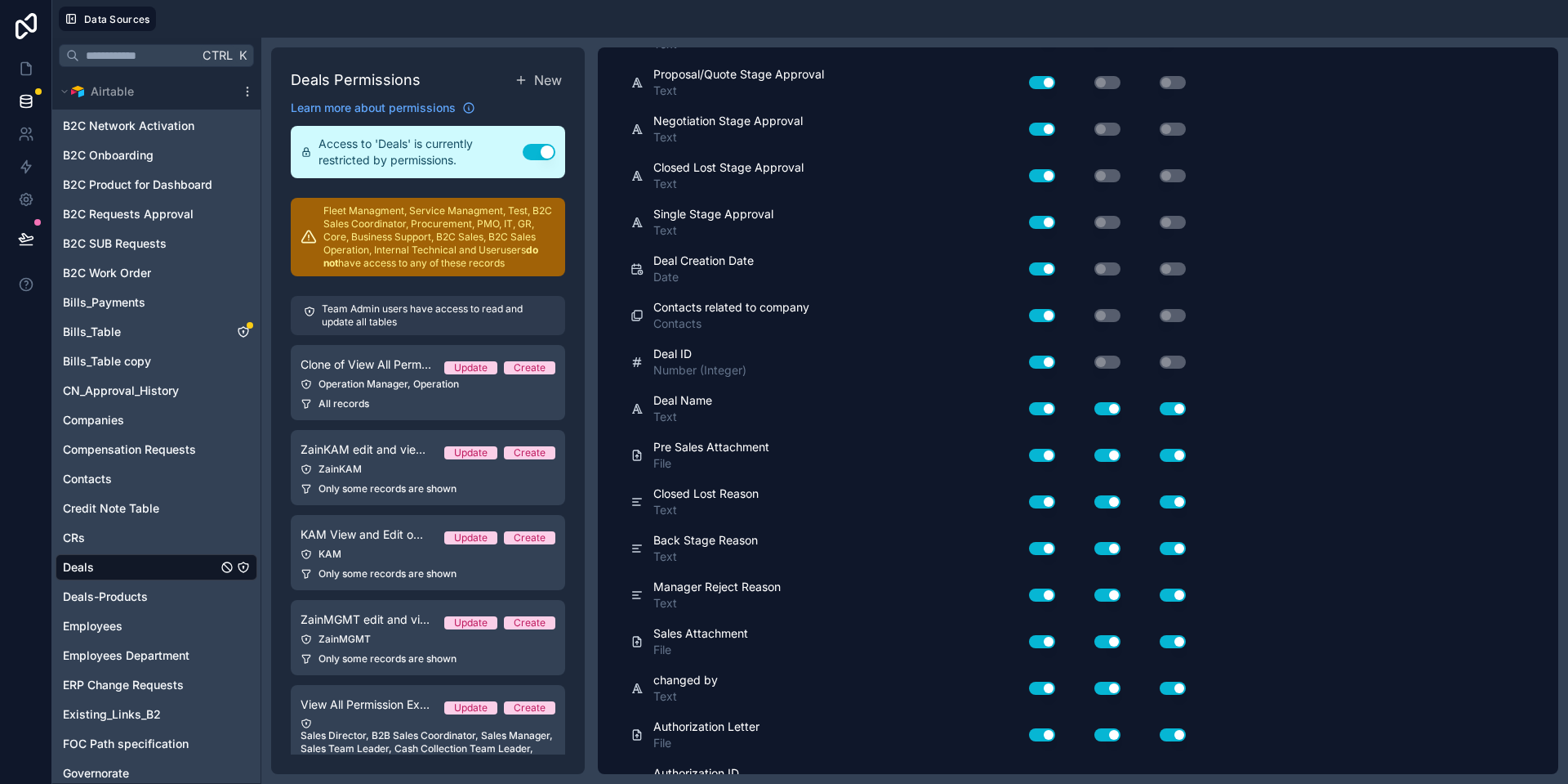
scroll to position [910, 0]
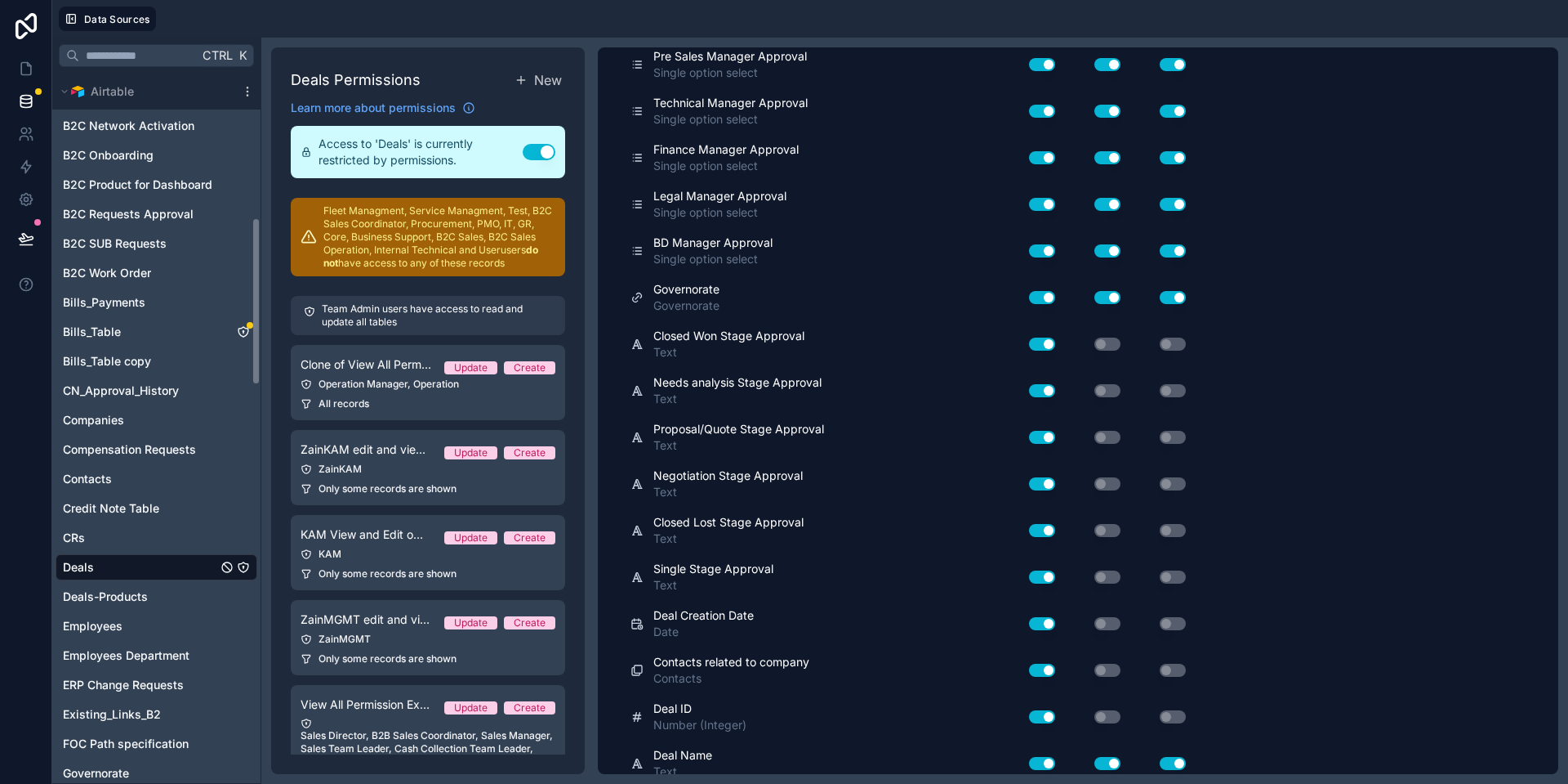
click at [154, 560] on div "Deals" at bounding box center [157, 566] width 202 height 26
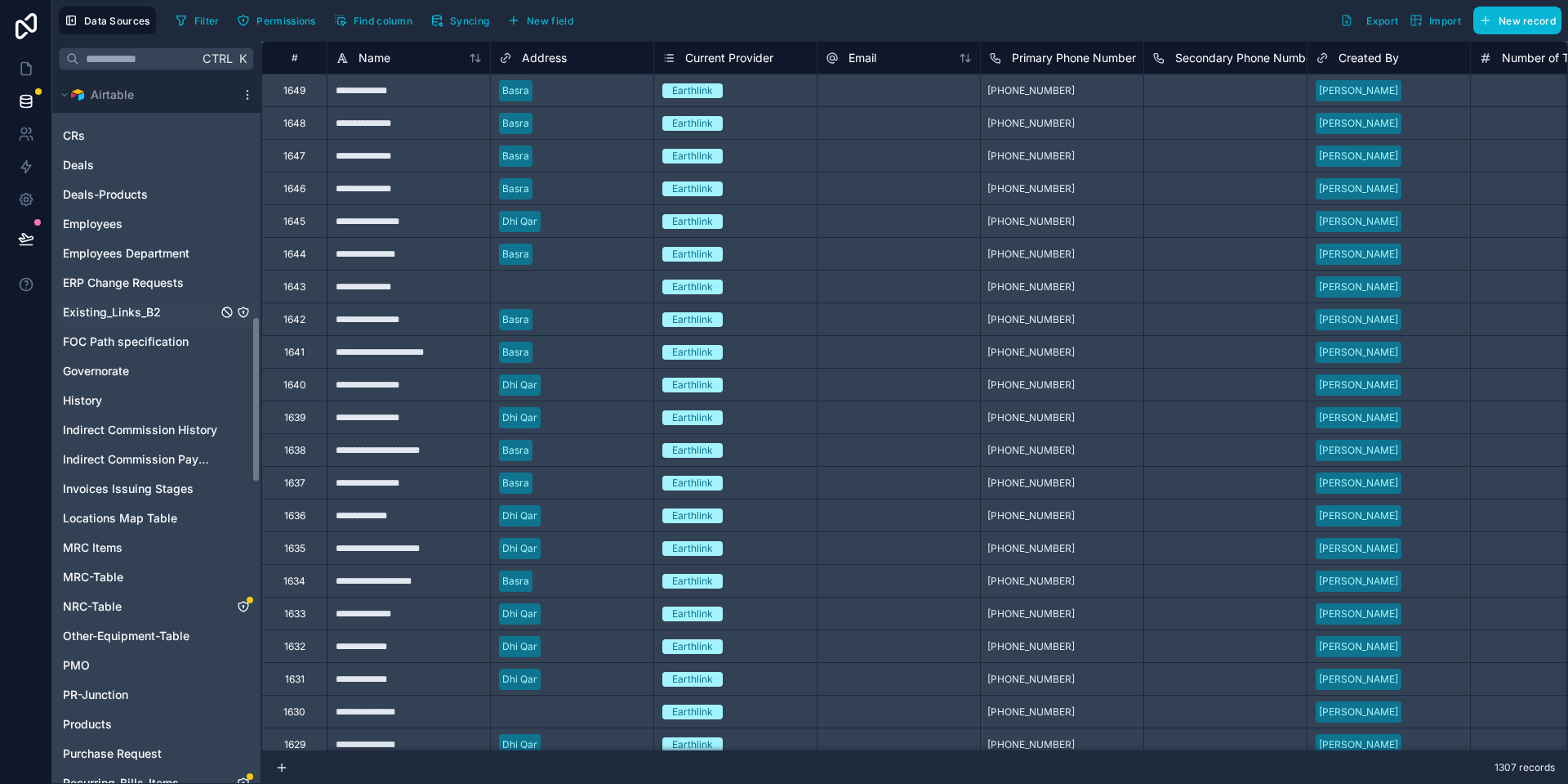
scroll to position [1015, 0]
click at [101, 164] on div "Deals" at bounding box center [157, 163] width 202 height 26
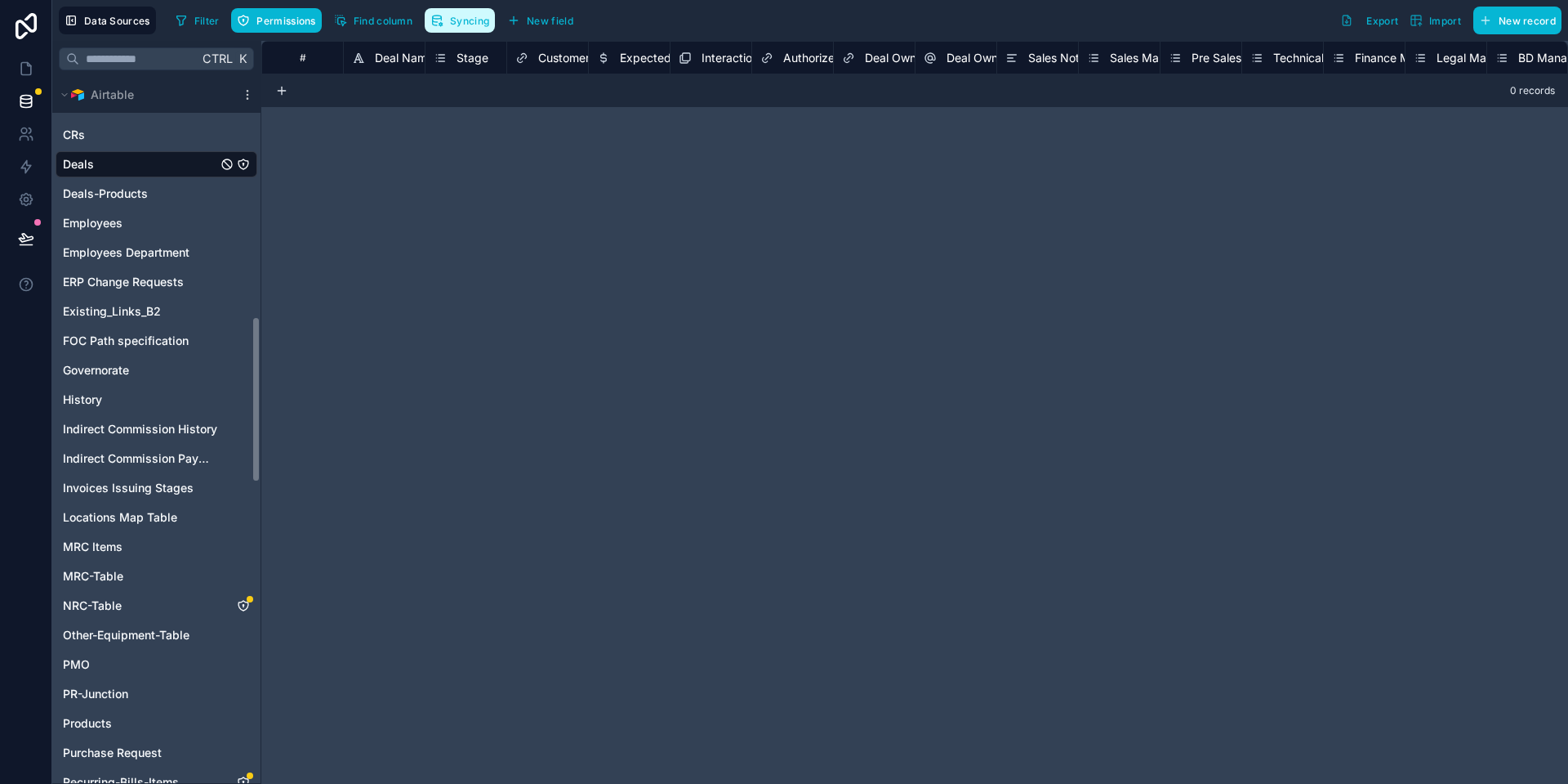
click at [462, 23] on span "Syncing" at bounding box center [469, 21] width 39 height 13
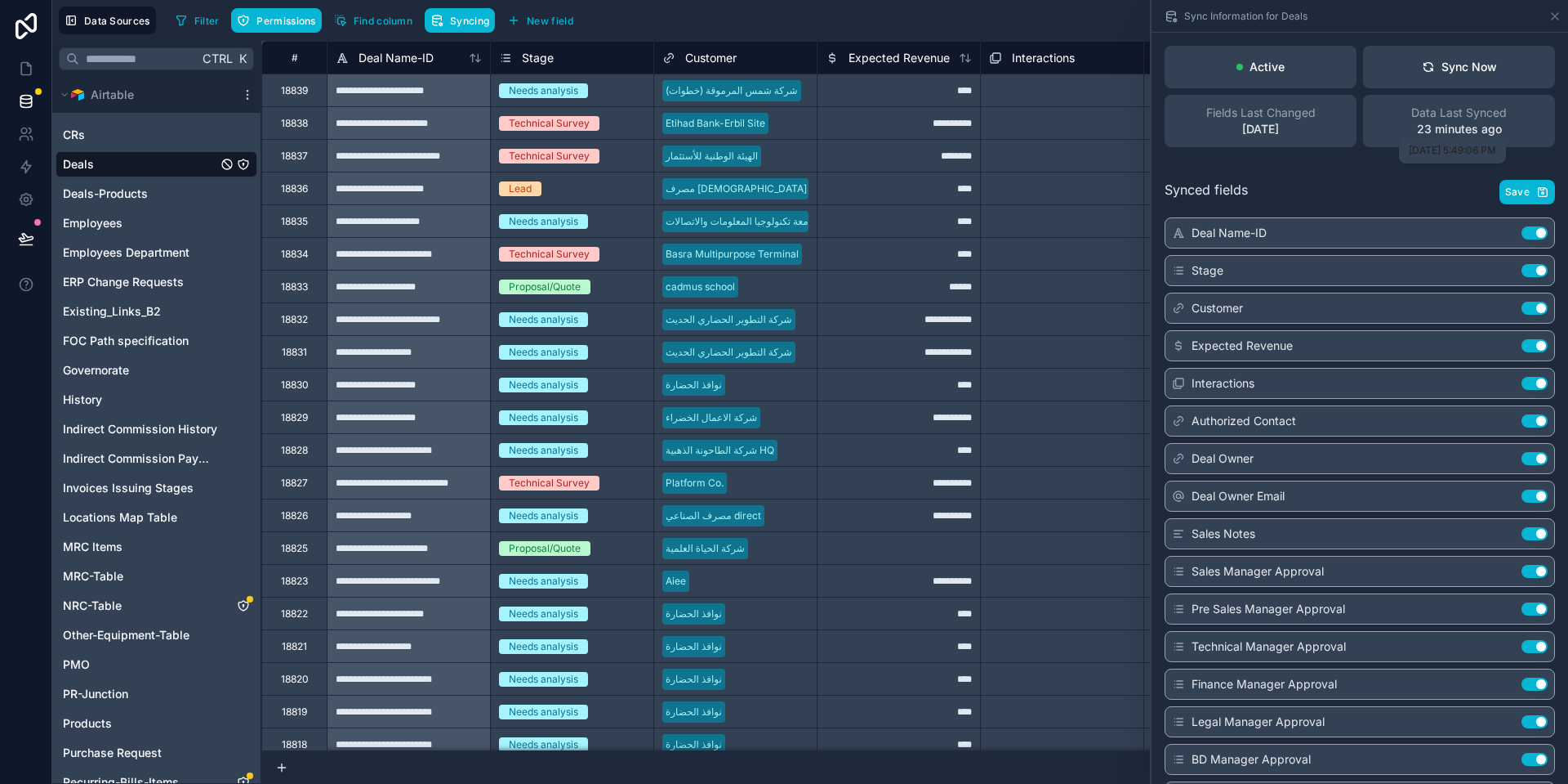
click at [1445, 153] on span "9/1/2025, 5:49:06 PM" at bounding box center [1452, 149] width 88 height 13
click at [1427, 191] on div "Synced fields Save" at bounding box center [1360, 192] width 390 height 24
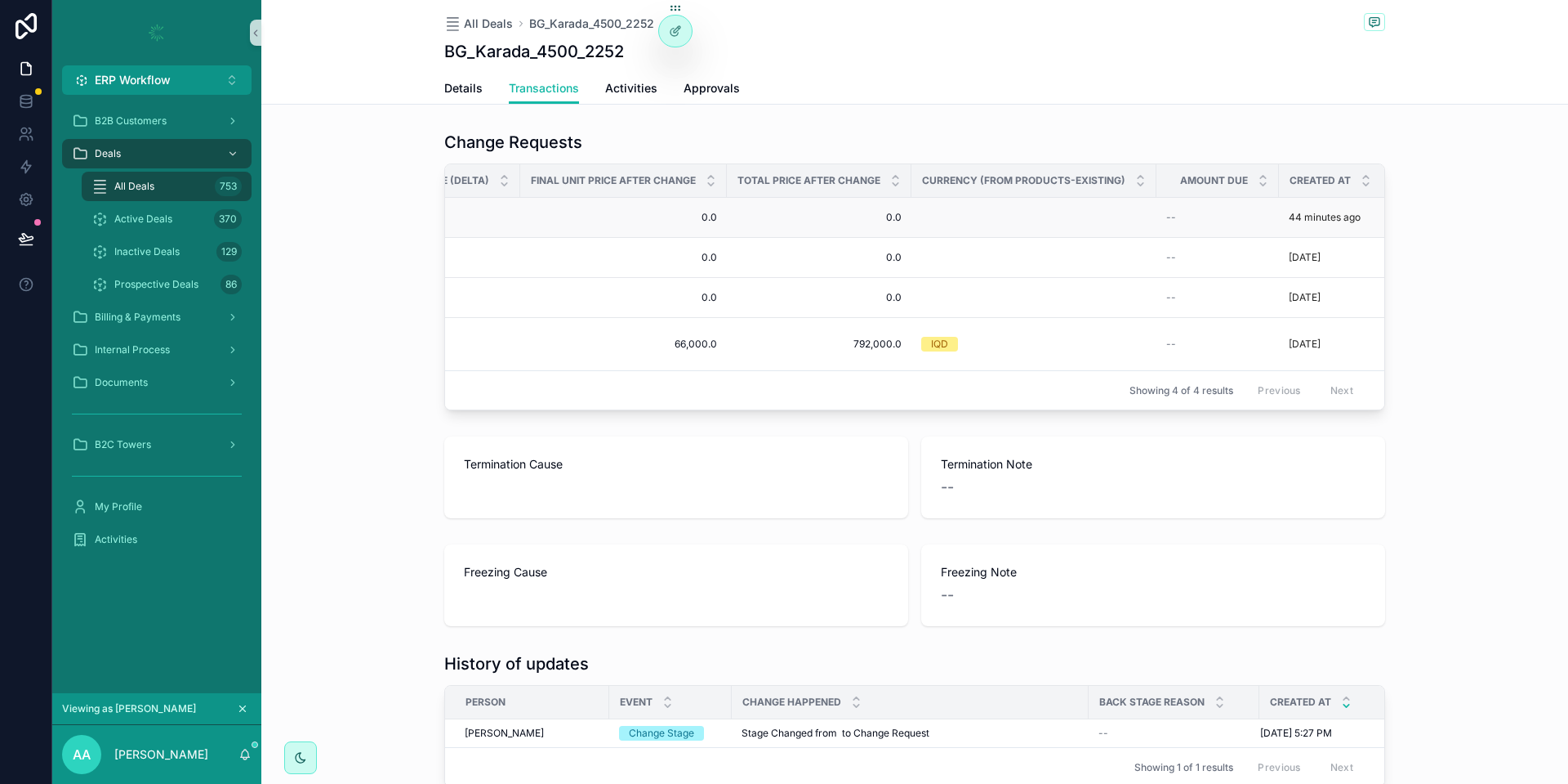
scroll to position [0, 2212]
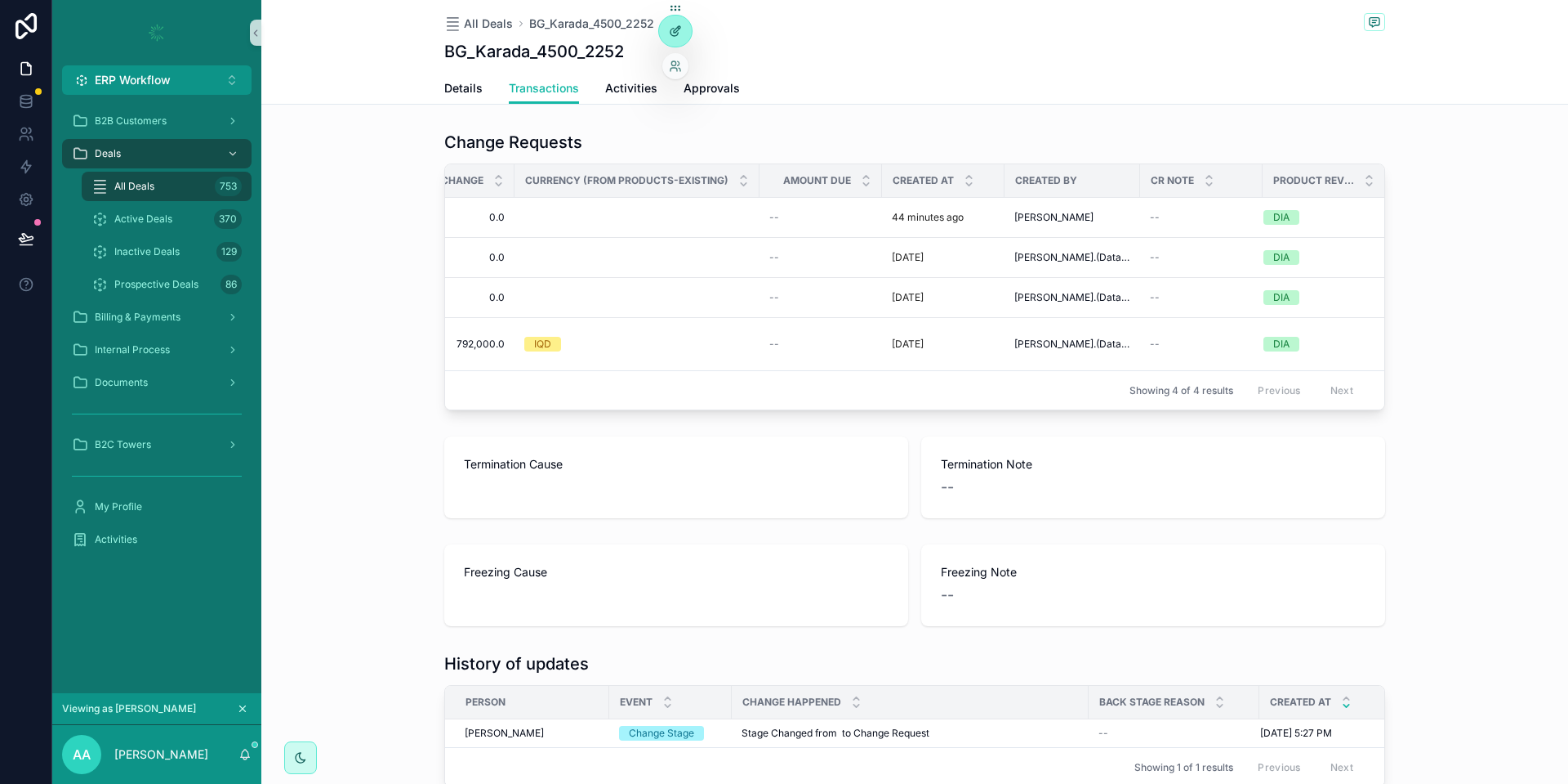
click at [671, 31] on icon at bounding box center [675, 31] width 13 height 13
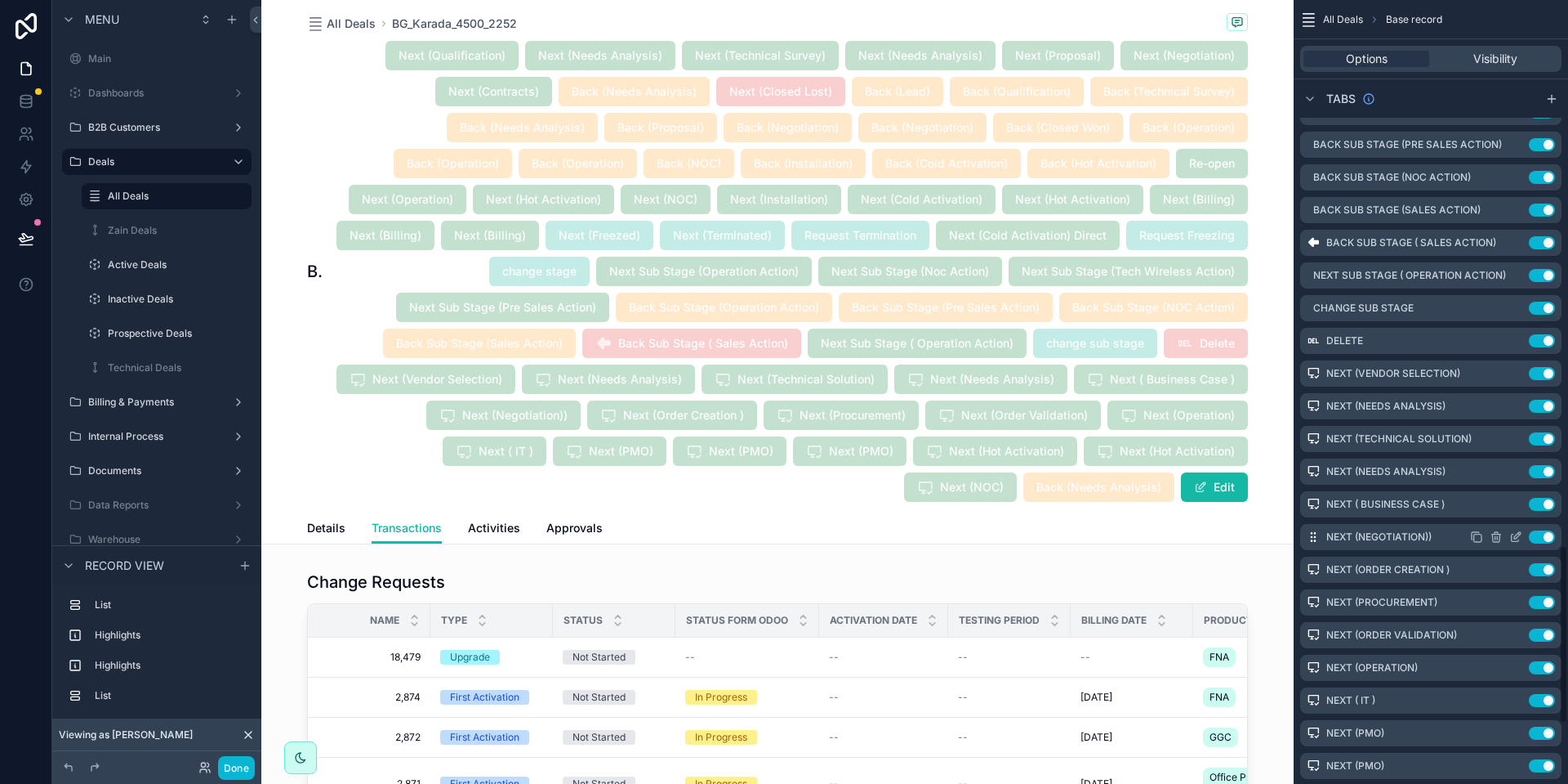
scroll to position [2393, 0]
click at [1518, 283] on icon "scrollable content" at bounding box center [1516, 276] width 13 height 13
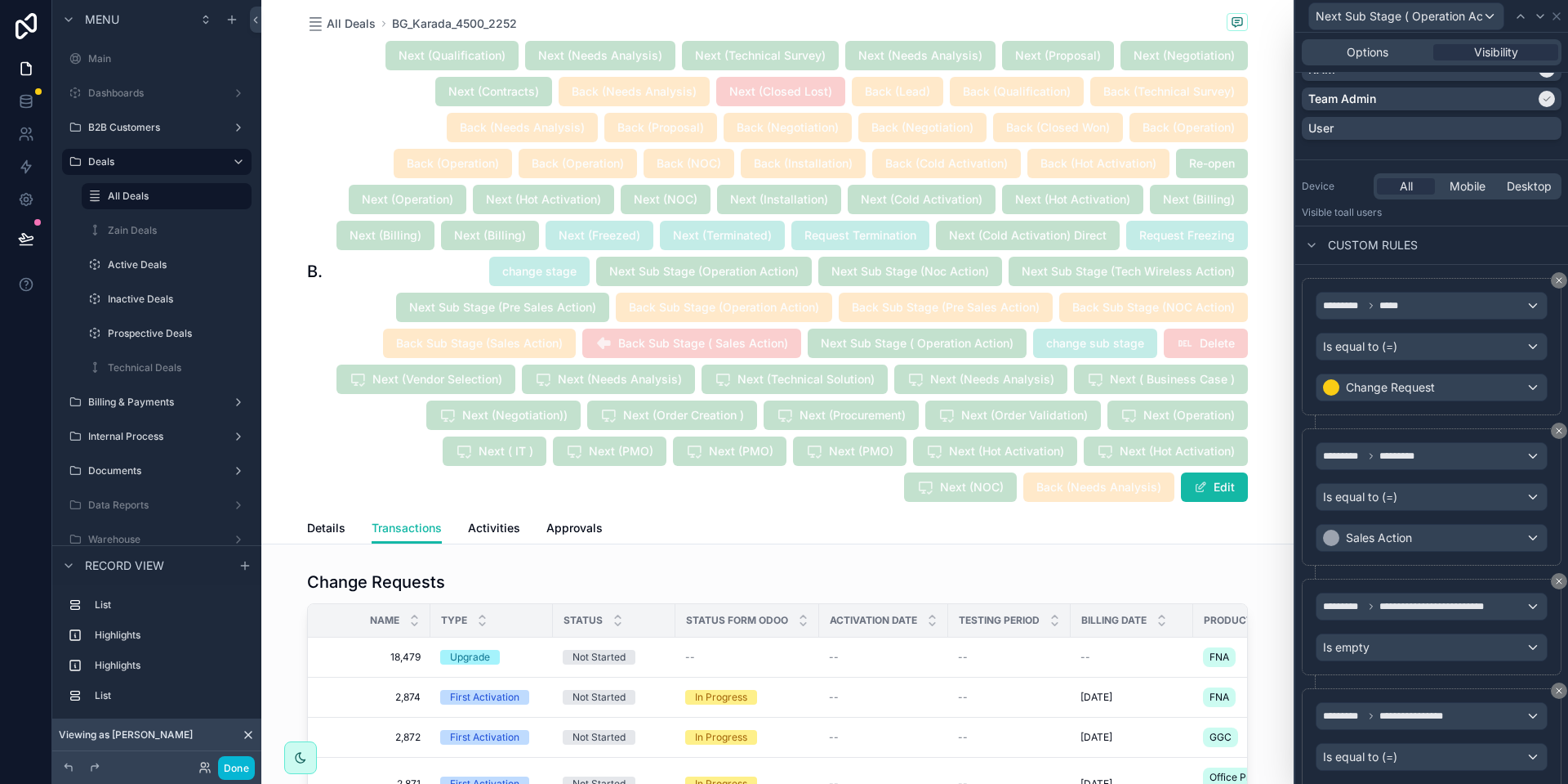
scroll to position [1525, 0]
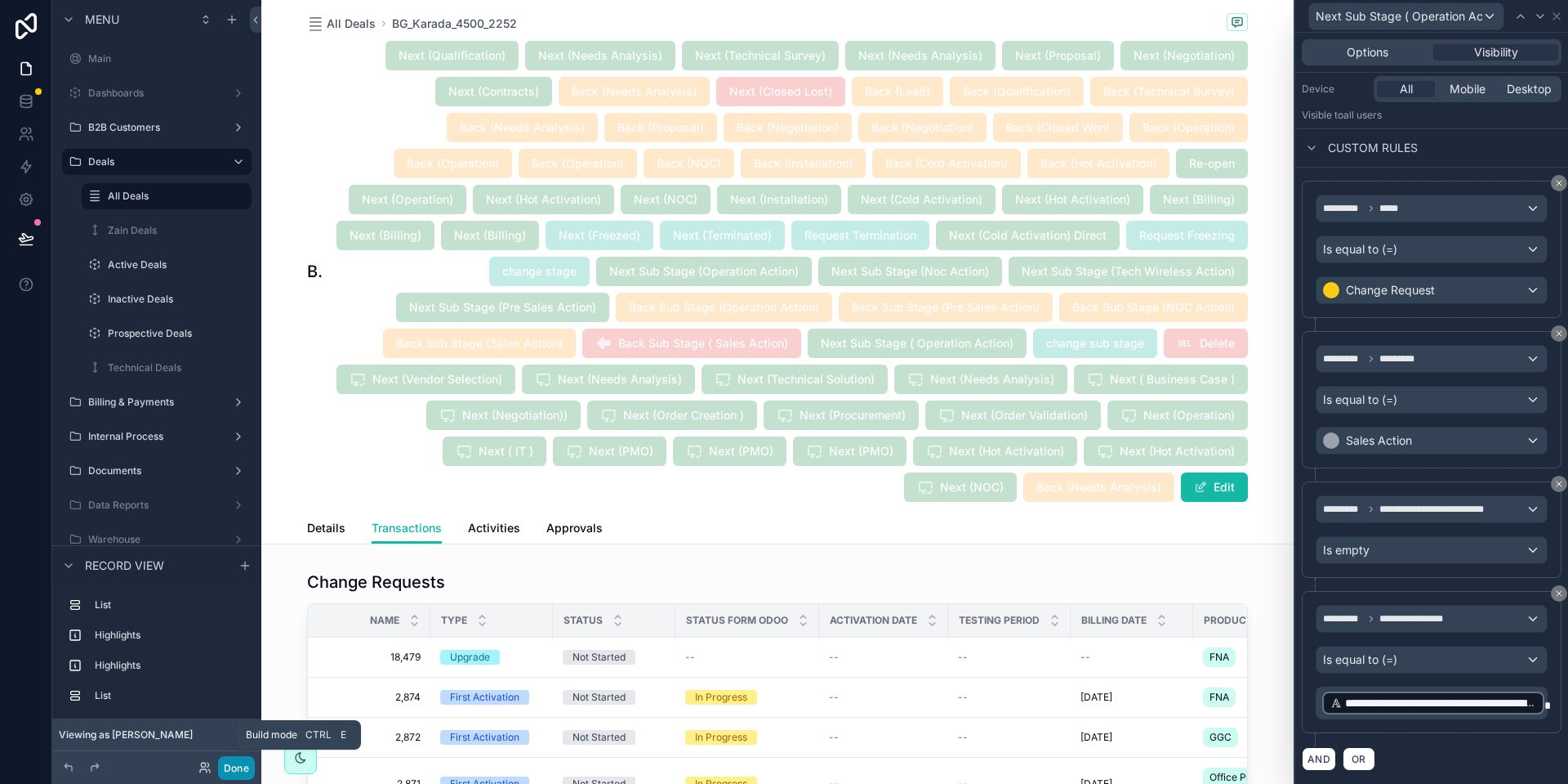
click at [237, 766] on button "Done" at bounding box center [237, 767] width 37 height 23
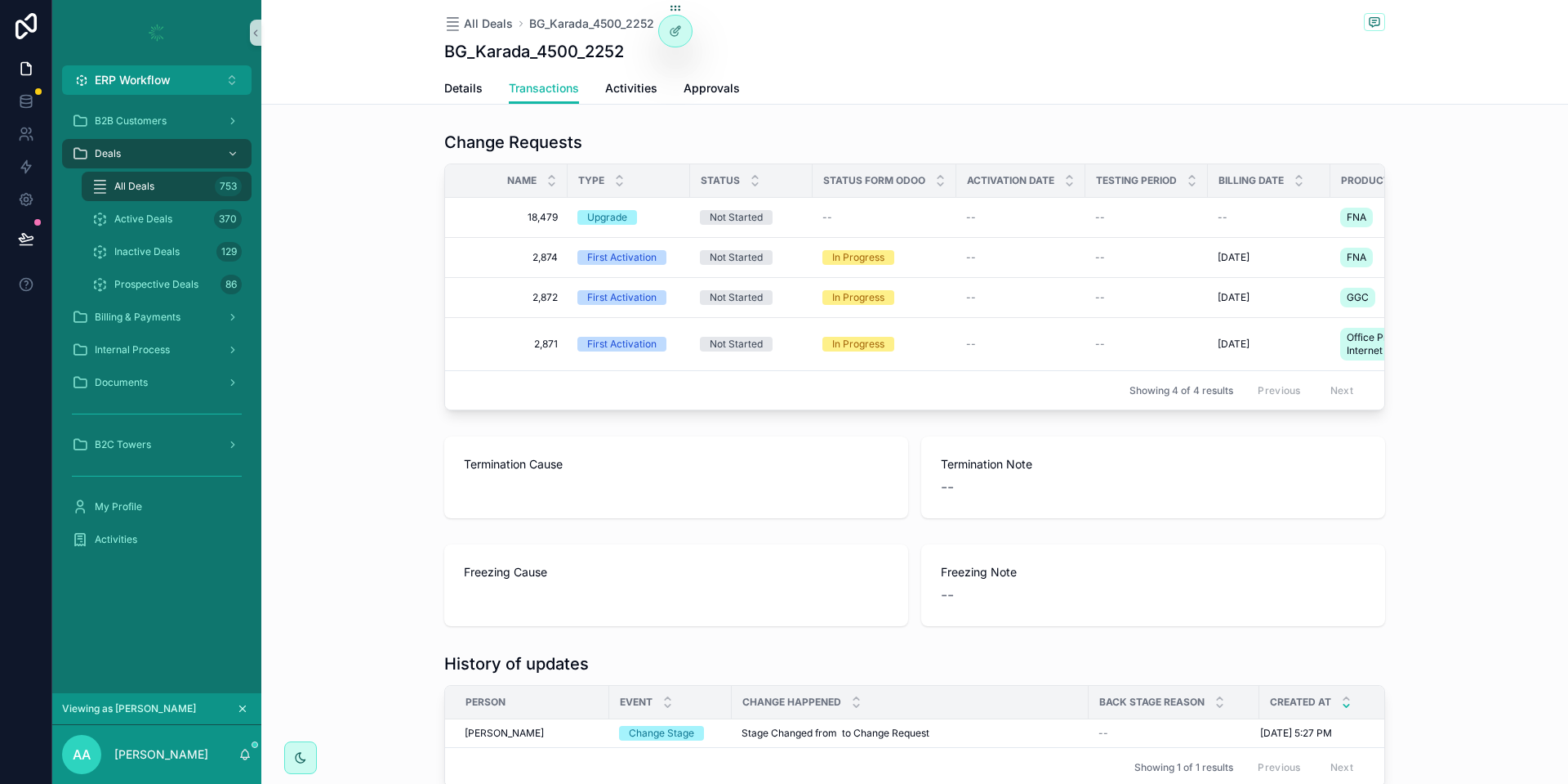
click at [235, 707] on button "scrollable content" at bounding box center [243, 709] width 18 height 18
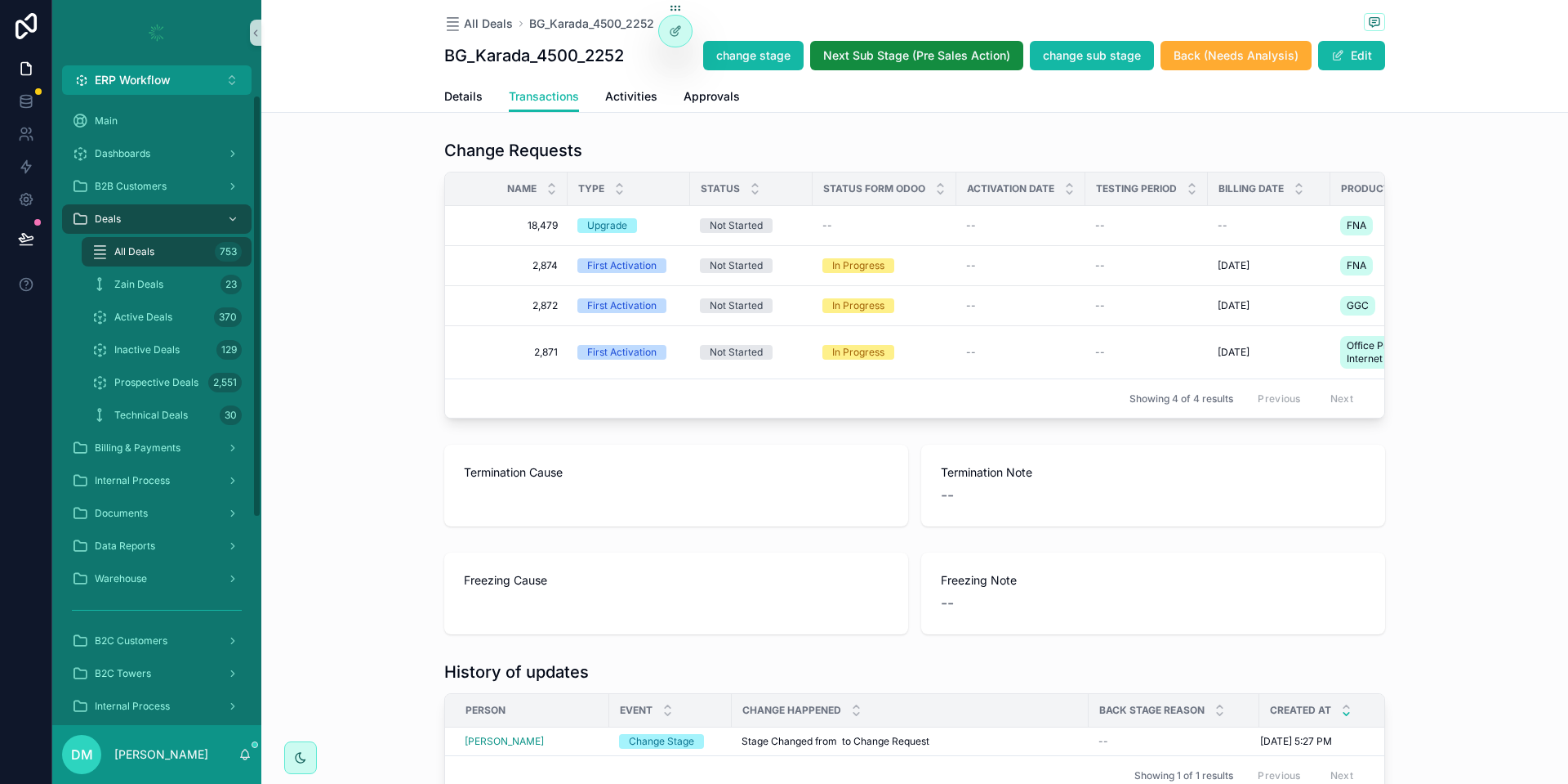
click at [503, 229] on span "18,479" at bounding box center [511, 226] width 93 height 13
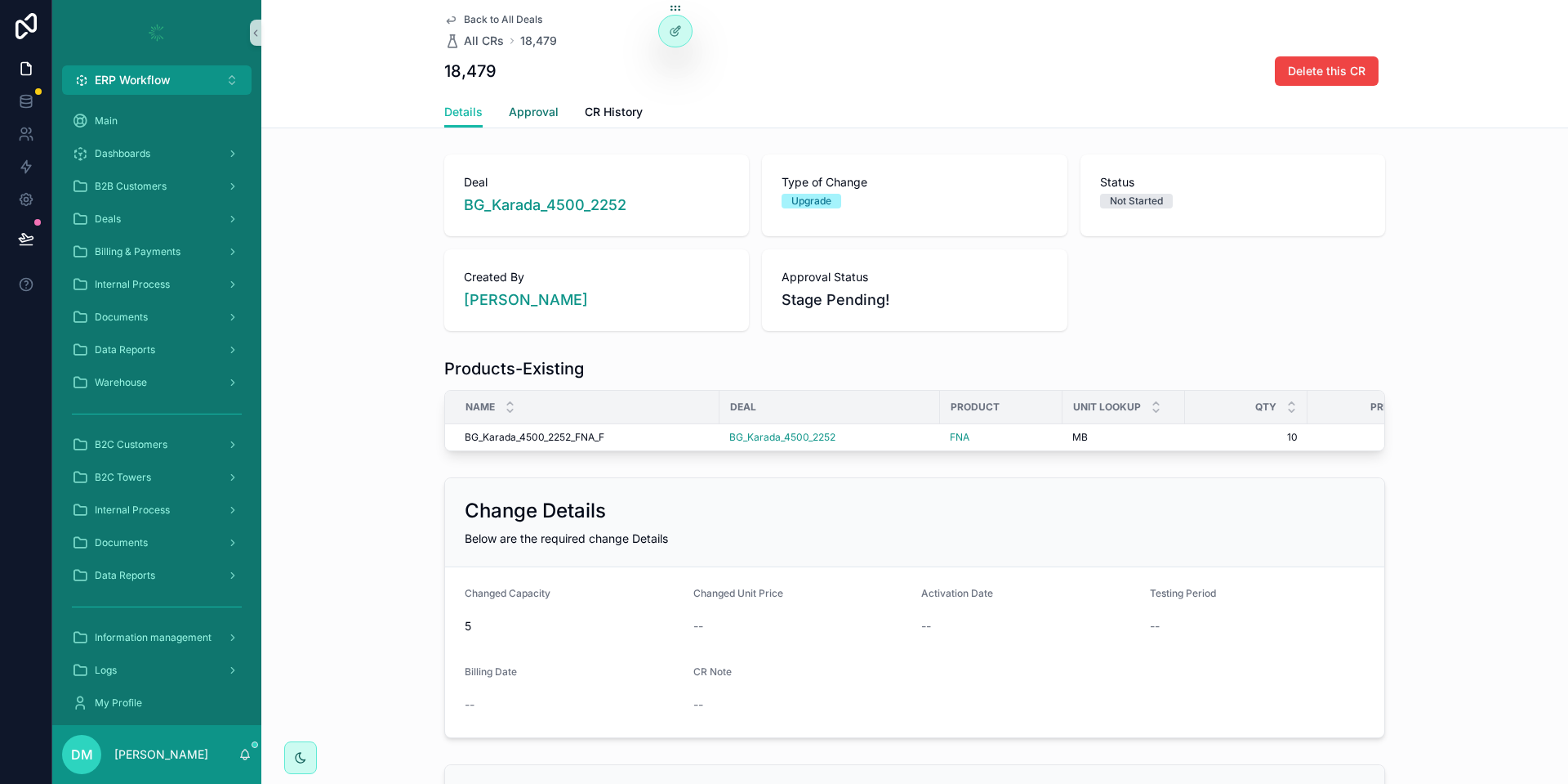
click at [529, 103] on link "Approval" at bounding box center [534, 113] width 50 height 33
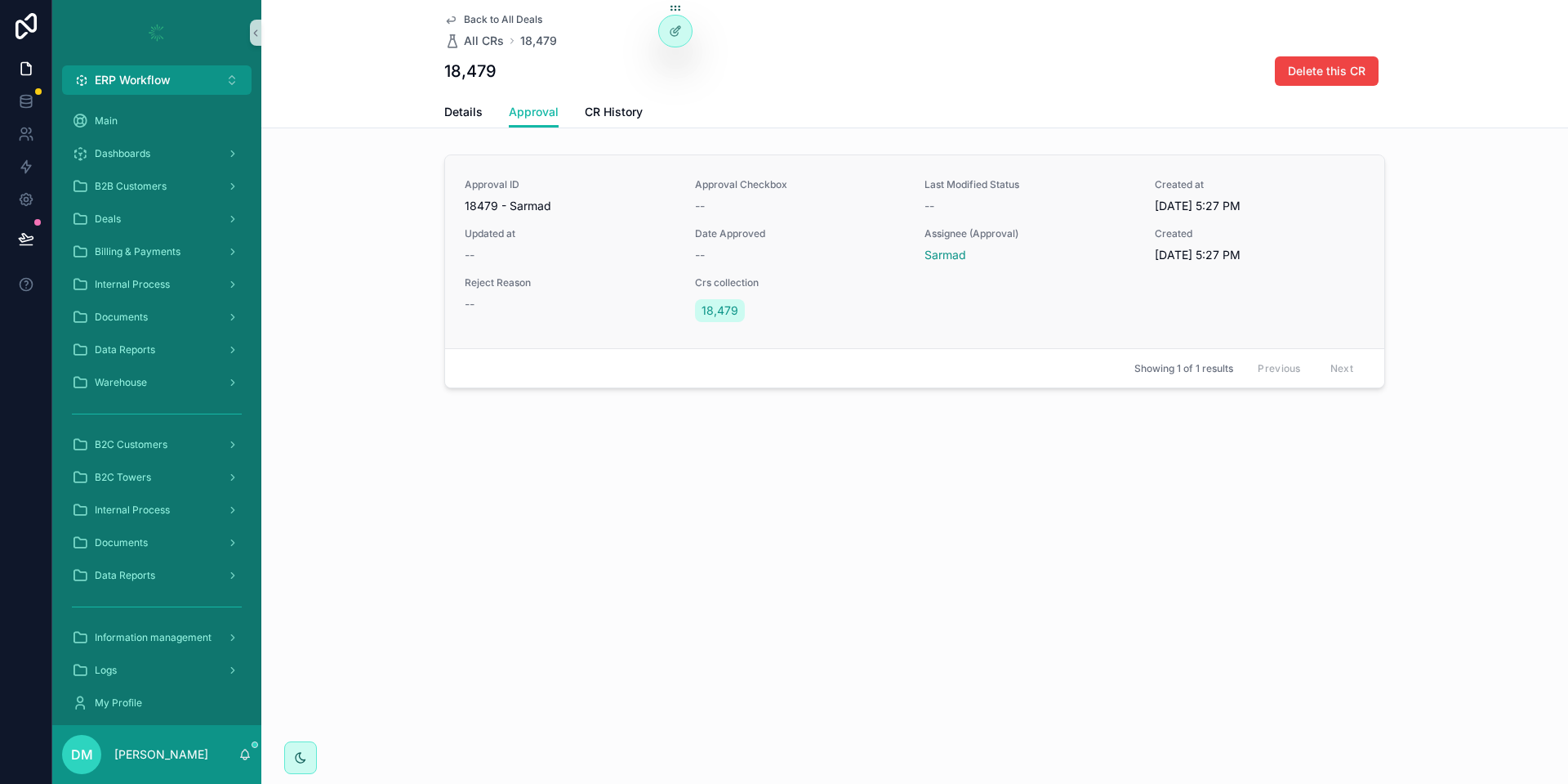
click at [527, 195] on div "Approval ID 18479 - Sarmad" at bounding box center [569, 196] width 211 height 36
click at [519, 203] on span "18479 - Sarmad" at bounding box center [569, 206] width 211 height 17
drag, startPoint x: 719, startPoint y: 201, endPoint x: 687, endPoint y: 203, distance: 32.1
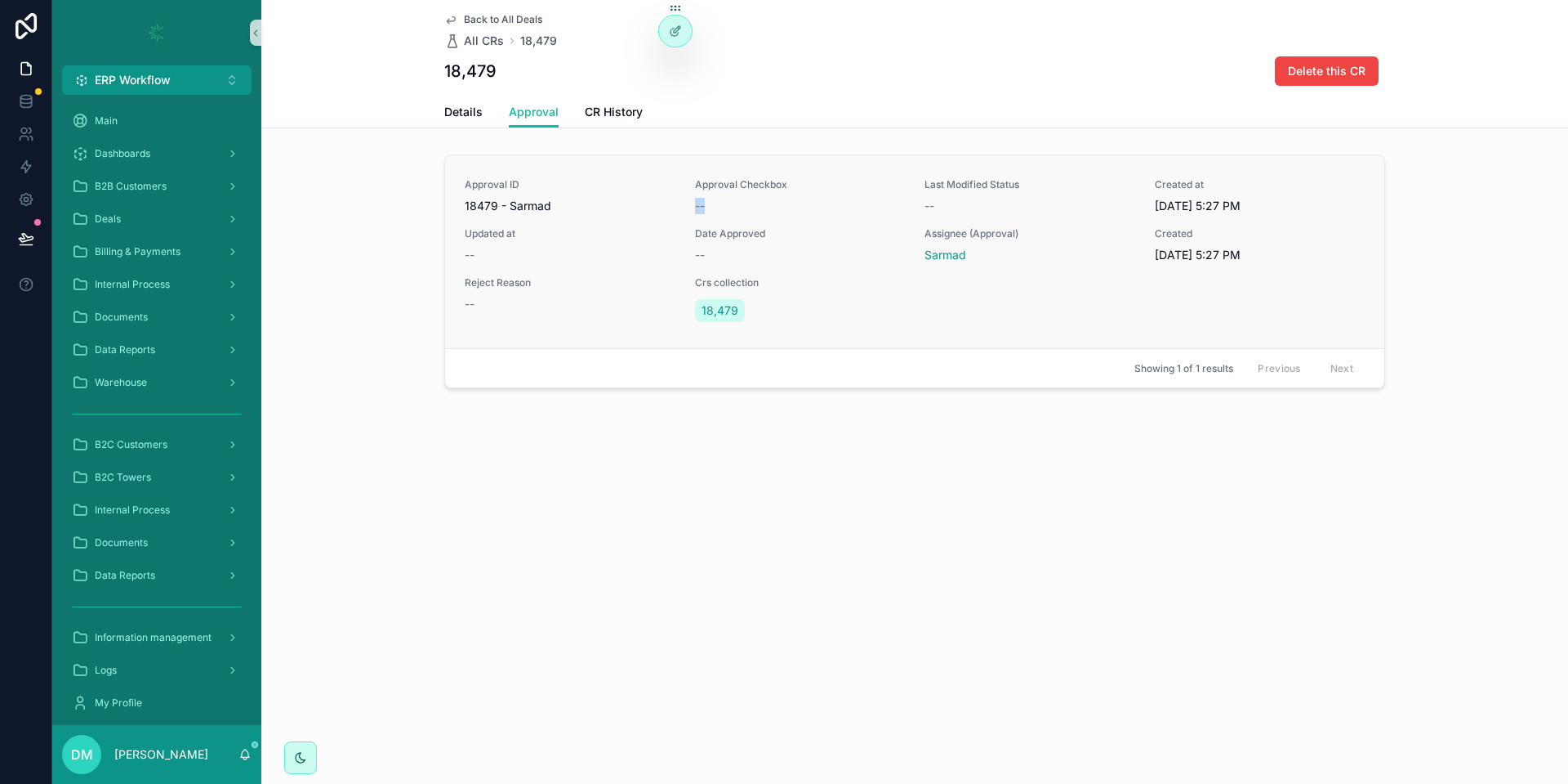
click at [687, 203] on div "Approval ID 18479 - Sarmad Approval Checkbox -- Last Modified Status -- Created…" at bounding box center [914, 252] width 900 height 147
click at [574, 201] on span "18479 - Sarmad" at bounding box center [569, 206] width 211 height 17
click at [550, 201] on span "18479 - Sarmad" at bounding box center [569, 206] width 211 height 17
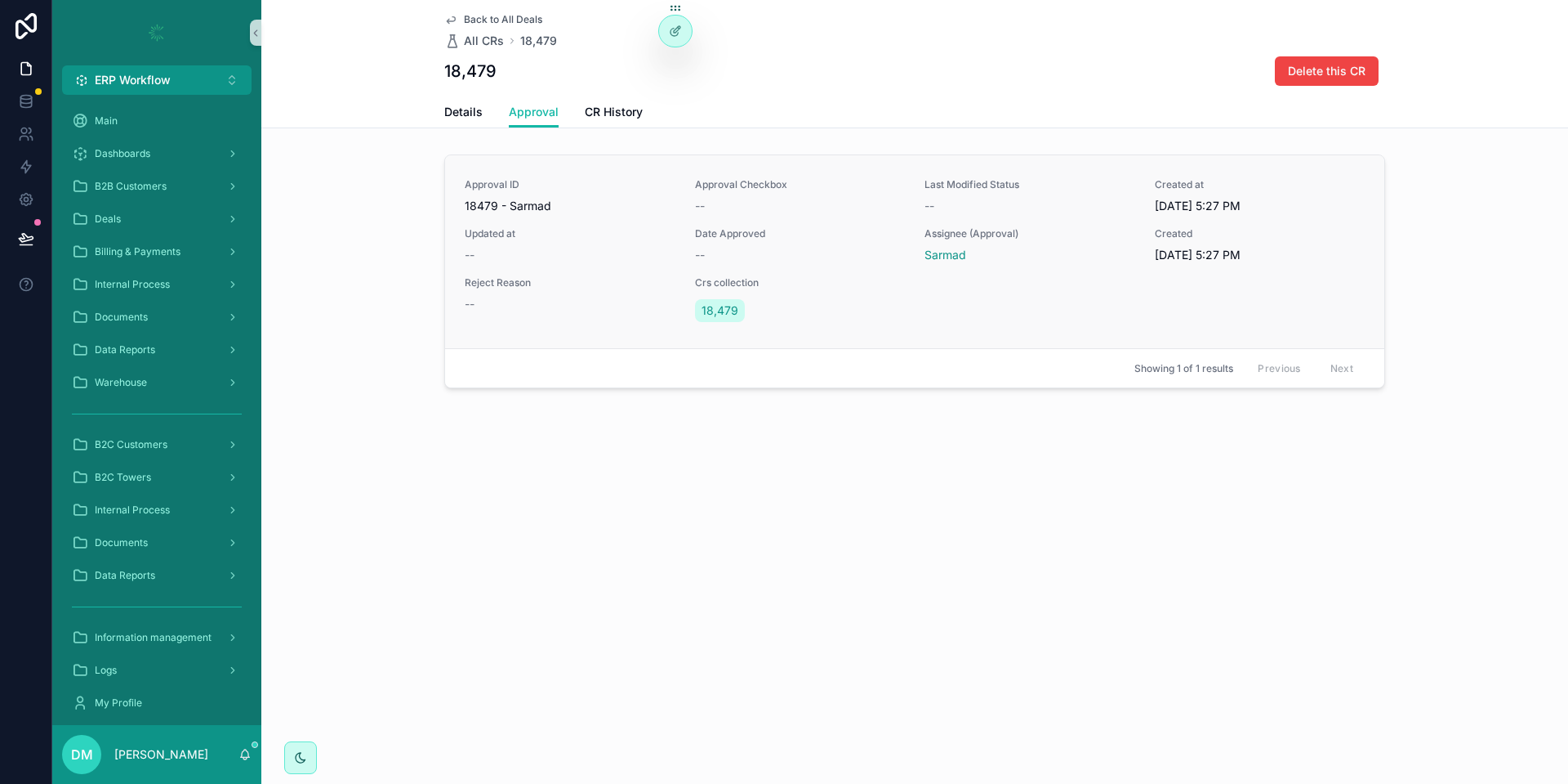
click at [550, 201] on span "18479 - Sarmad" at bounding box center [569, 206] width 211 height 17
click at [488, 201] on span "18479 - Sarmad" at bounding box center [569, 206] width 211 height 17
drag, startPoint x: 518, startPoint y: 61, endPoint x: 446, endPoint y: 68, distance: 72.3
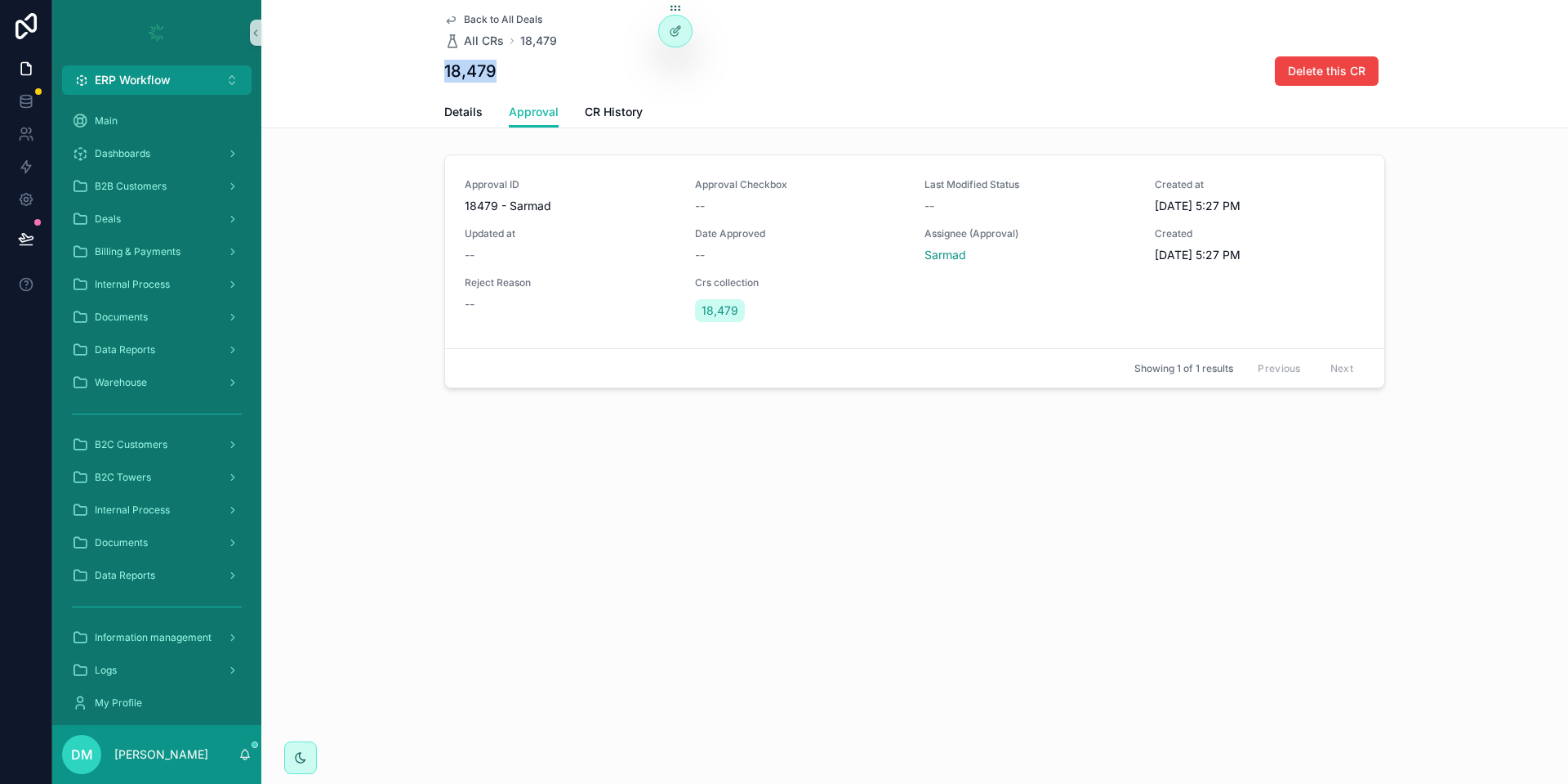
click at [446, 68] on div "18,479 Delete this CR" at bounding box center [914, 71] width 941 height 31
copy h1 "18,479"
click at [485, 121] on div "Details Approval CR History" at bounding box center [914, 112] width 941 height 31
click at [470, 119] on link "Details" at bounding box center [463, 113] width 38 height 33
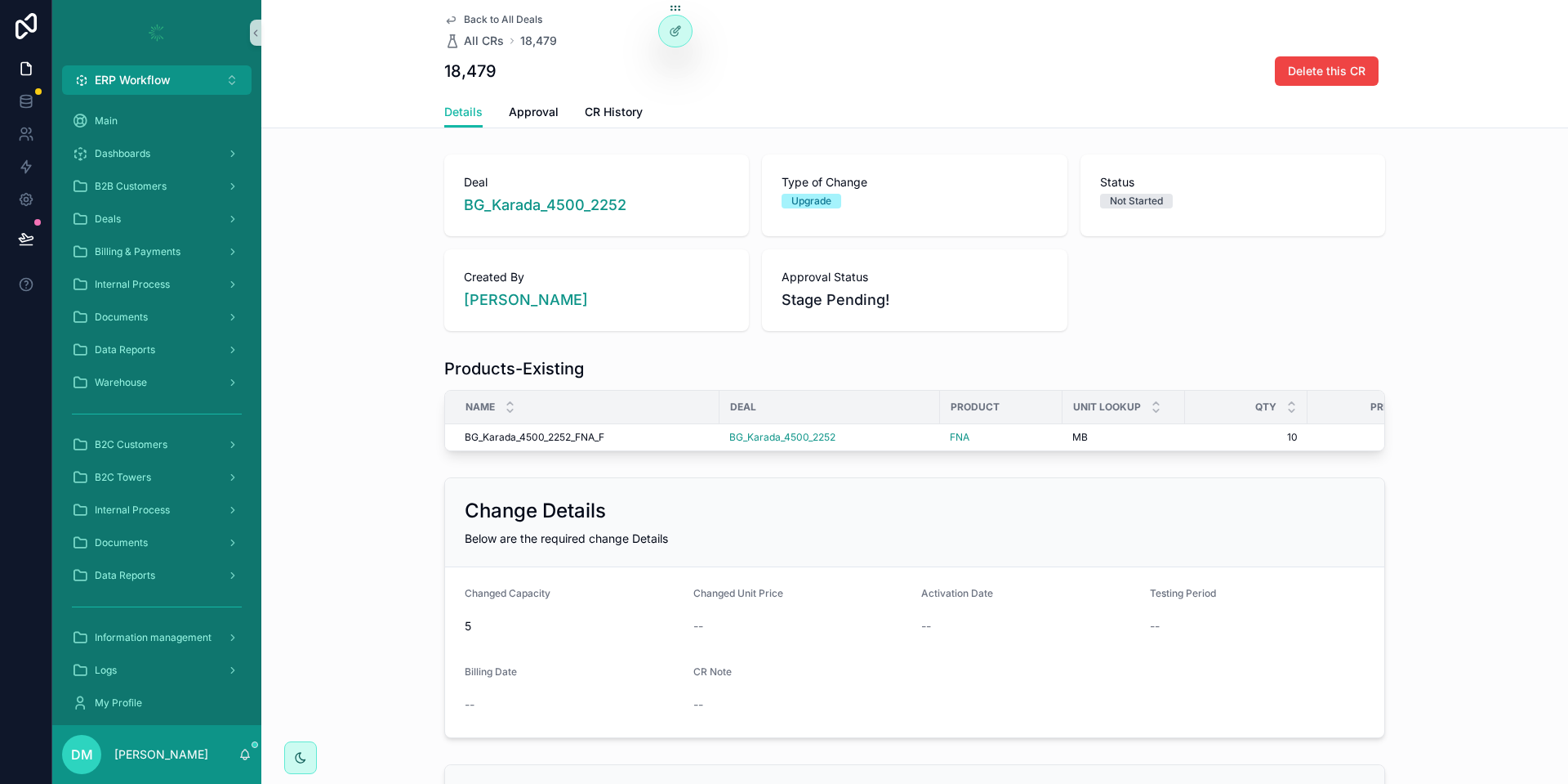
click at [489, 18] on span "Back to All Deals" at bounding box center [503, 20] width 78 height 13
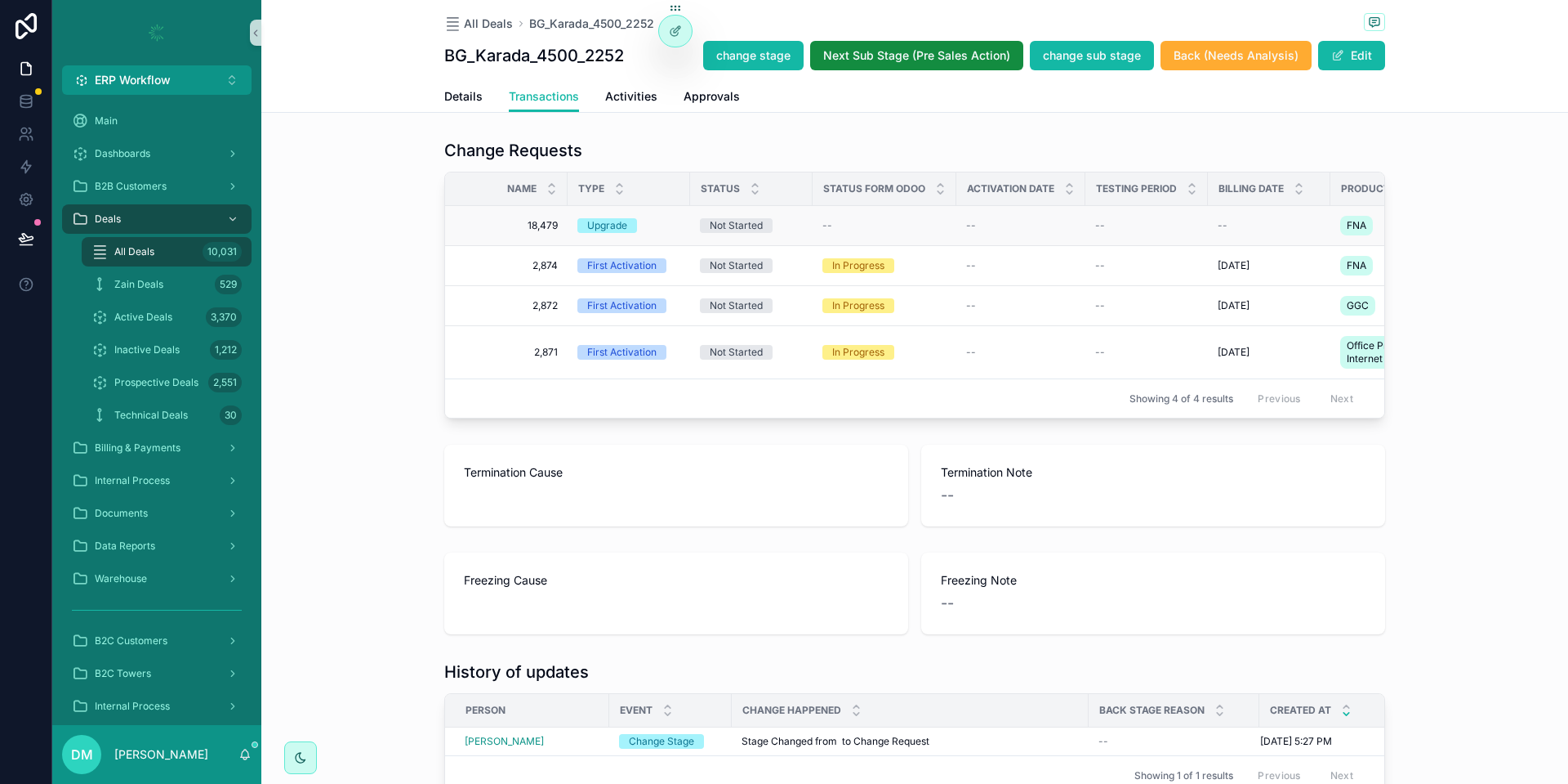
click at [531, 225] on span "18,479" at bounding box center [511, 226] width 93 height 13
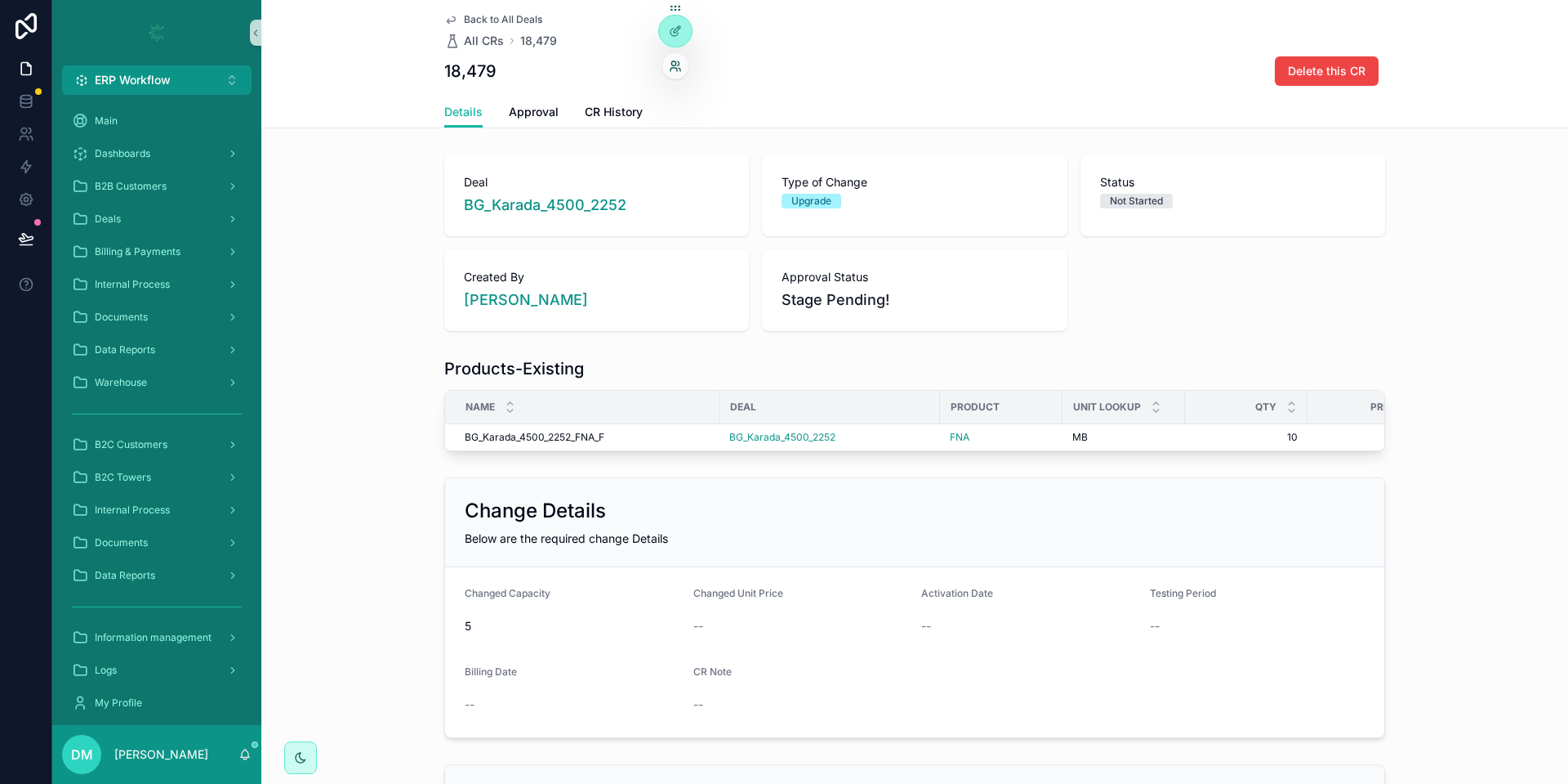
click at [678, 63] on icon at bounding box center [675, 67] width 13 height 13
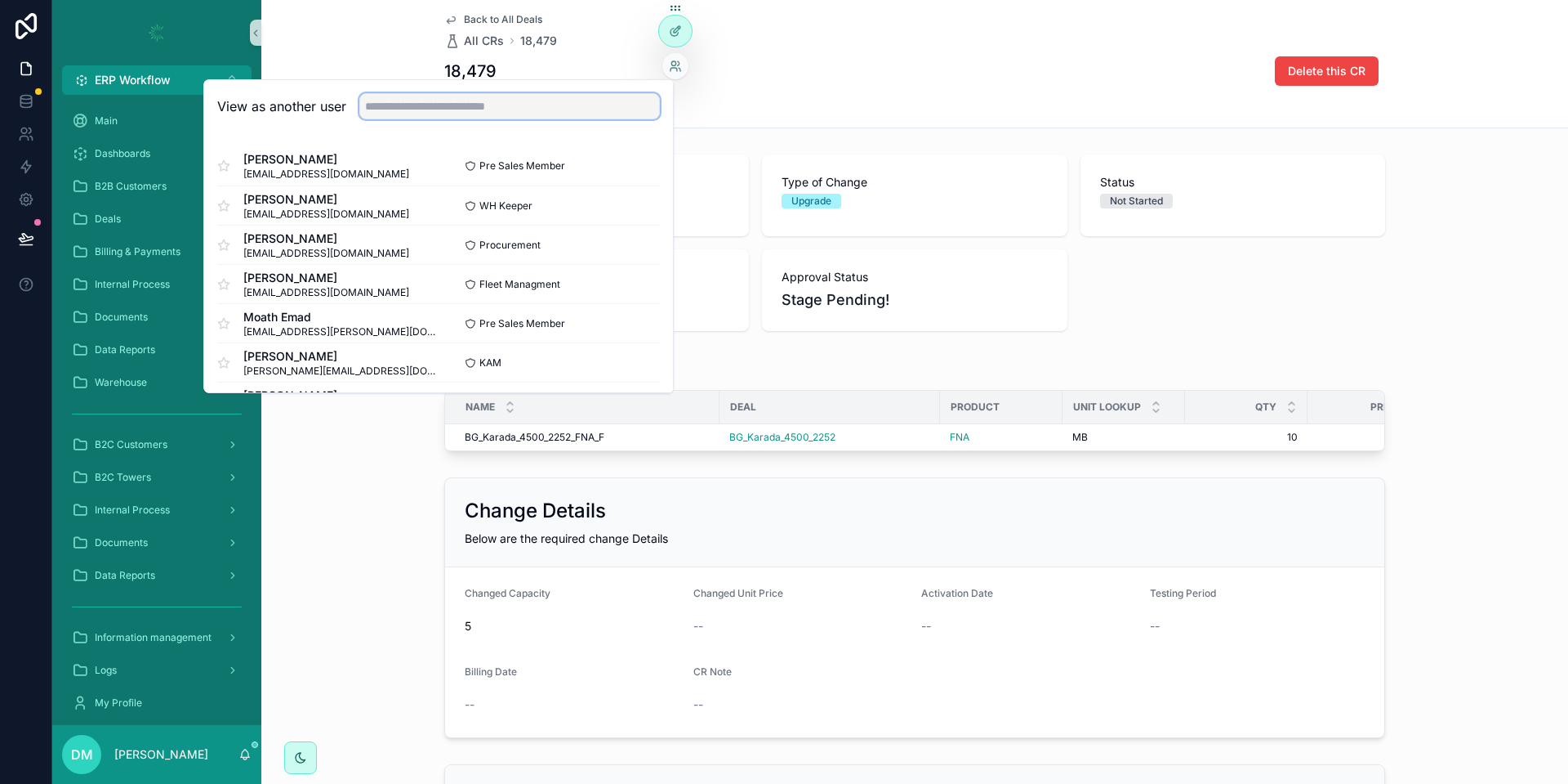
click at [593, 101] on input "text" at bounding box center [509, 106] width 301 height 26
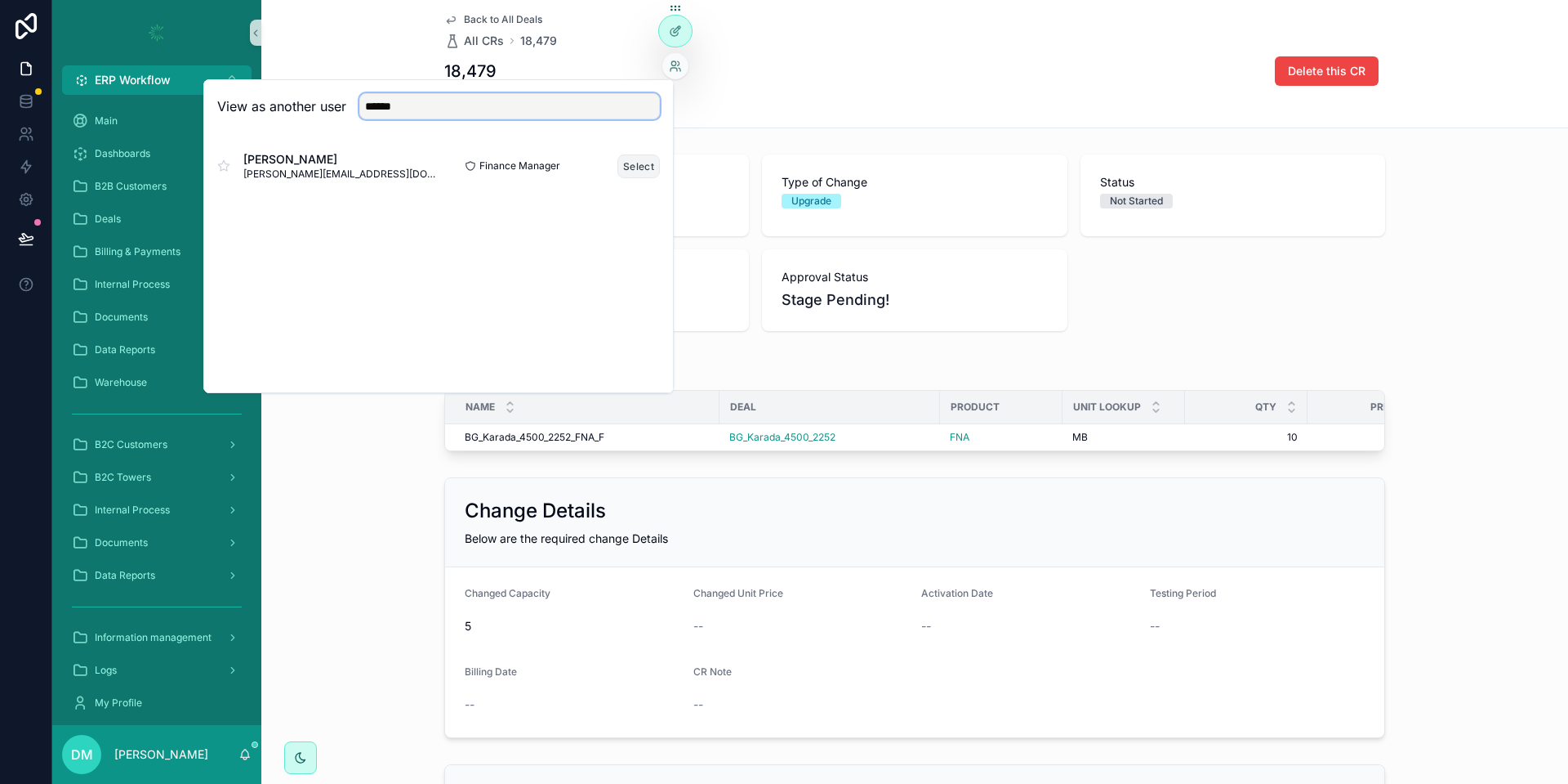
type input "******"
click at [619, 164] on button "Select" at bounding box center [639, 166] width 43 height 23
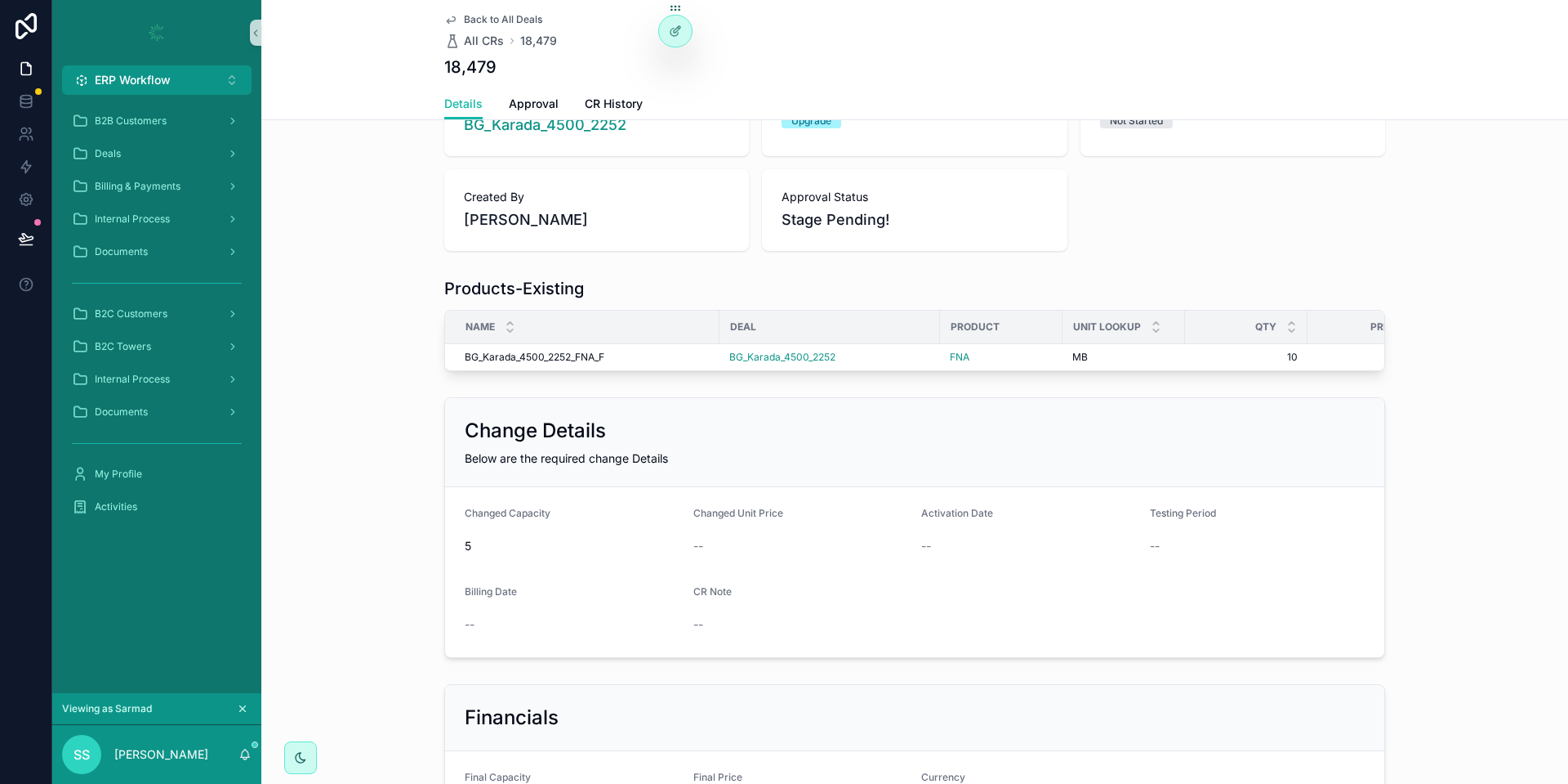
scroll to position [79, 0]
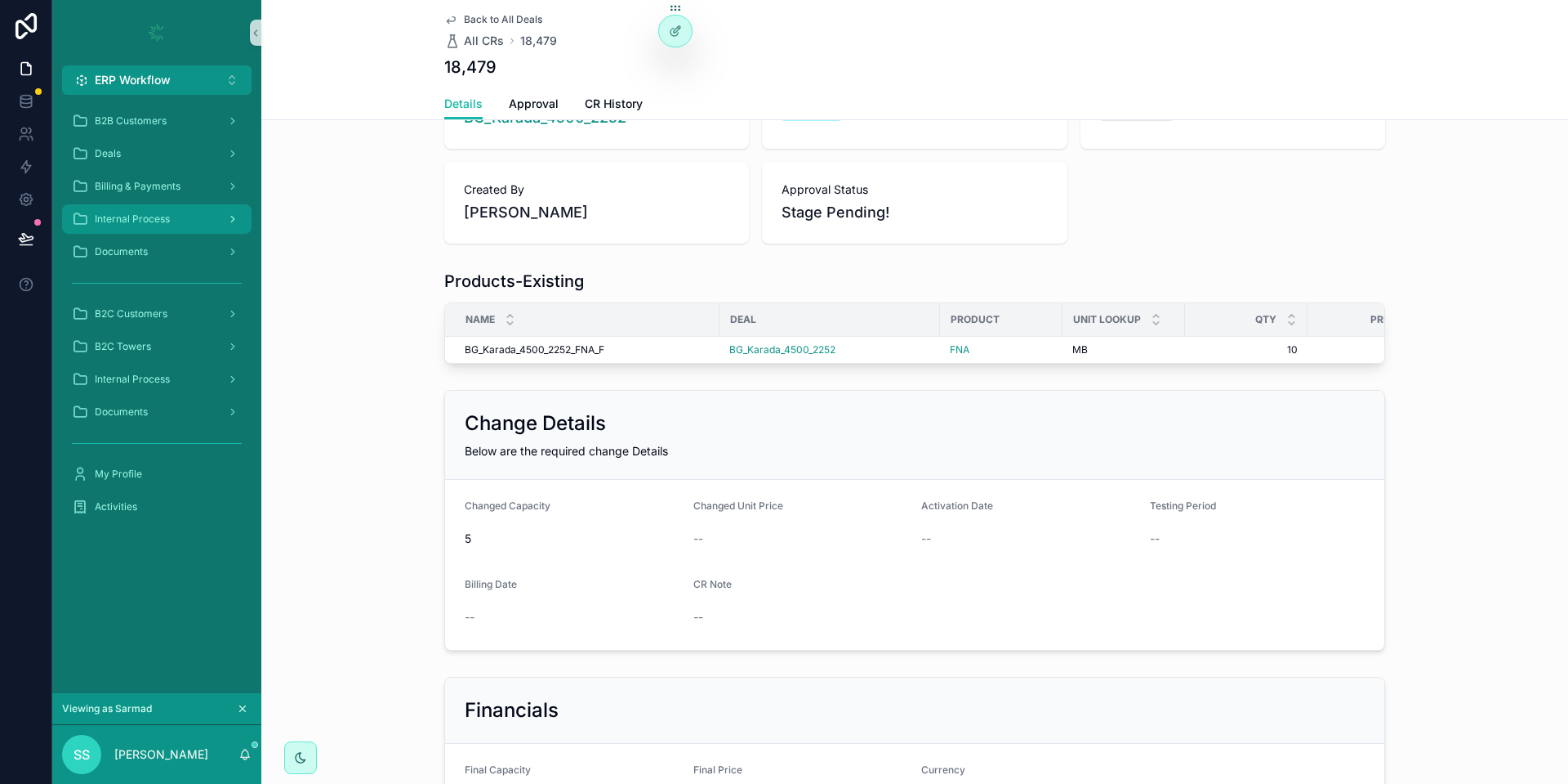
click at [180, 220] on div "Internal Process" at bounding box center [157, 219] width 170 height 26
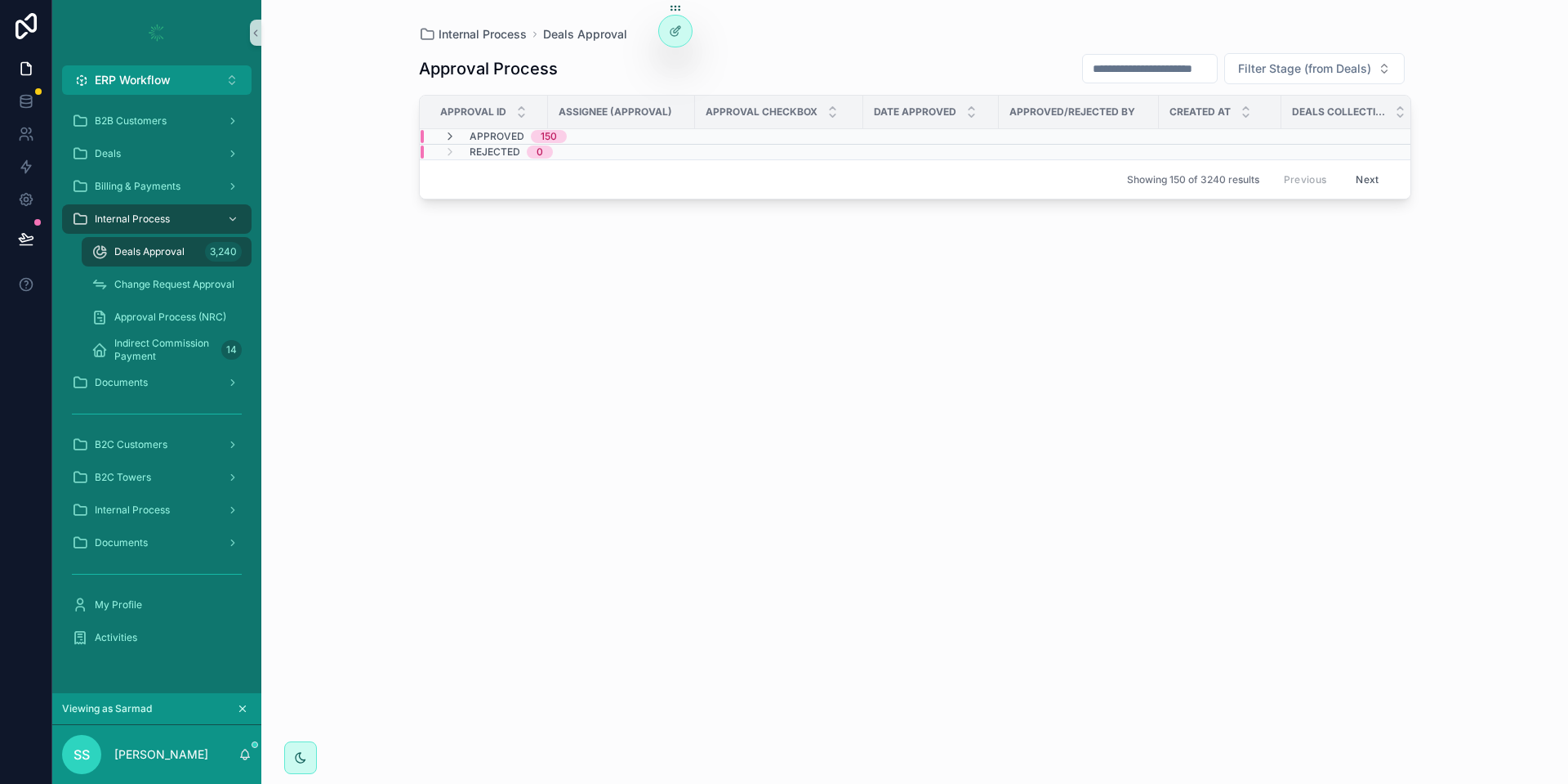
click at [443, 129] on td "Approved 150" at bounding box center [642, 137] width 443 height 16
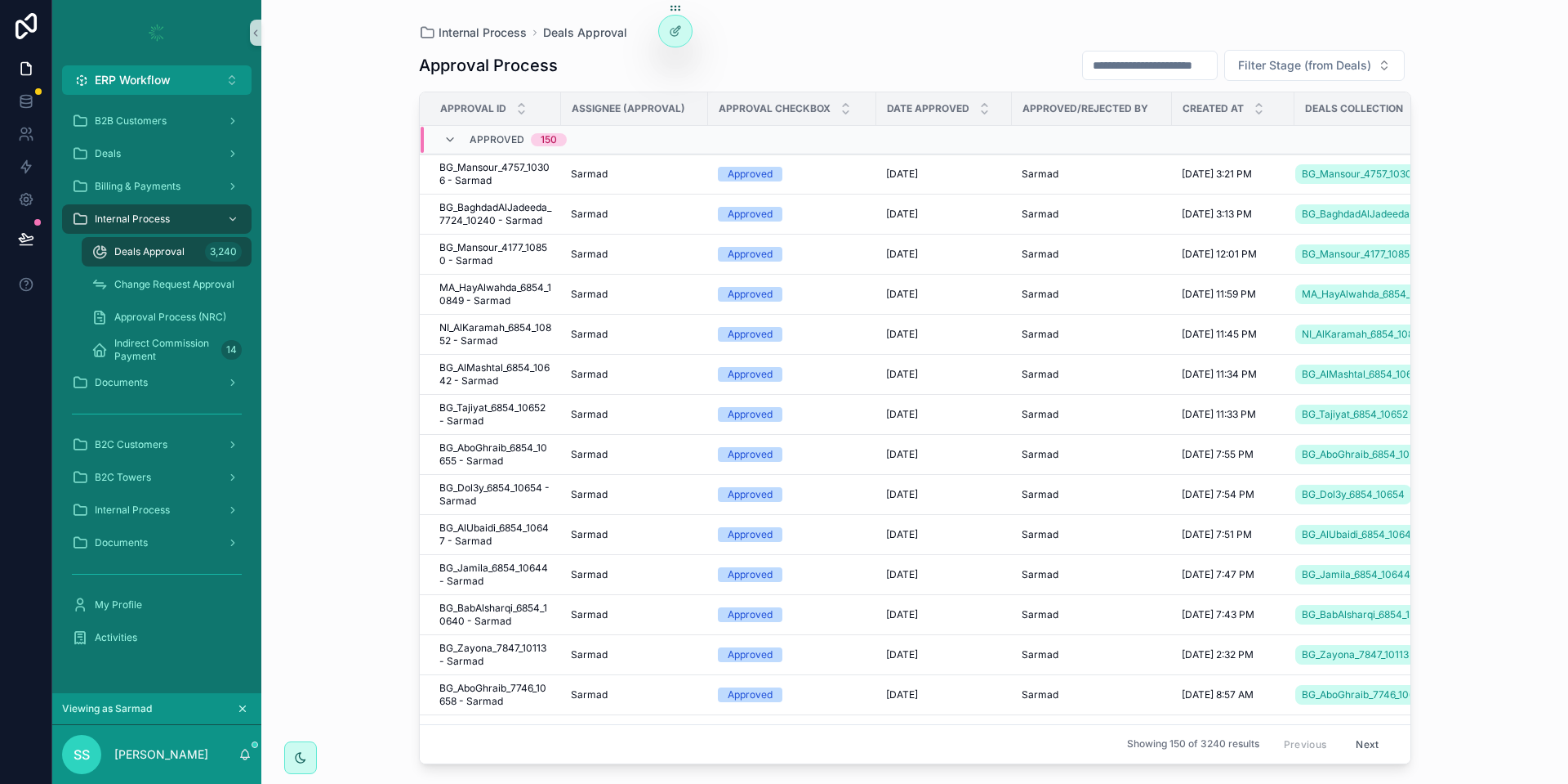
click at [1164, 67] on input "scrollable content" at bounding box center [1150, 65] width 134 height 23
paste input "**********"
type input "**********"
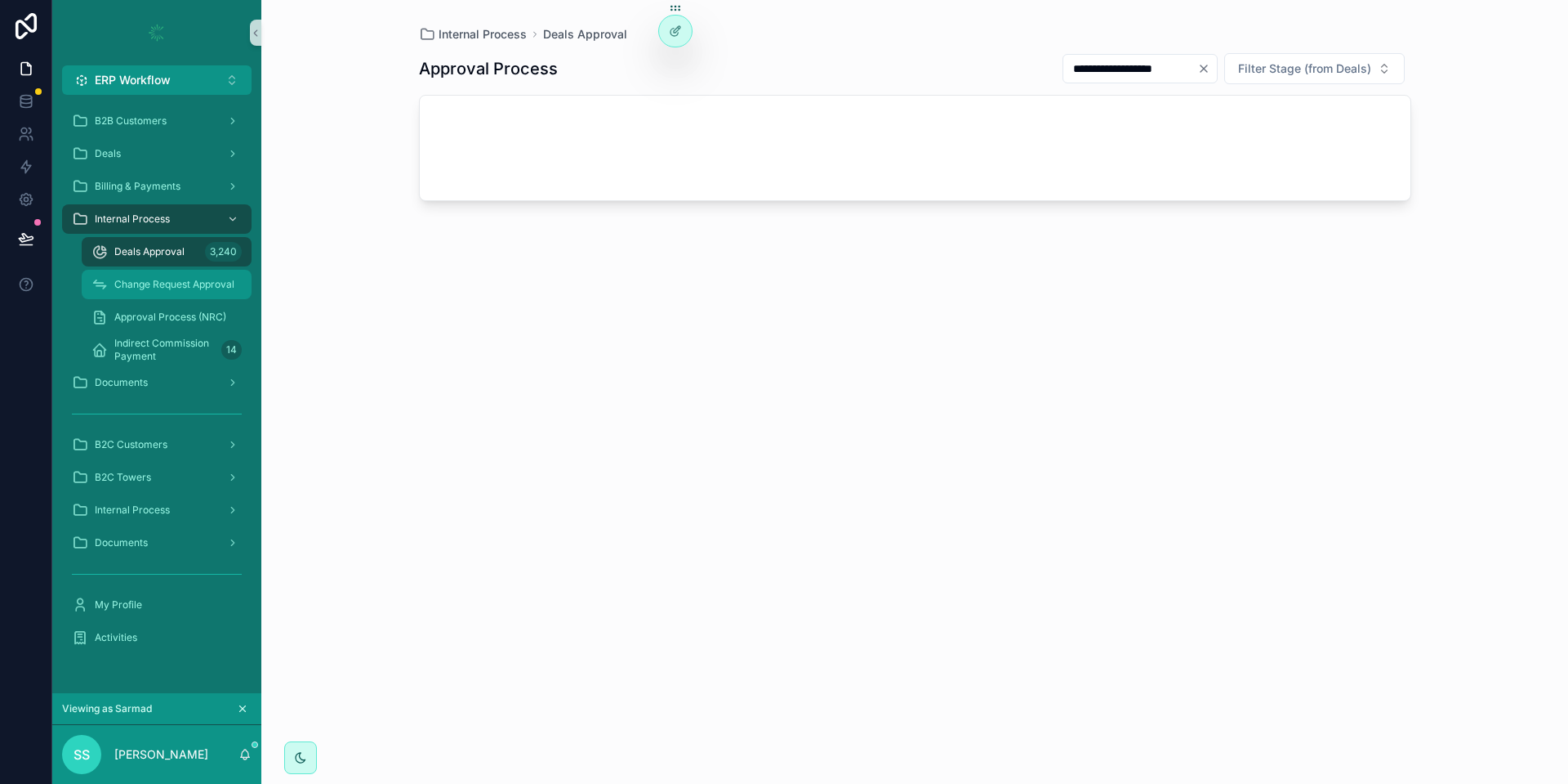
click at [173, 284] on span "Change Request Approval" at bounding box center [174, 284] width 120 height 13
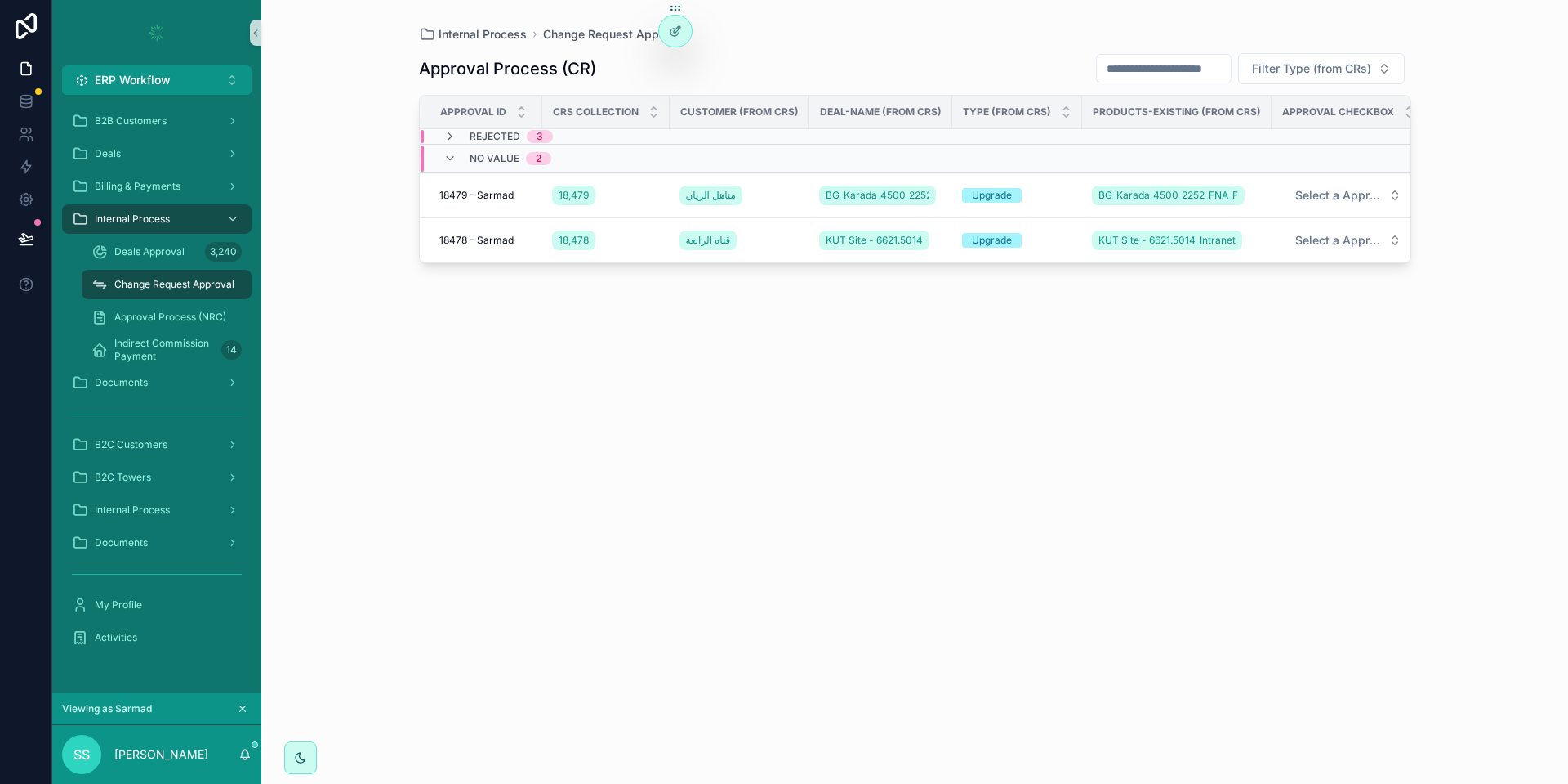
click at [243, 706] on icon "scrollable content" at bounding box center [243, 709] width 12 height 12
